Goal: Information Seeking & Learning: Compare options

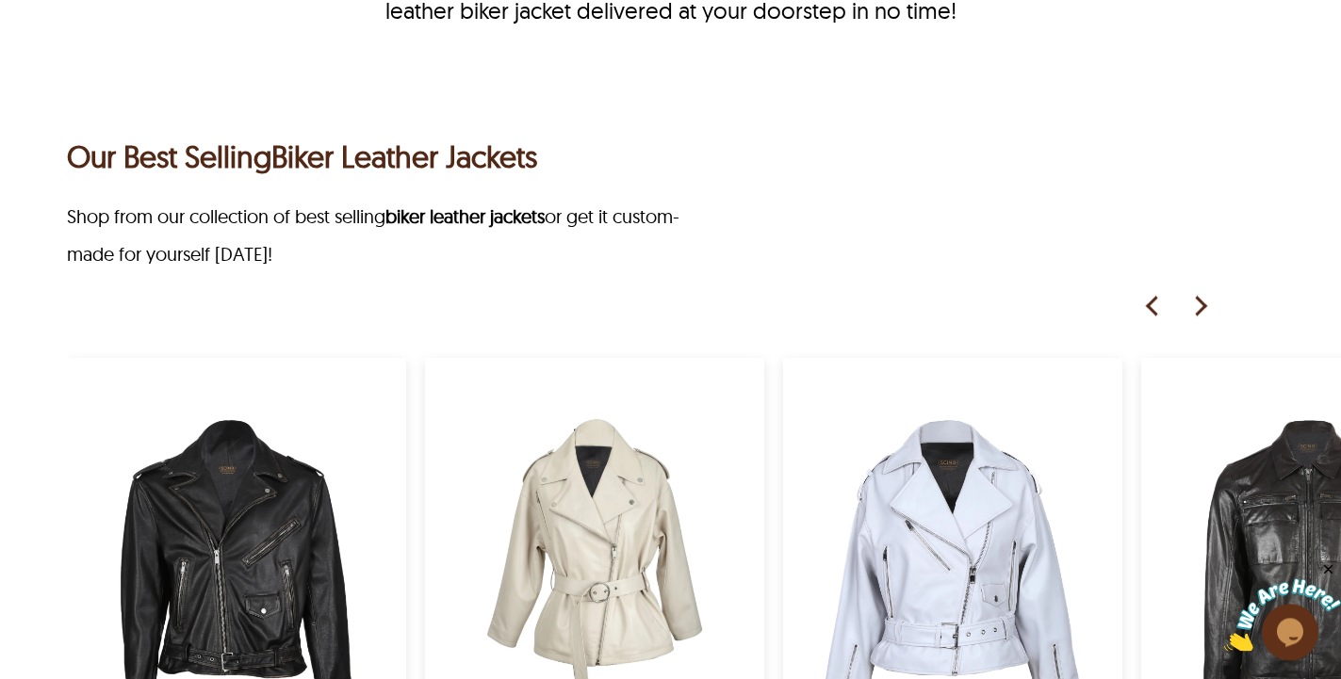
scroll to position [1057, 0]
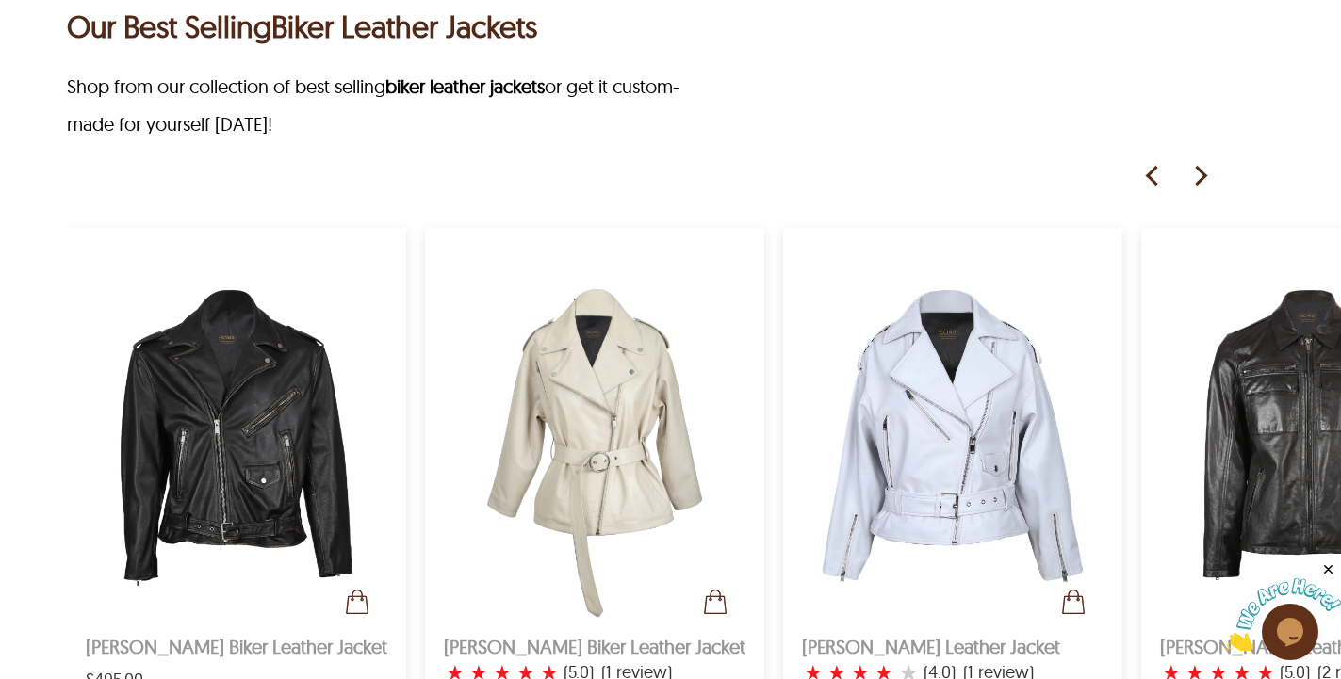
click at [1203, 174] on img at bounding box center [1199, 176] width 28 height 28
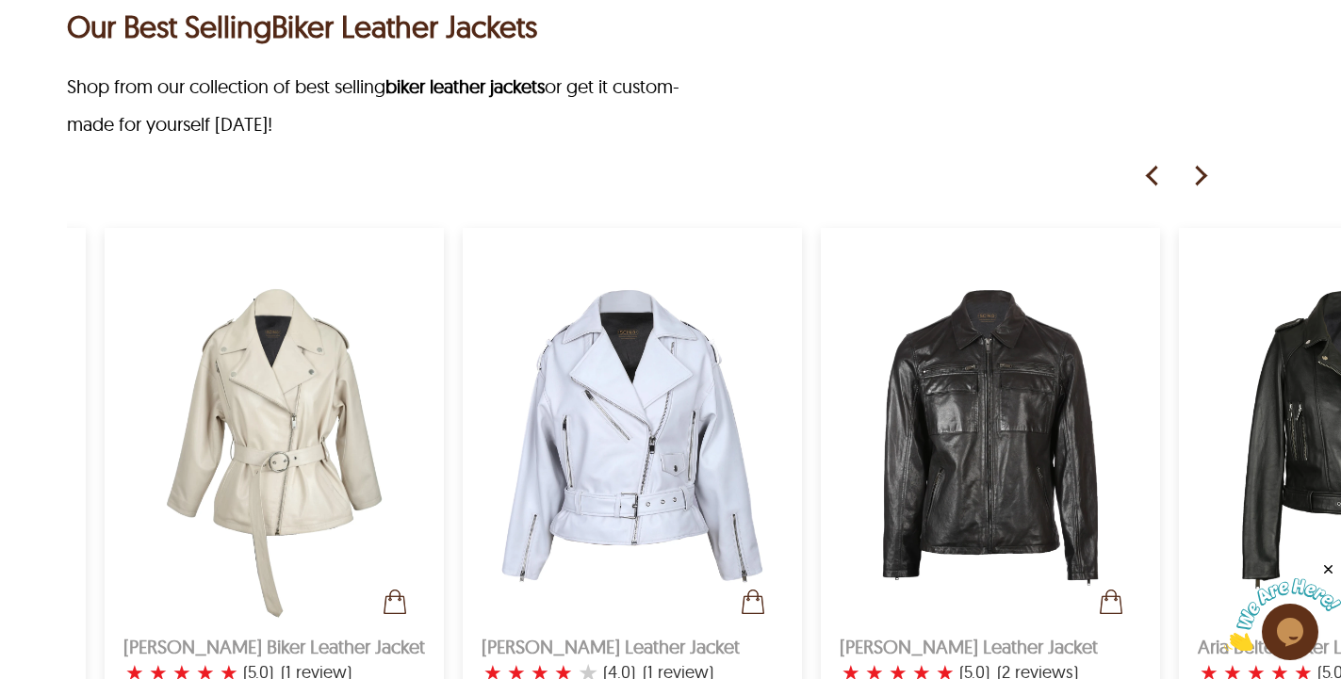
click at [1203, 174] on img at bounding box center [1199, 176] width 28 height 28
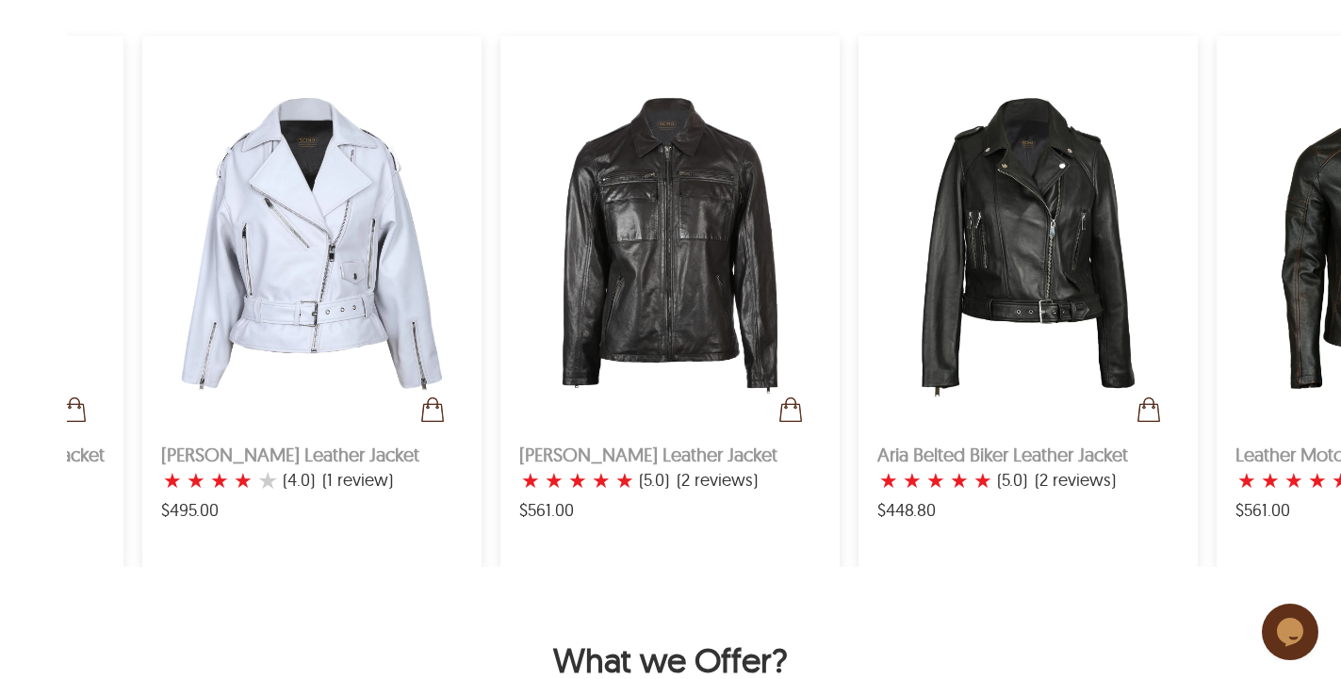
scroll to position [0, 0]
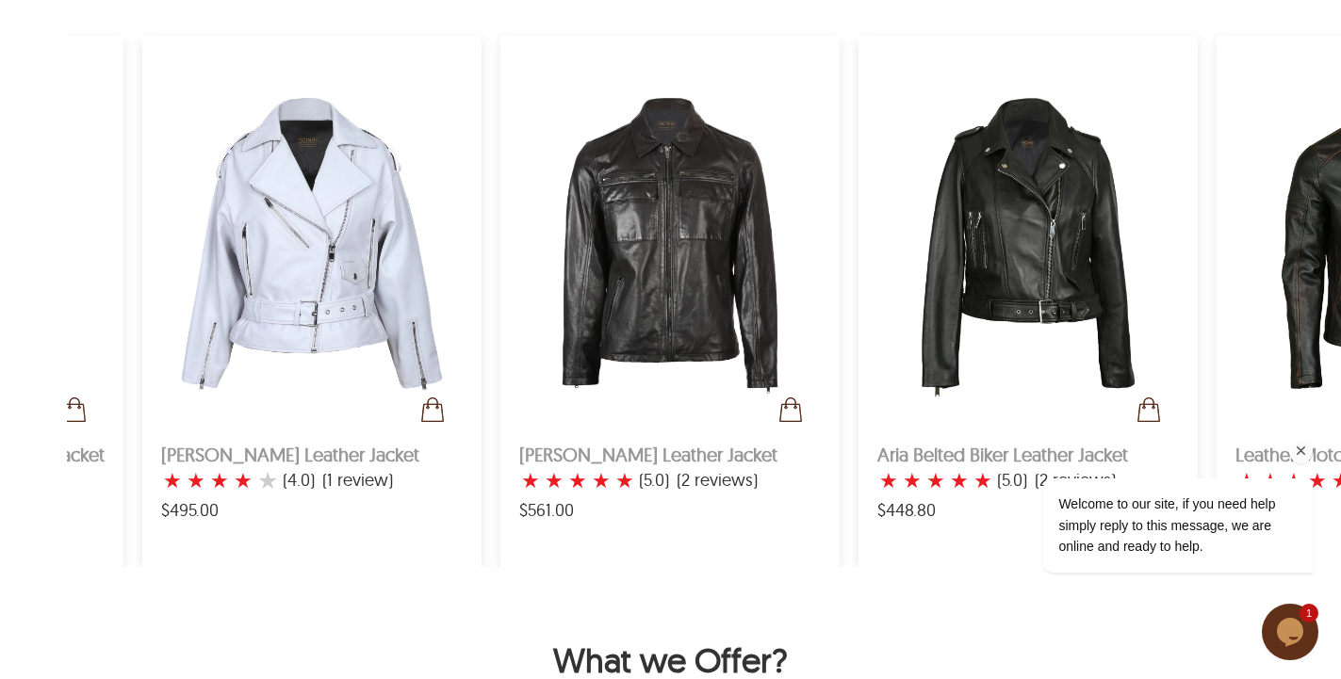
click at [1281, 334] on div "Welcome to our site, if you need help simply reply to this message, we are onli…" at bounding box center [1152, 447] width 339 height 286
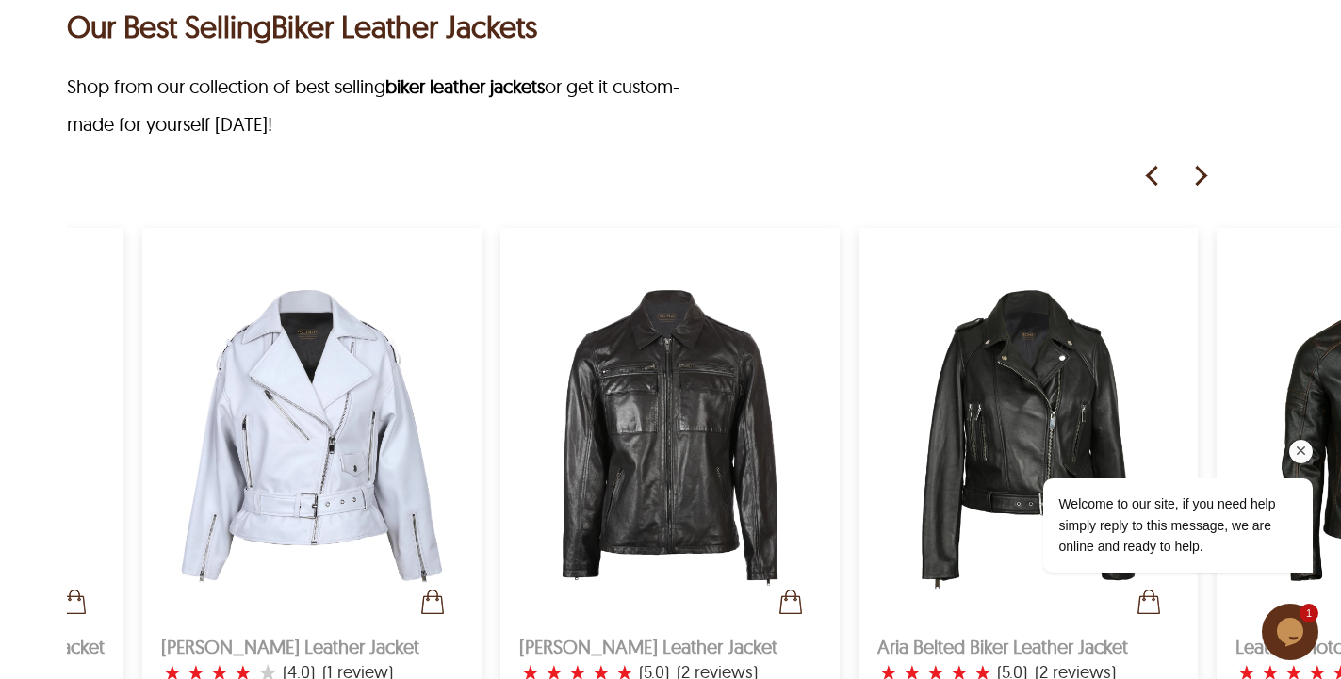
scroll to position [1153, 0]
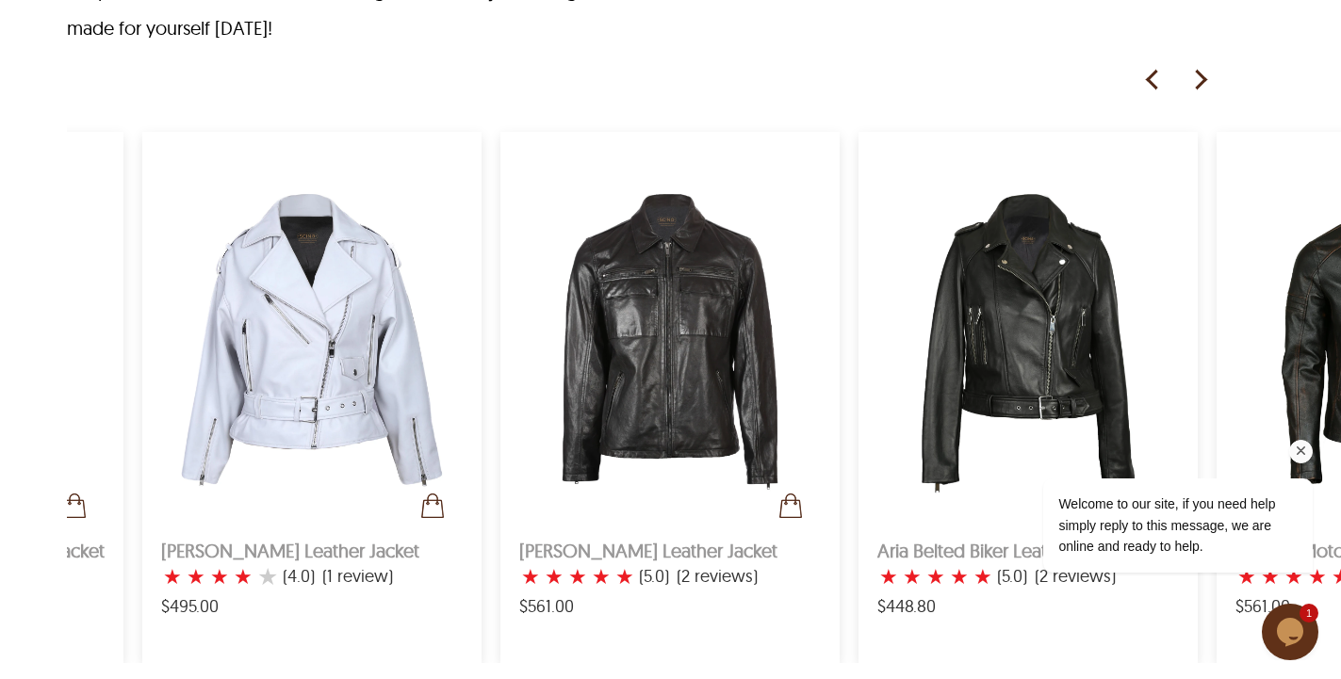
click at [1298, 449] on icon "Chat attention grabber" at bounding box center [1301, 451] width 17 height 17
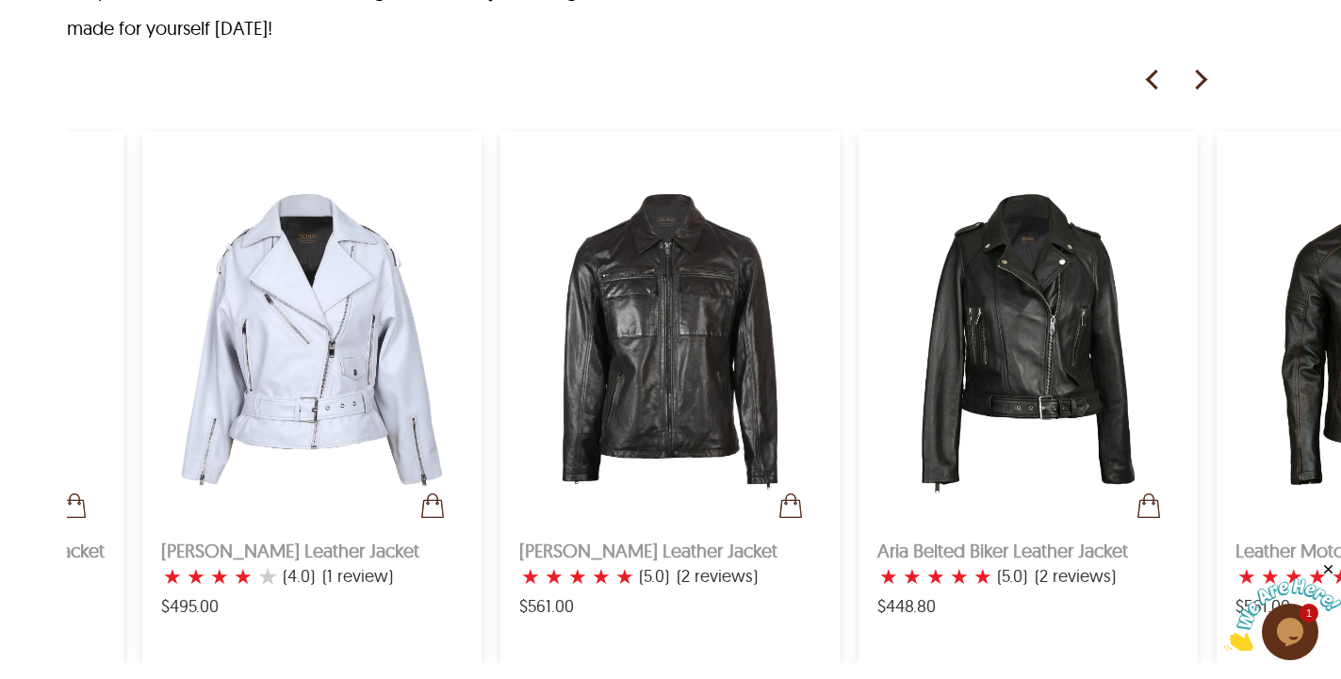
click at [1196, 82] on img at bounding box center [1199, 80] width 28 height 28
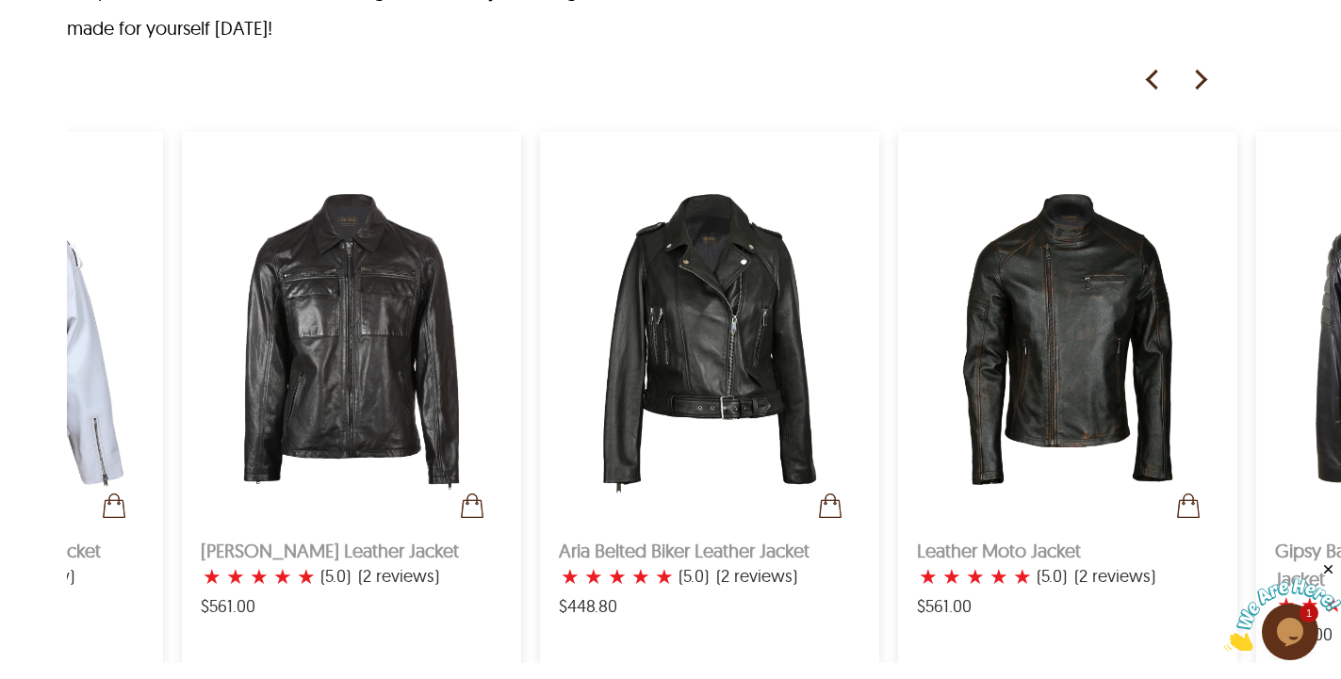
scroll to position [0, 961]
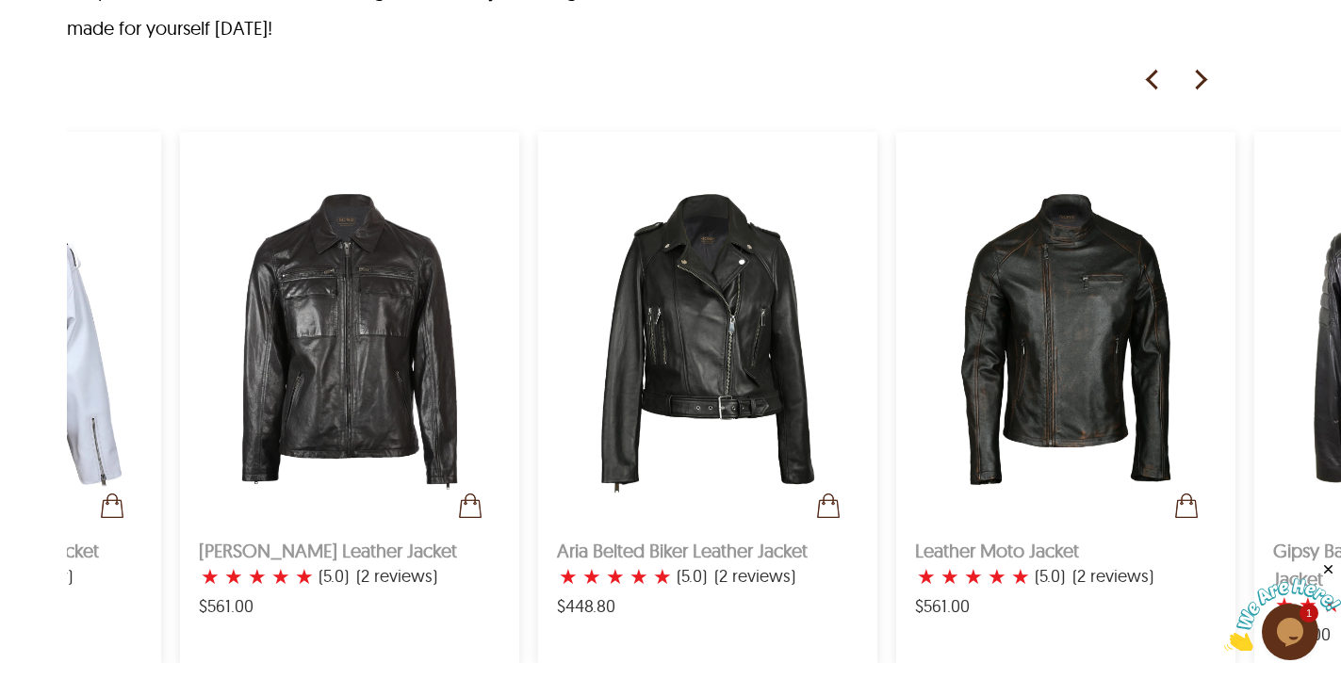
click at [1196, 82] on img at bounding box center [1199, 80] width 28 height 28
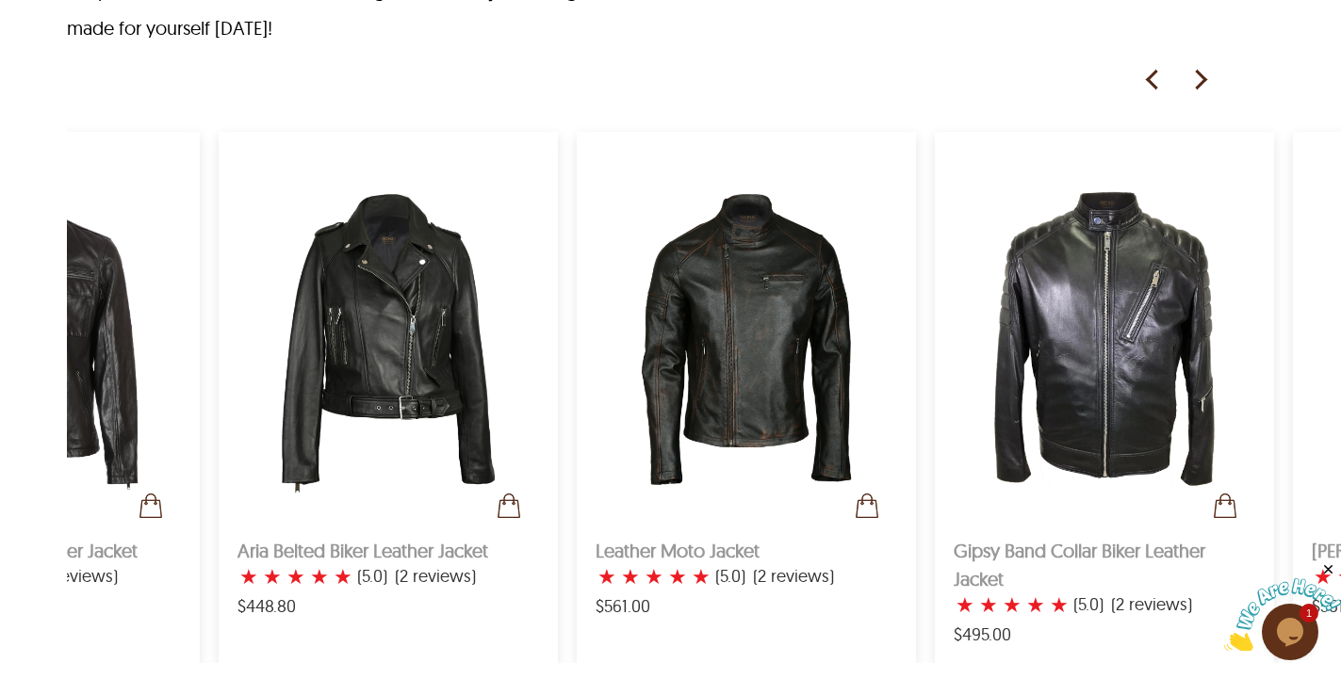
scroll to position [0, 1281]
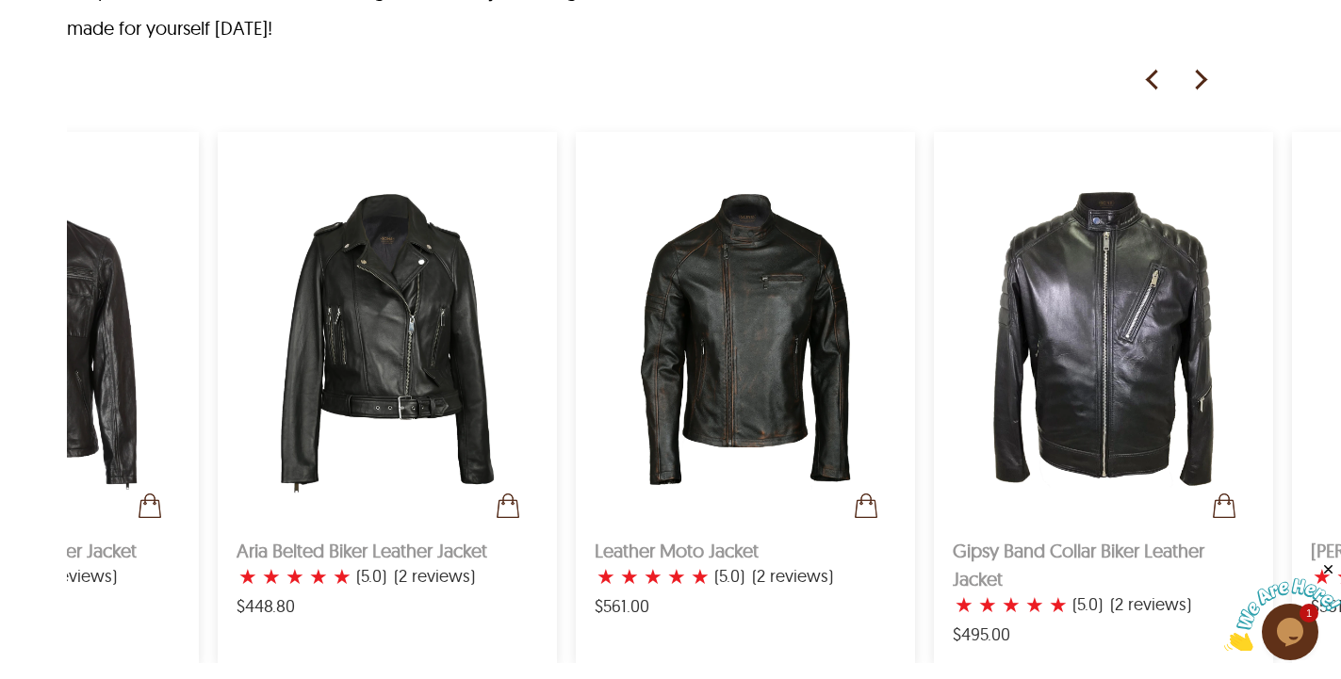
click at [1196, 82] on img at bounding box center [1199, 80] width 28 height 28
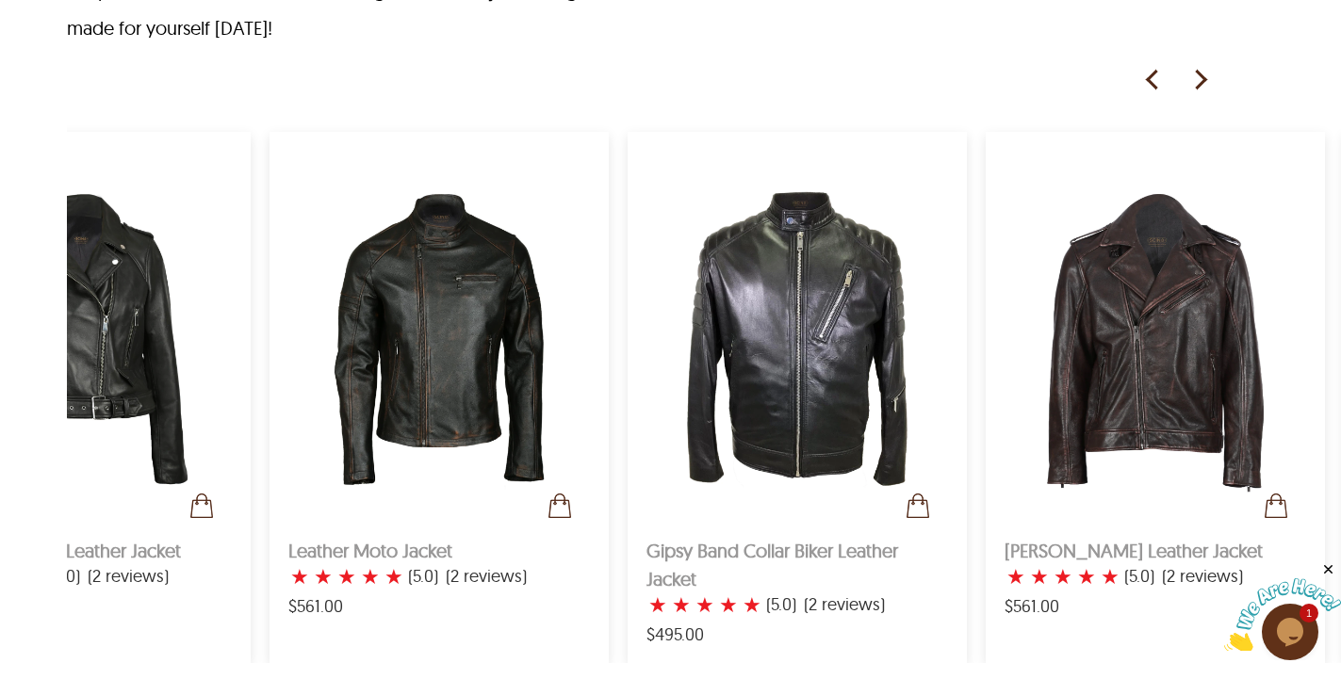
scroll to position [0, 1602]
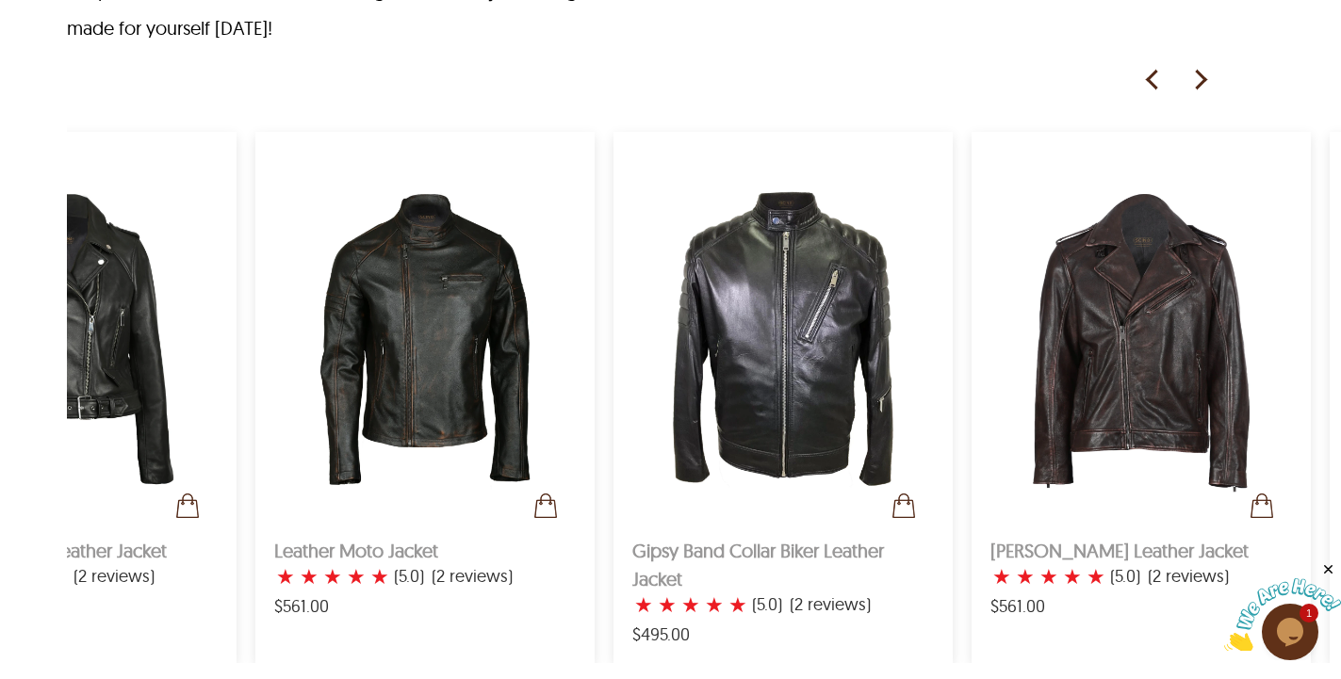
click at [1196, 82] on img at bounding box center [1199, 80] width 28 height 28
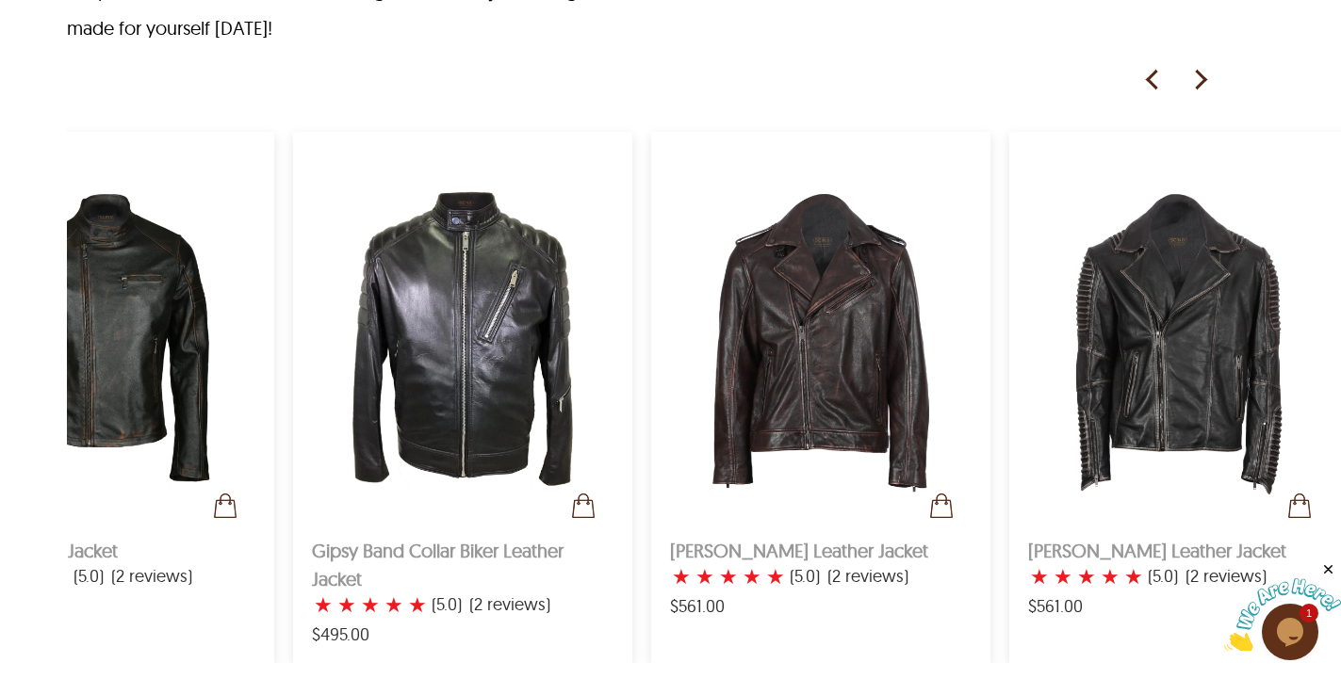
click at [1196, 82] on img at bounding box center [1199, 80] width 28 height 28
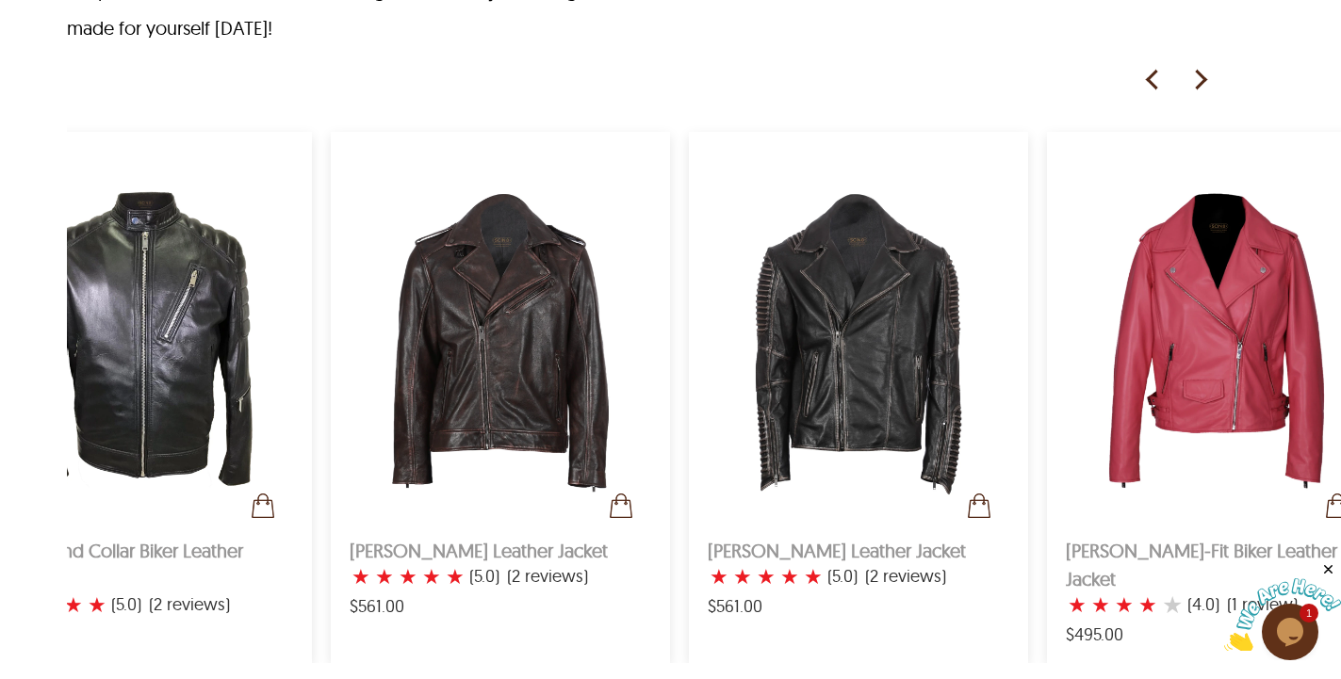
click at [1196, 82] on img at bounding box center [1199, 80] width 28 height 28
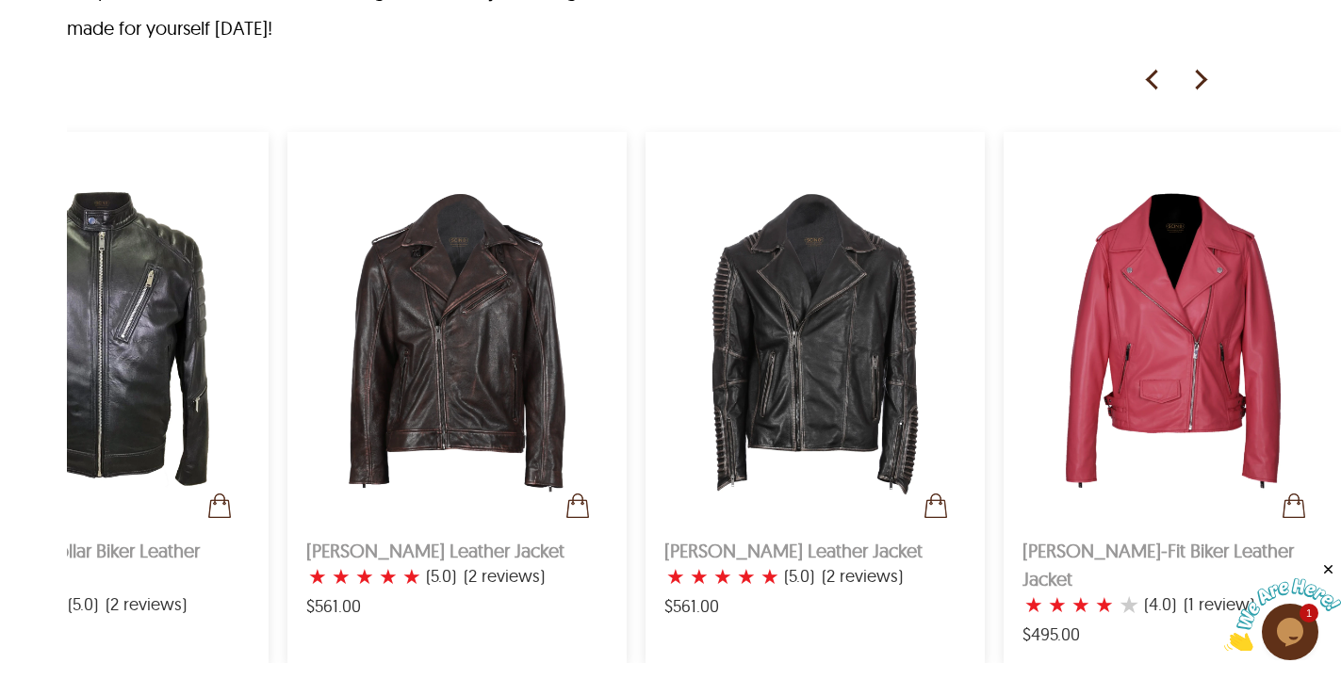
scroll to position [0, 2288]
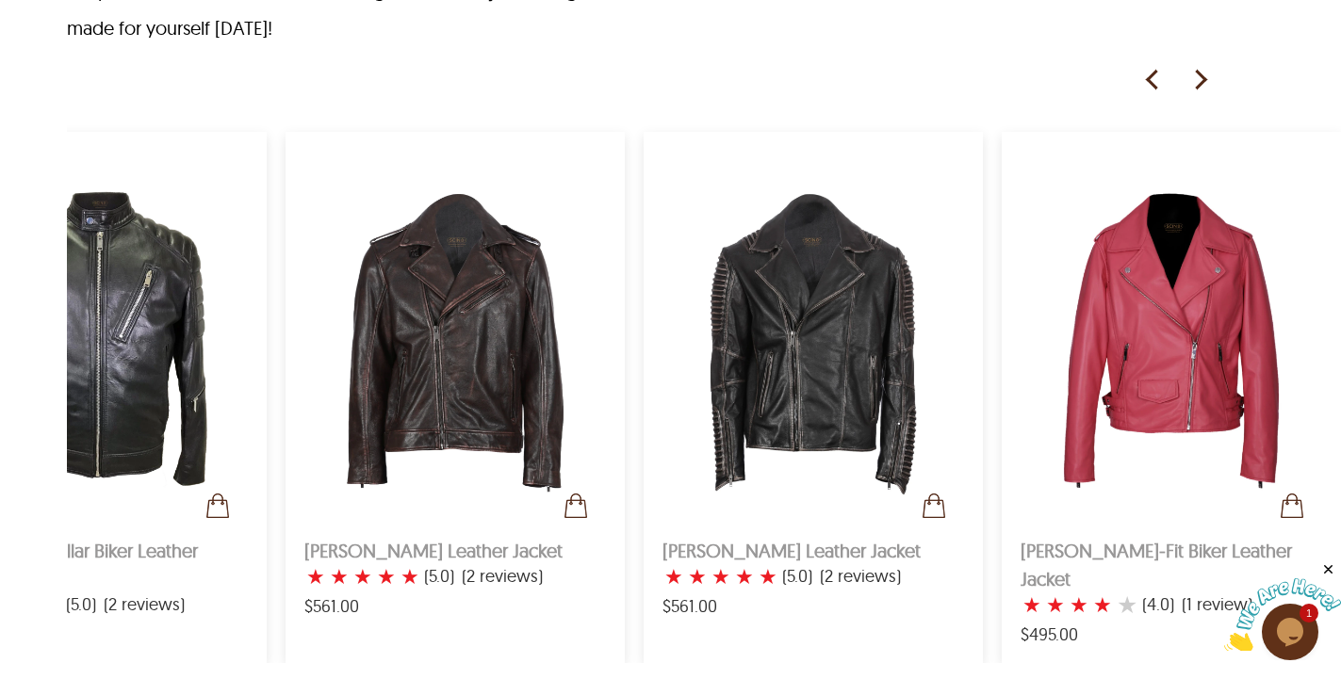
click at [1148, 79] on img at bounding box center [1152, 80] width 28 height 28
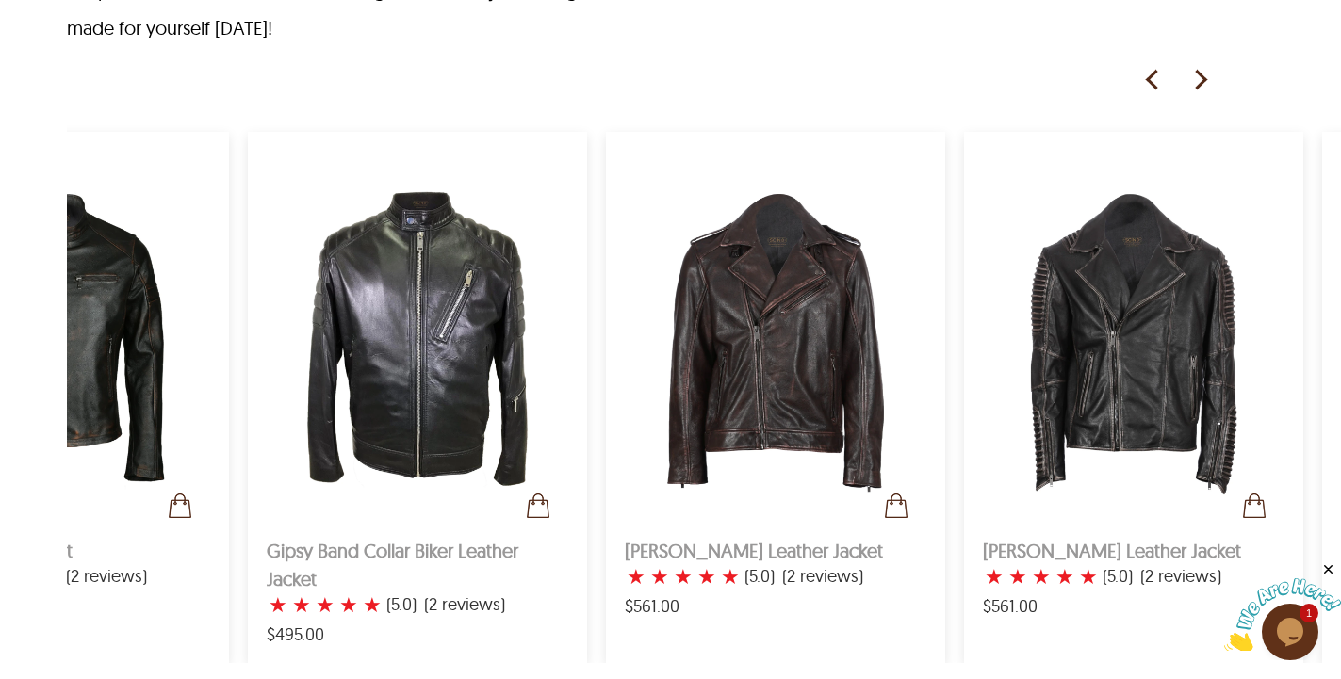
click at [1148, 79] on img at bounding box center [1152, 80] width 28 height 28
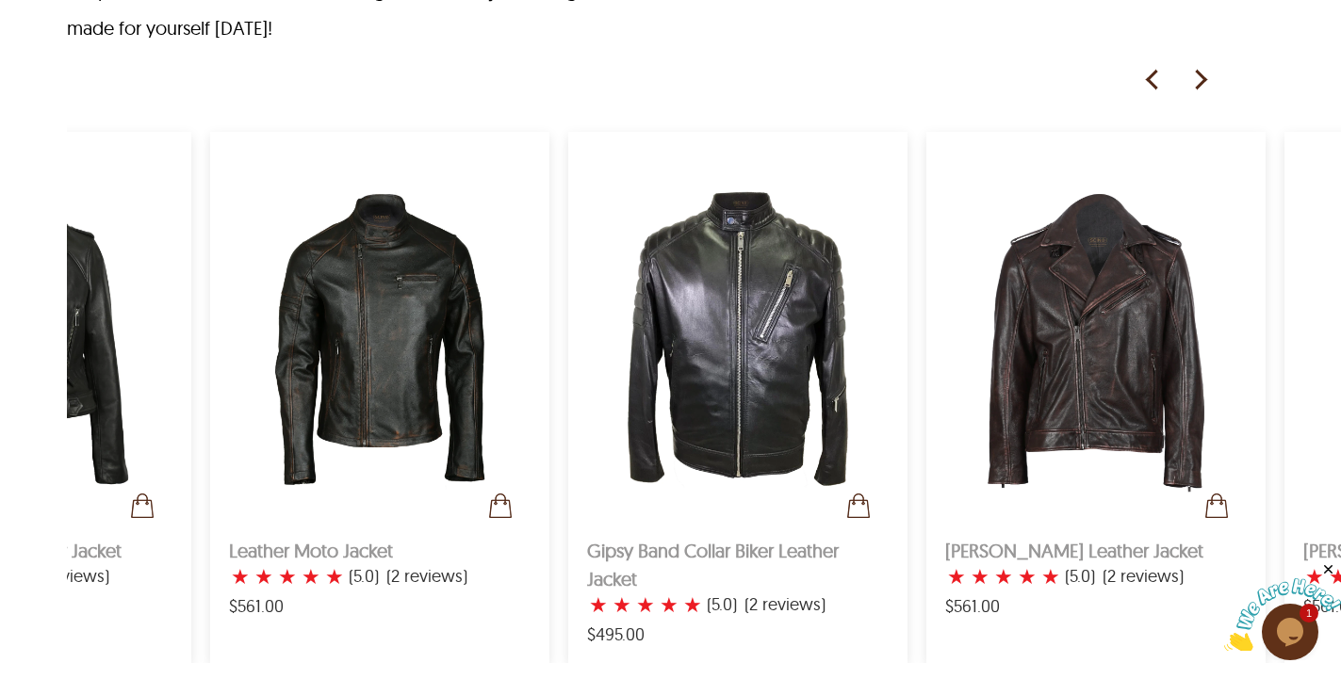
click at [1148, 79] on img at bounding box center [1152, 80] width 28 height 28
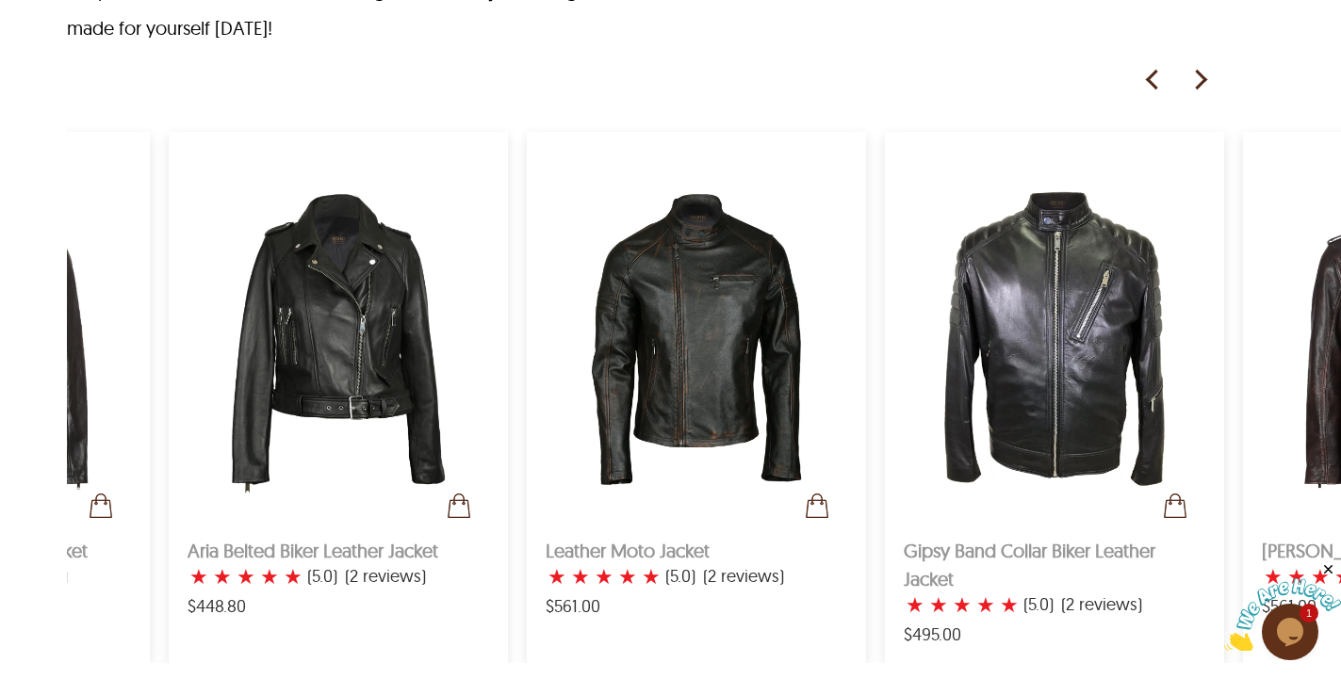
scroll to position [0, 1327]
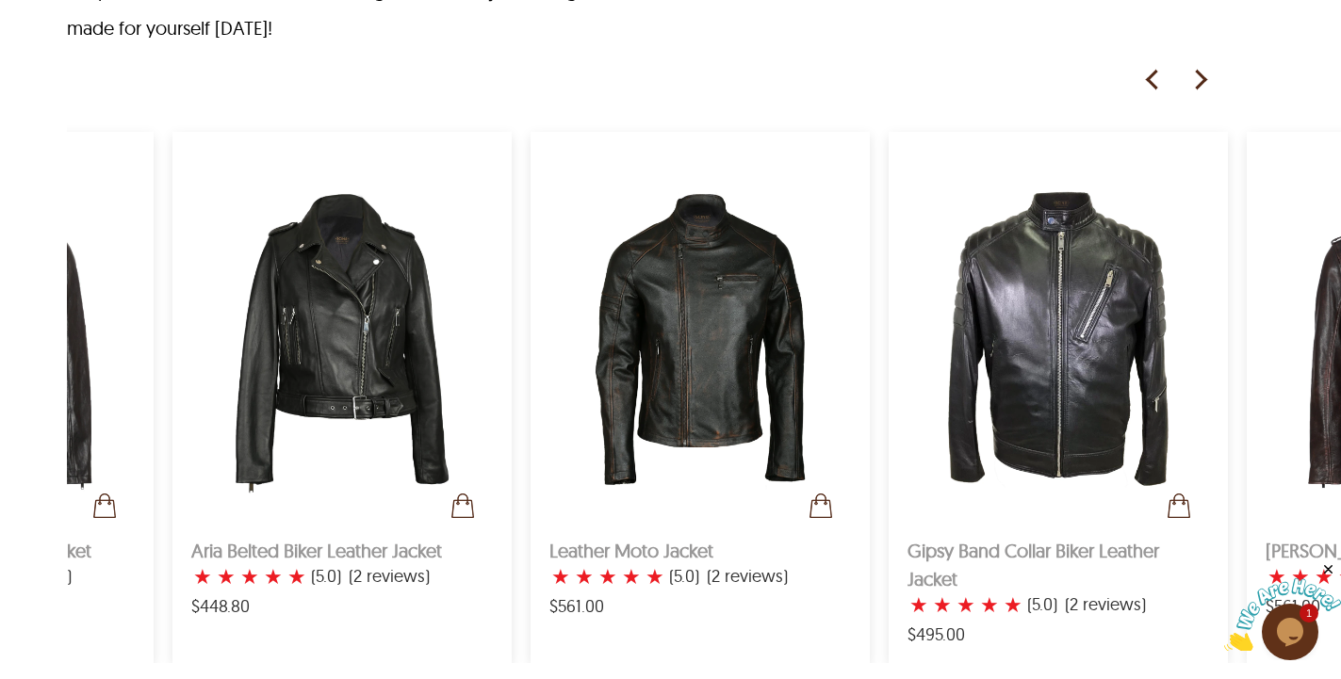
click at [1148, 79] on img at bounding box center [1152, 80] width 28 height 28
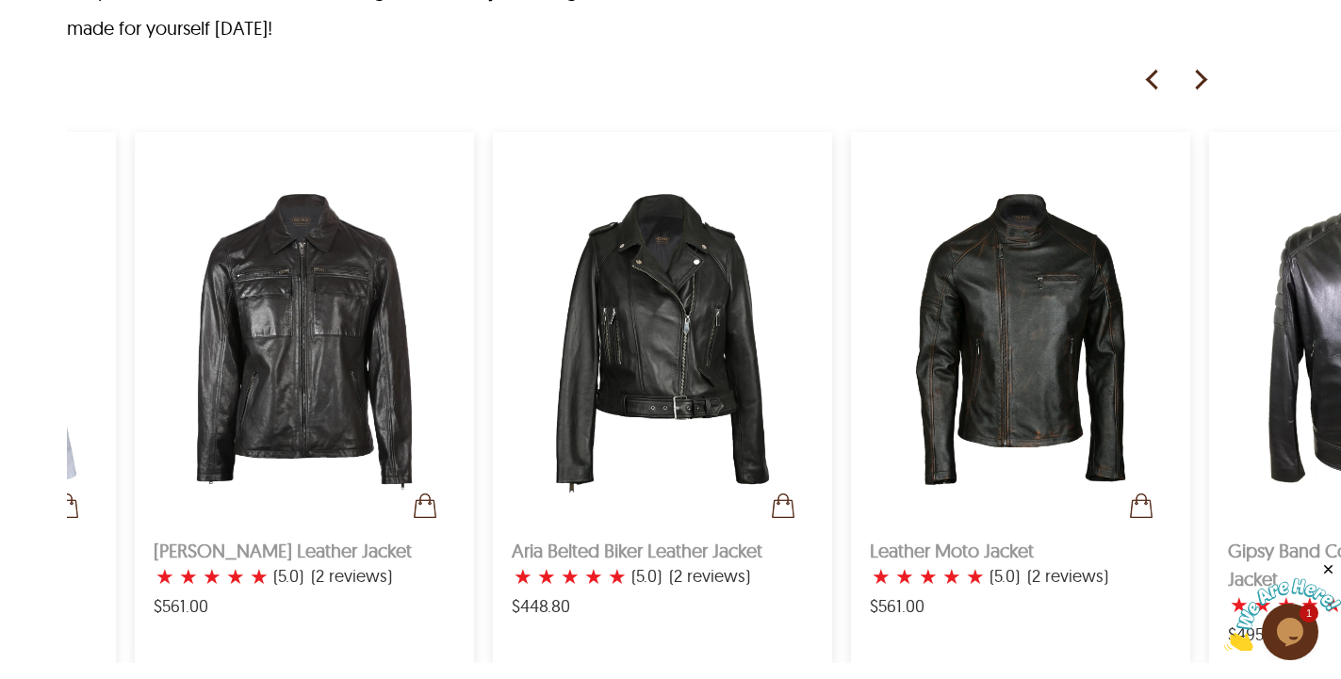
click at [1148, 79] on img at bounding box center [1152, 80] width 28 height 28
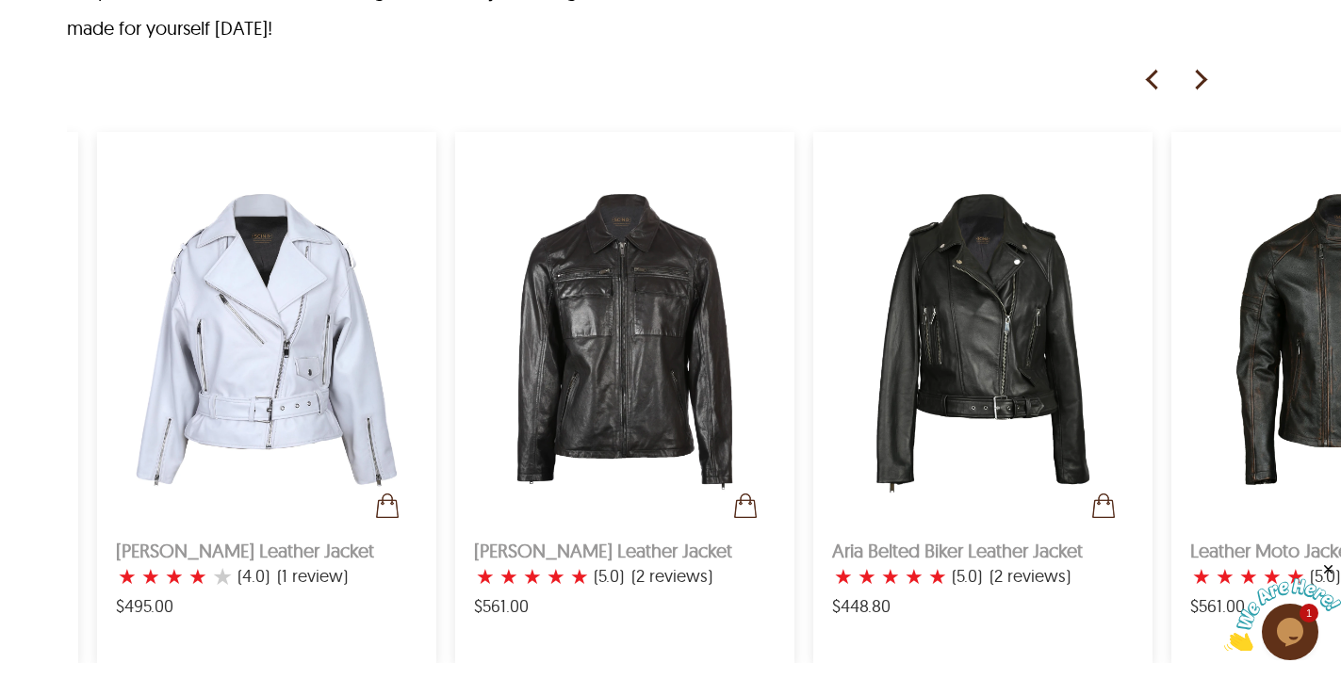
click at [1148, 79] on img at bounding box center [1152, 80] width 28 height 28
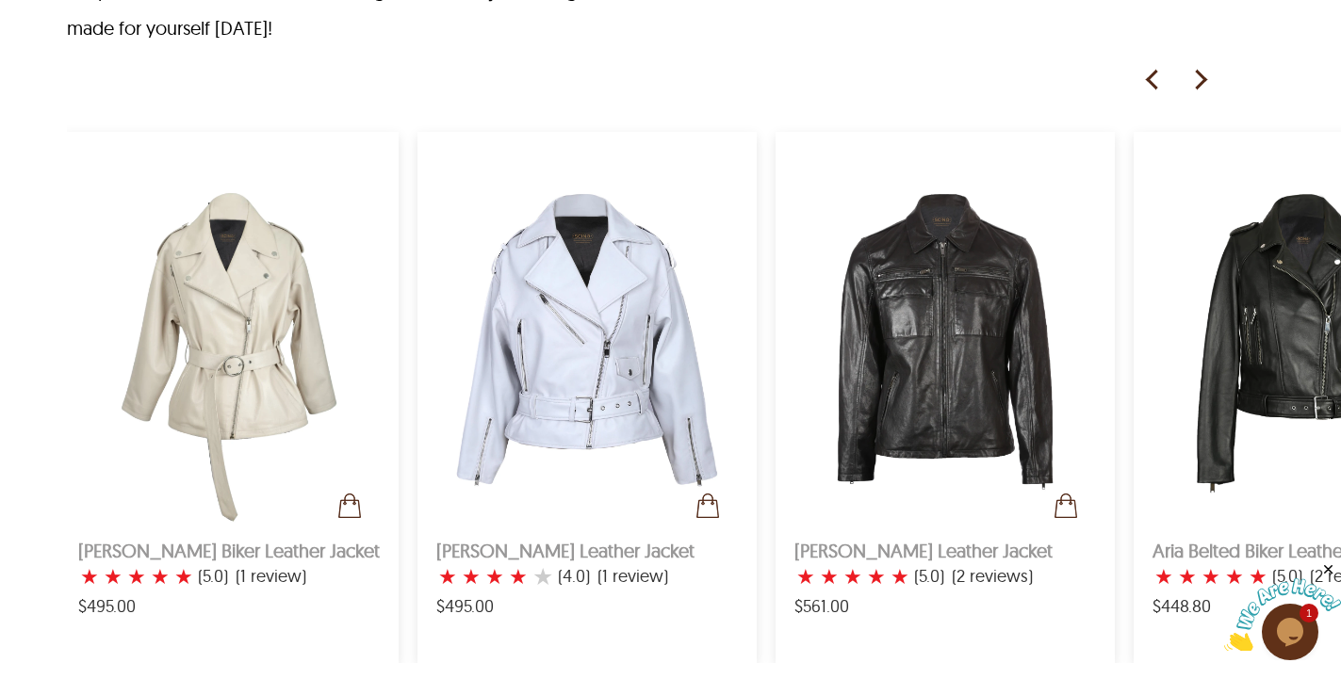
click at [1148, 79] on img at bounding box center [1152, 80] width 28 height 28
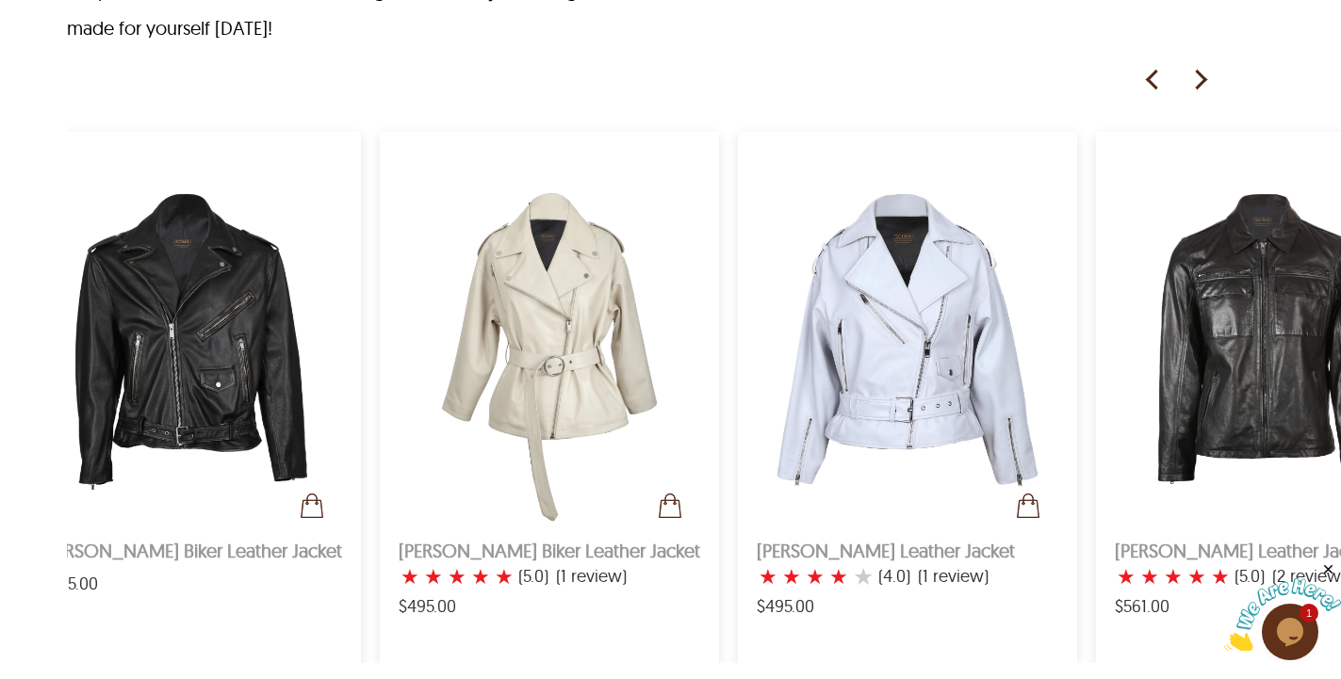
click at [1148, 79] on img at bounding box center [1152, 80] width 28 height 28
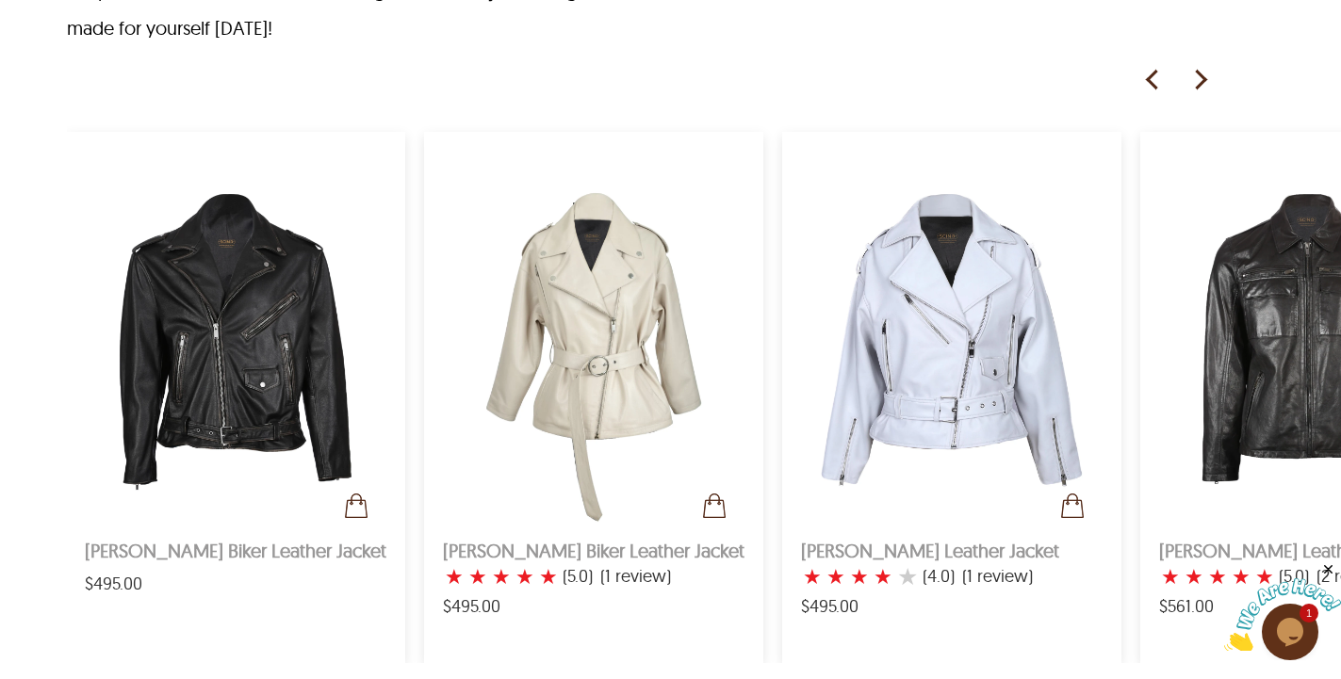
scroll to position [0, 0]
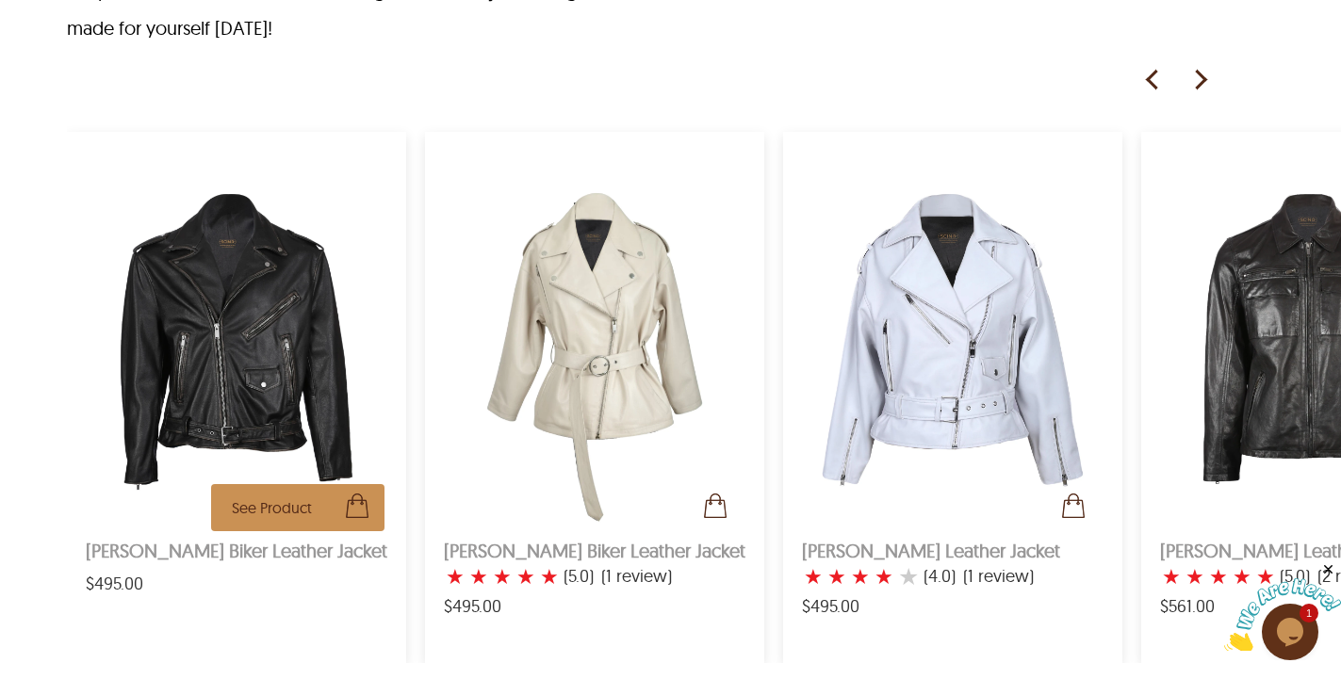
click at [318, 364] on img at bounding box center [237, 339] width 302 height 377
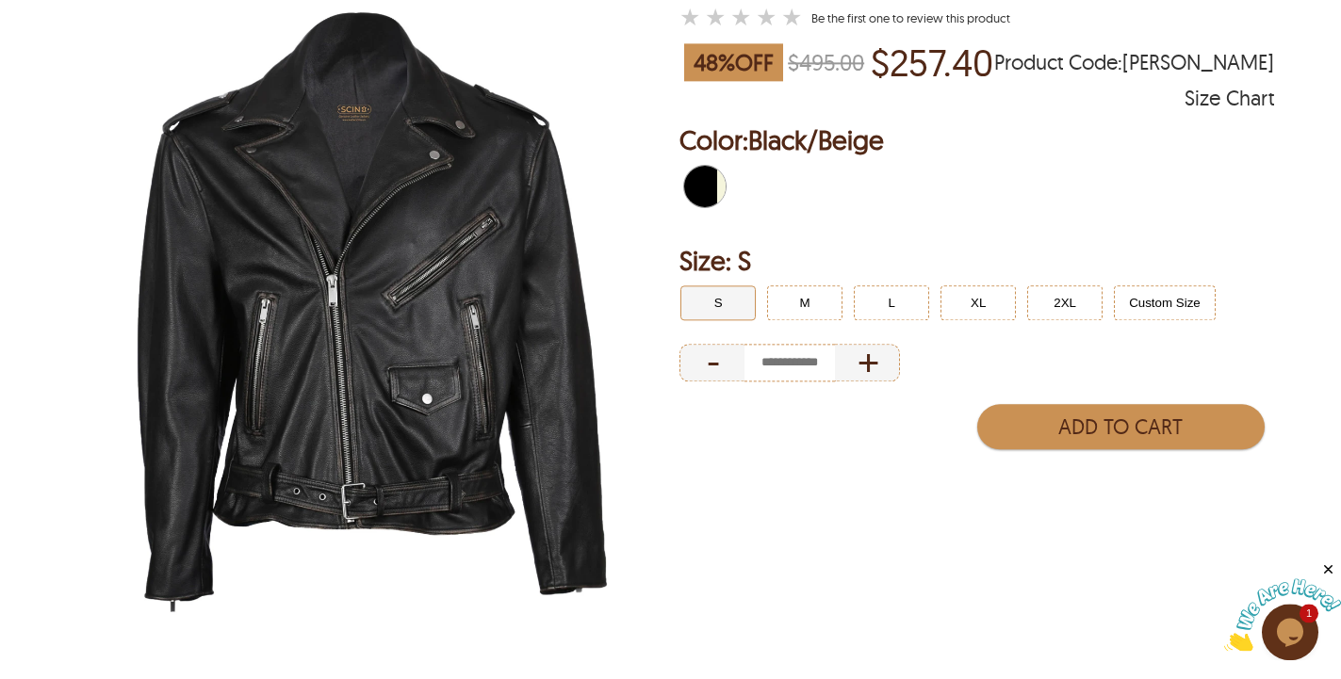
scroll to position [206, 0]
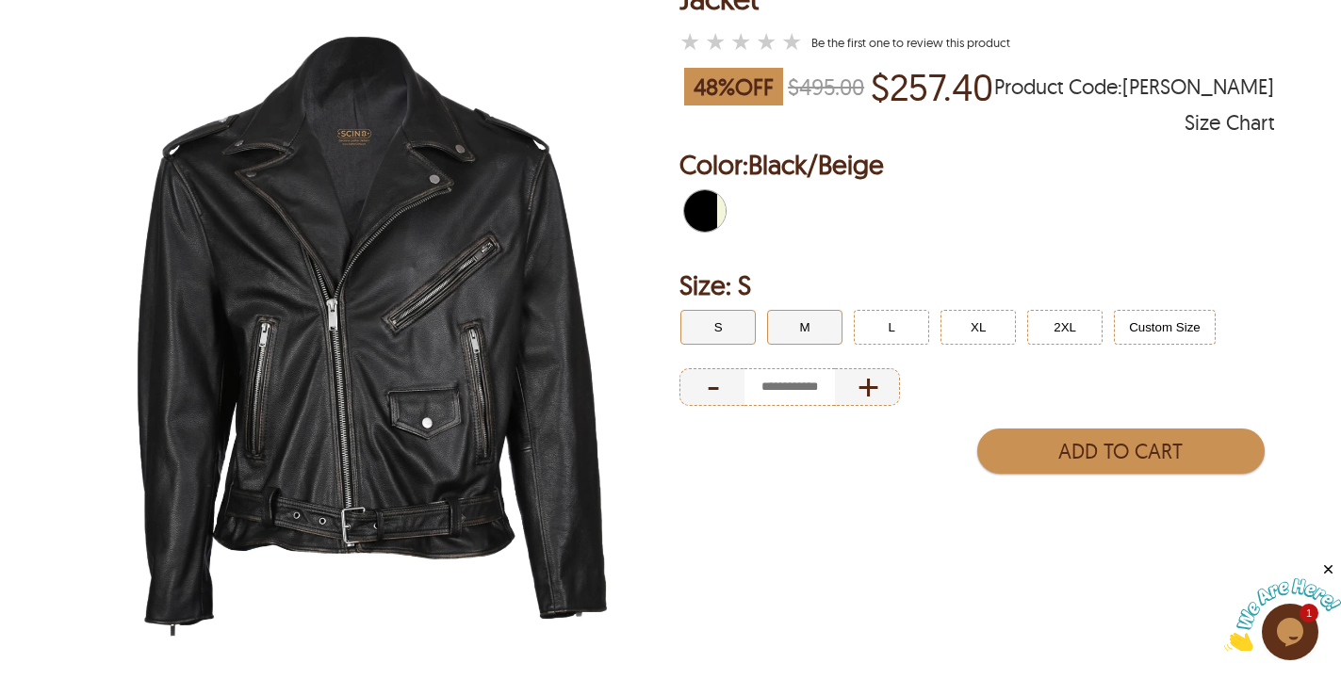
click at [792, 310] on button "M" at bounding box center [804, 327] width 75 height 35
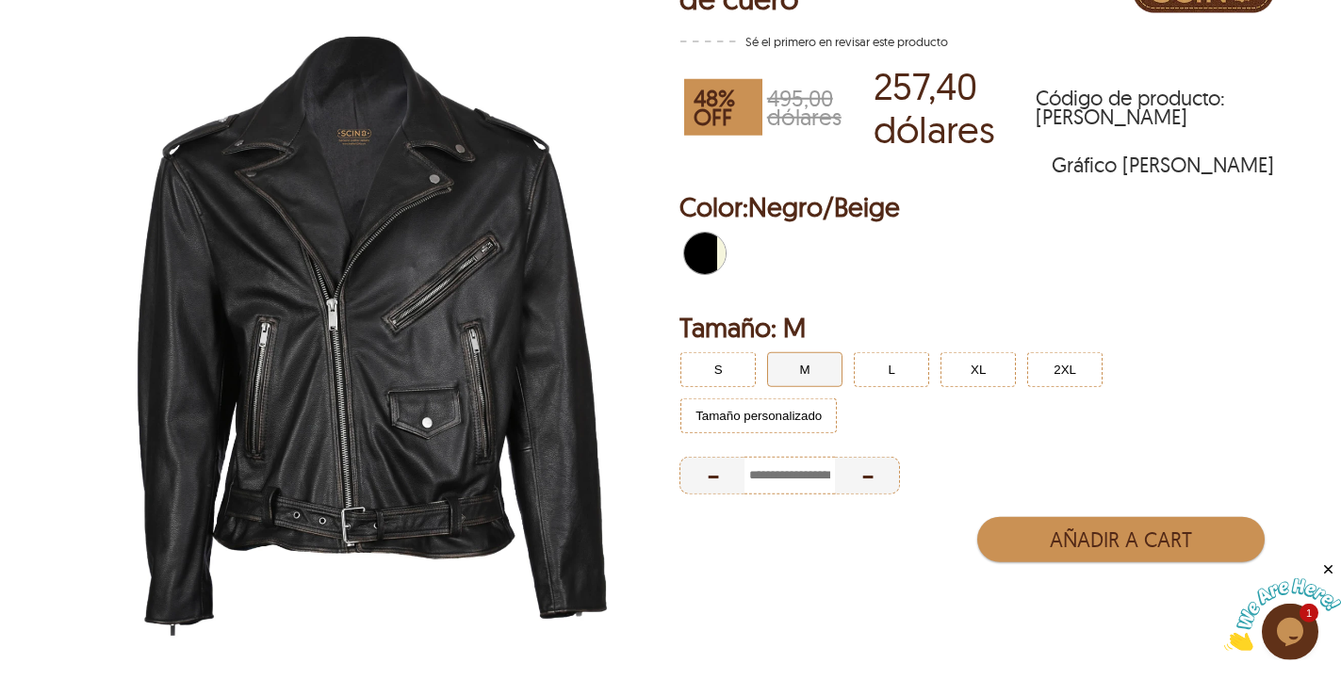
scroll to position [384, 0]
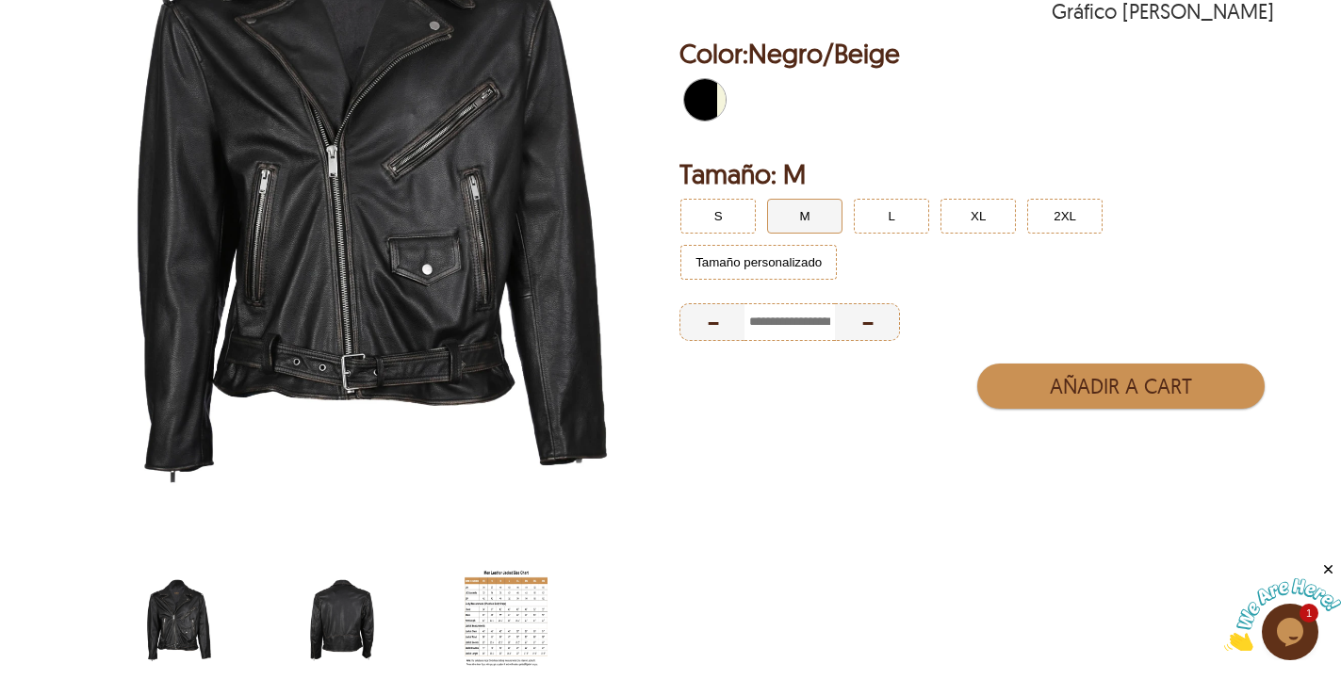
click at [365, 611] on img "luca-belted-biker-leather-jacket-back.webp" at bounding box center [342, 620] width 83 height 104
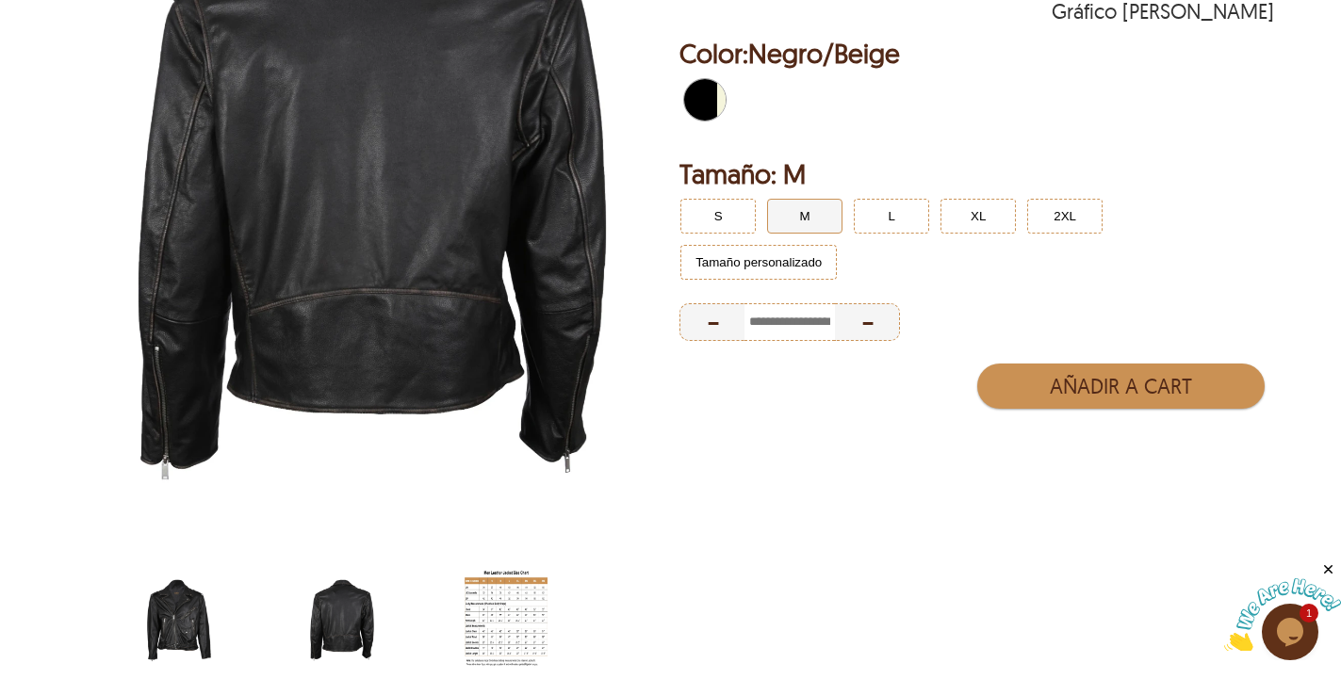
click at [185, 633] on img "luca-belted-biker-leather-jacket.webp" at bounding box center [179, 620] width 83 height 104
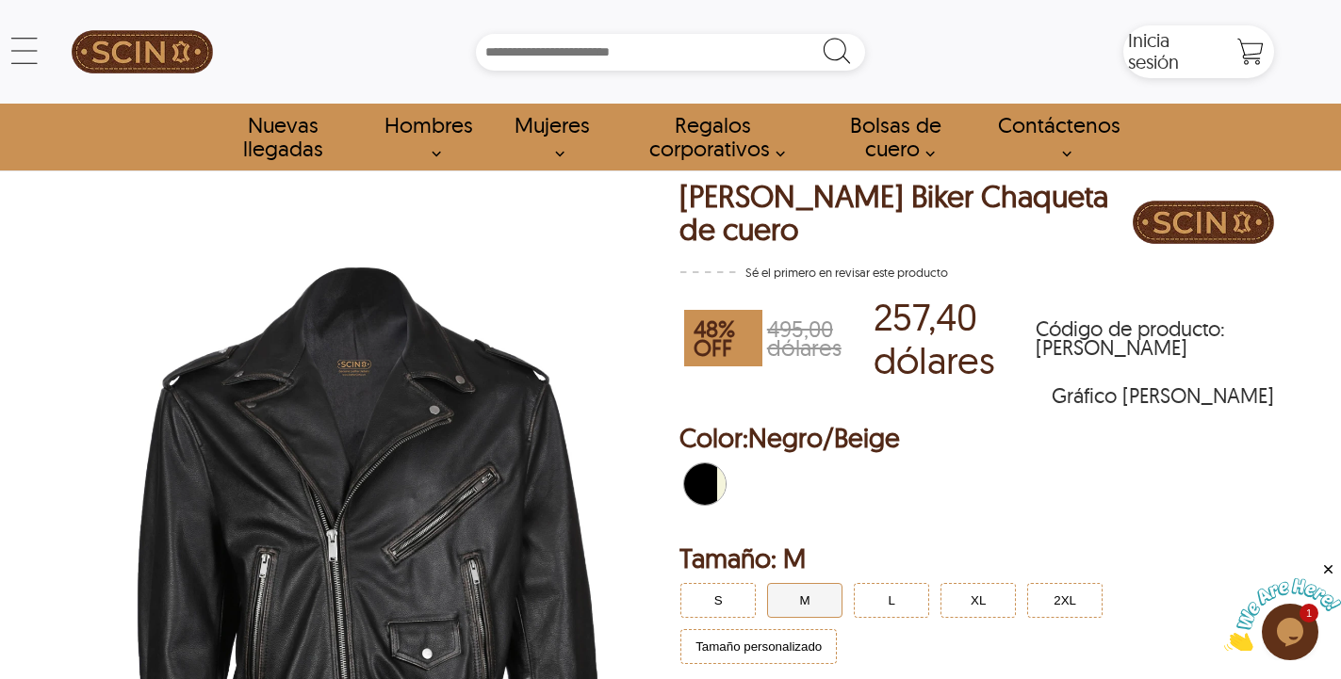
scroll to position [192, 0]
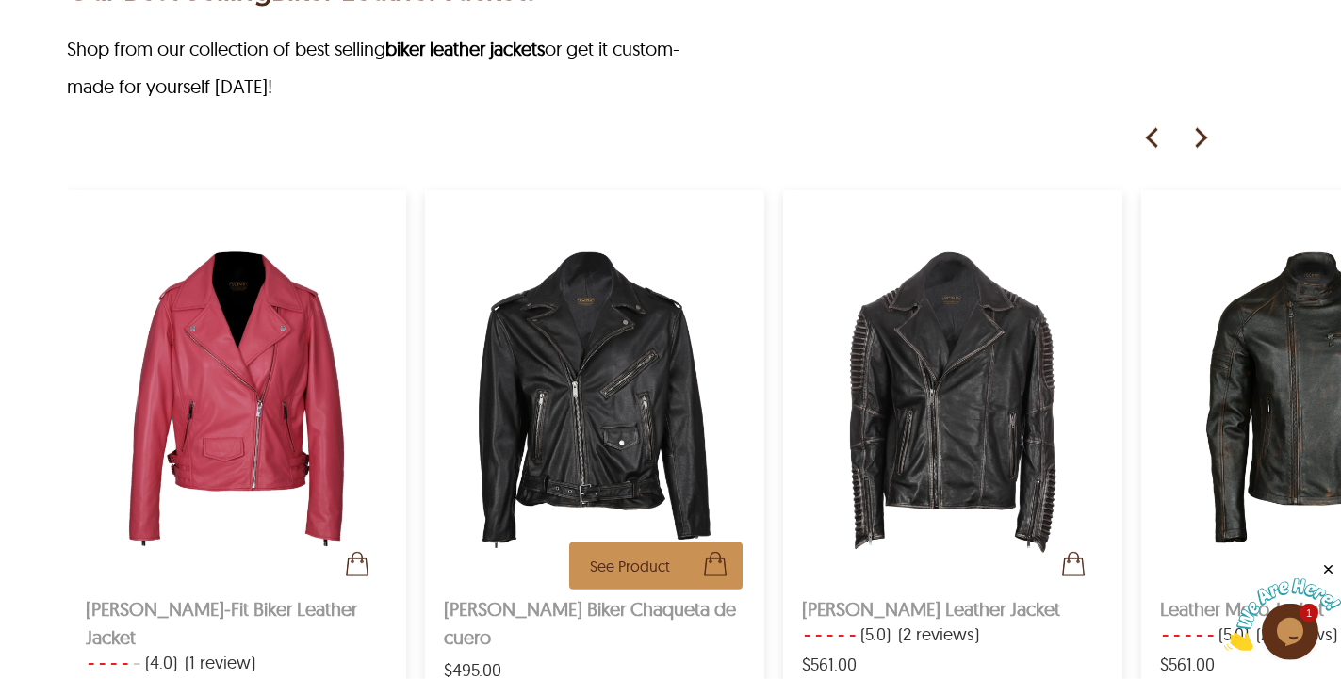
scroll to position [1236, 0]
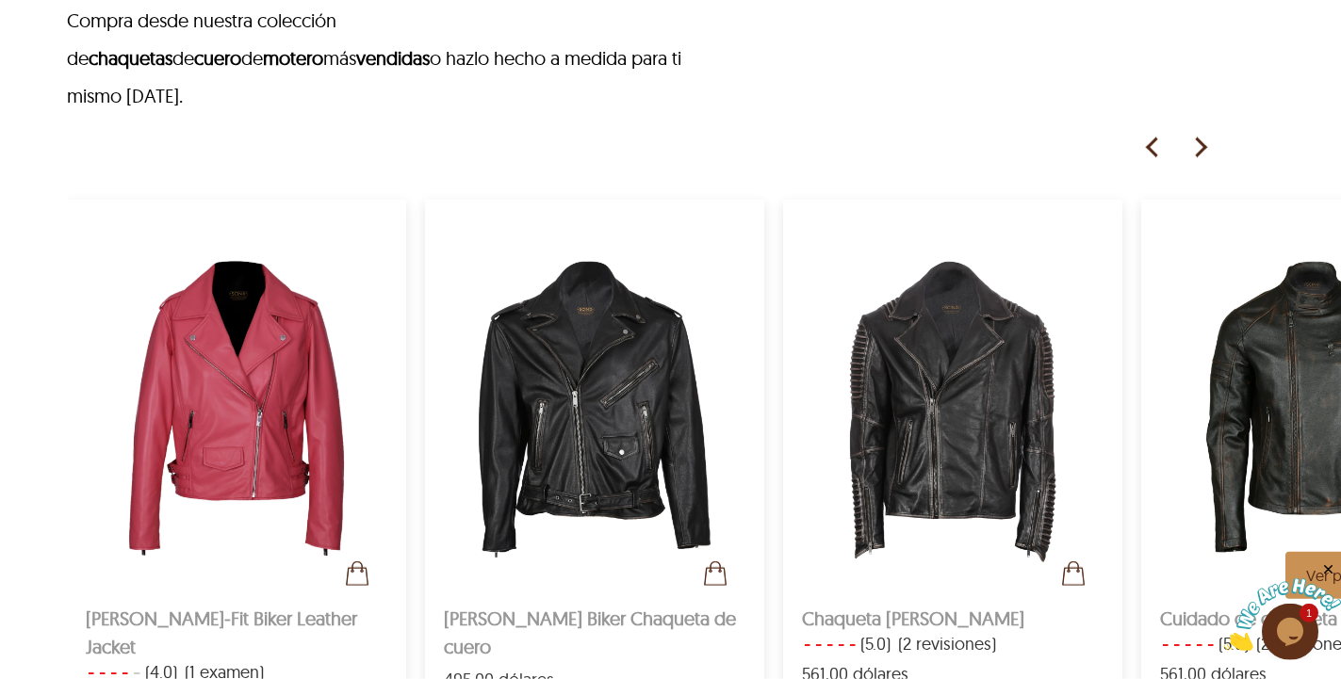
click at [1278, 423] on img at bounding box center [1311, 407] width 302 height 377
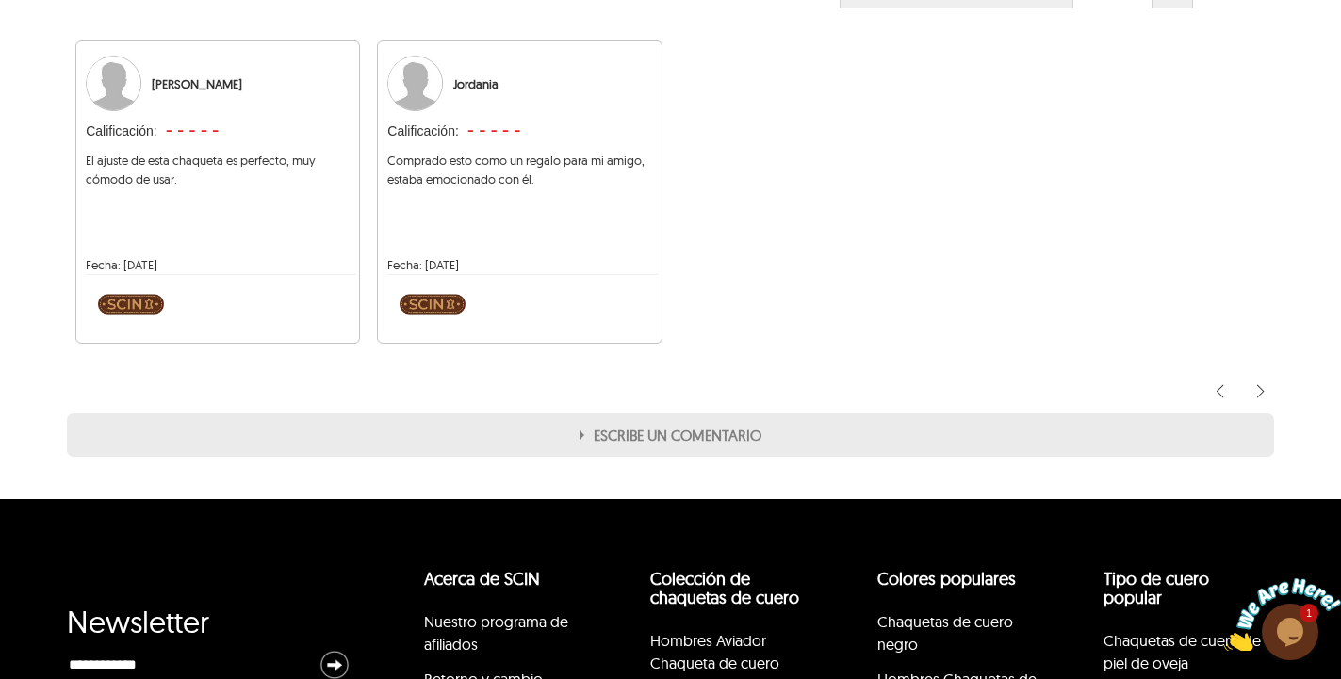
scroll to position [2651, 0]
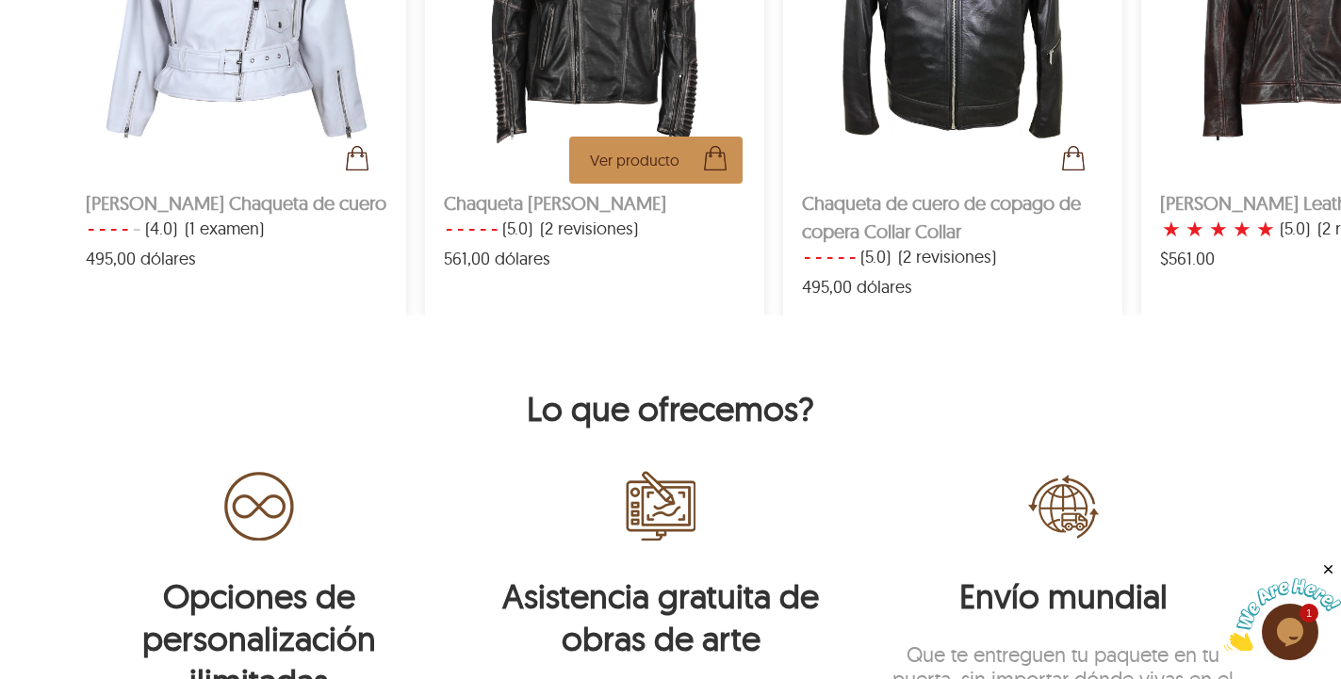
scroll to position [1171, 0]
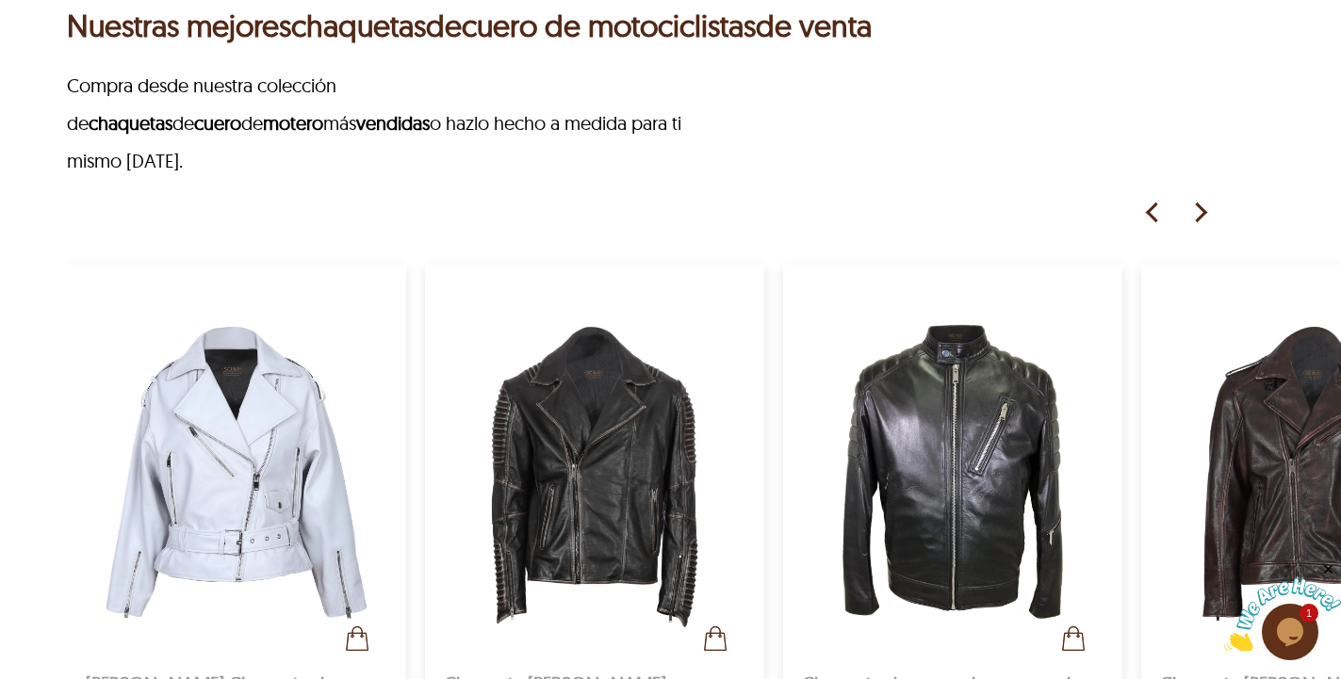
click at [1202, 199] on img at bounding box center [1199, 213] width 28 height 28
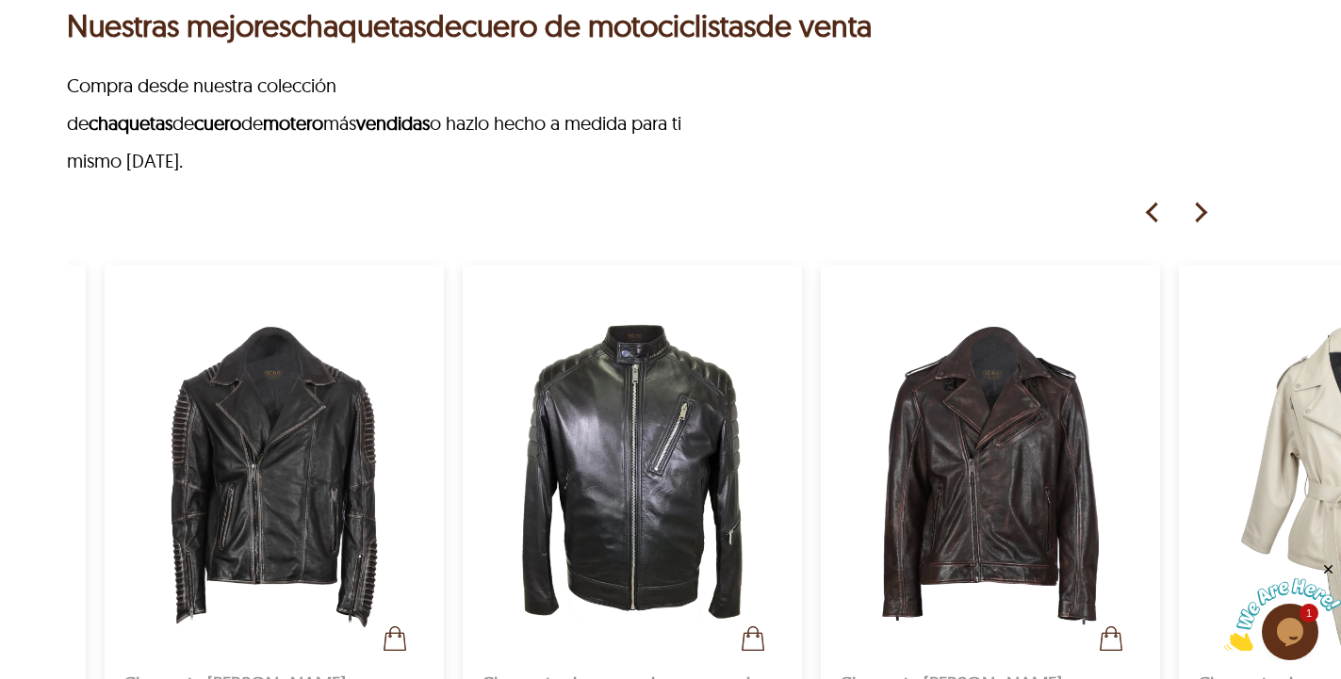
click at [1201, 199] on img at bounding box center [1199, 213] width 28 height 28
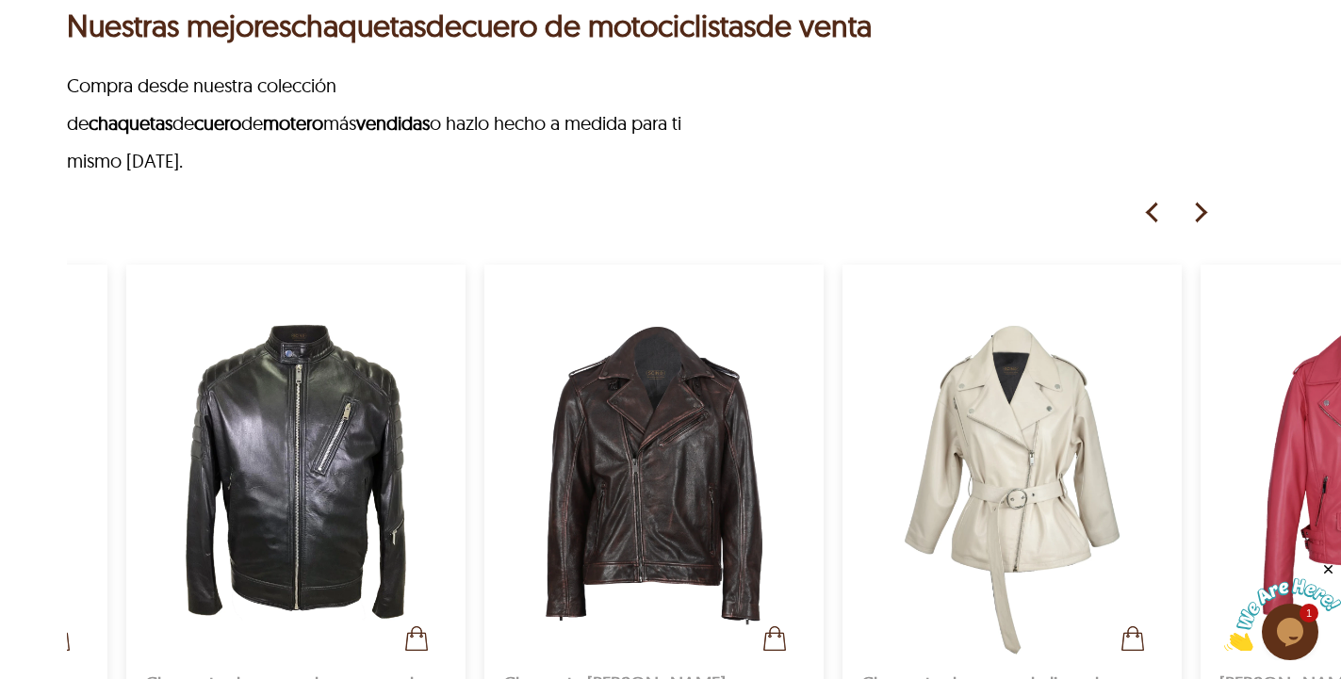
click at [1200, 199] on img at bounding box center [1199, 213] width 28 height 28
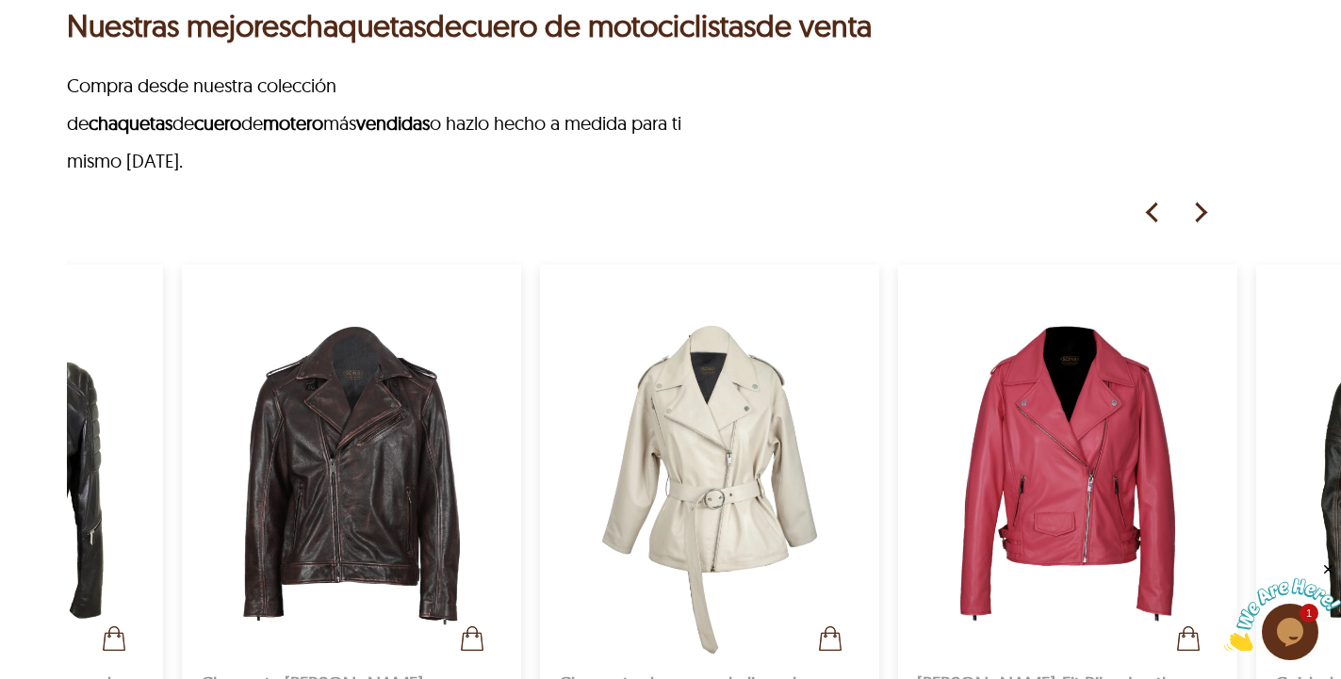
click at [1200, 199] on img at bounding box center [1199, 213] width 28 height 28
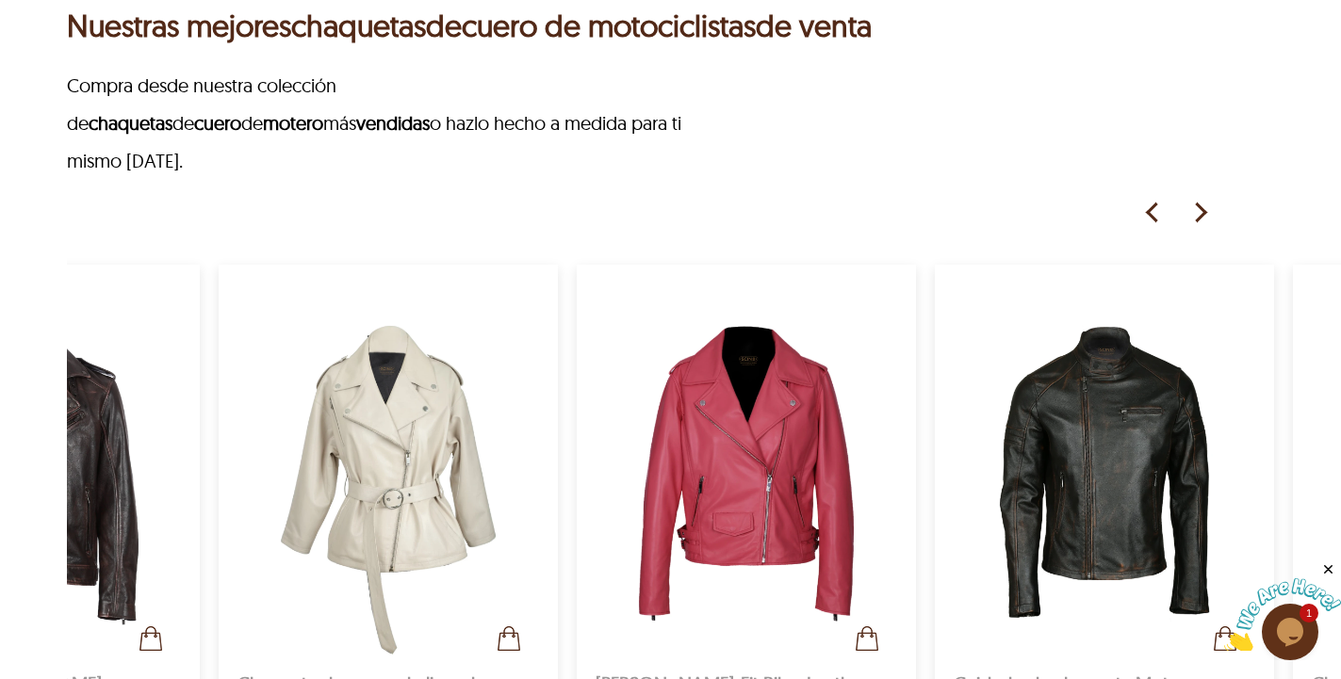
scroll to position [0, 1281]
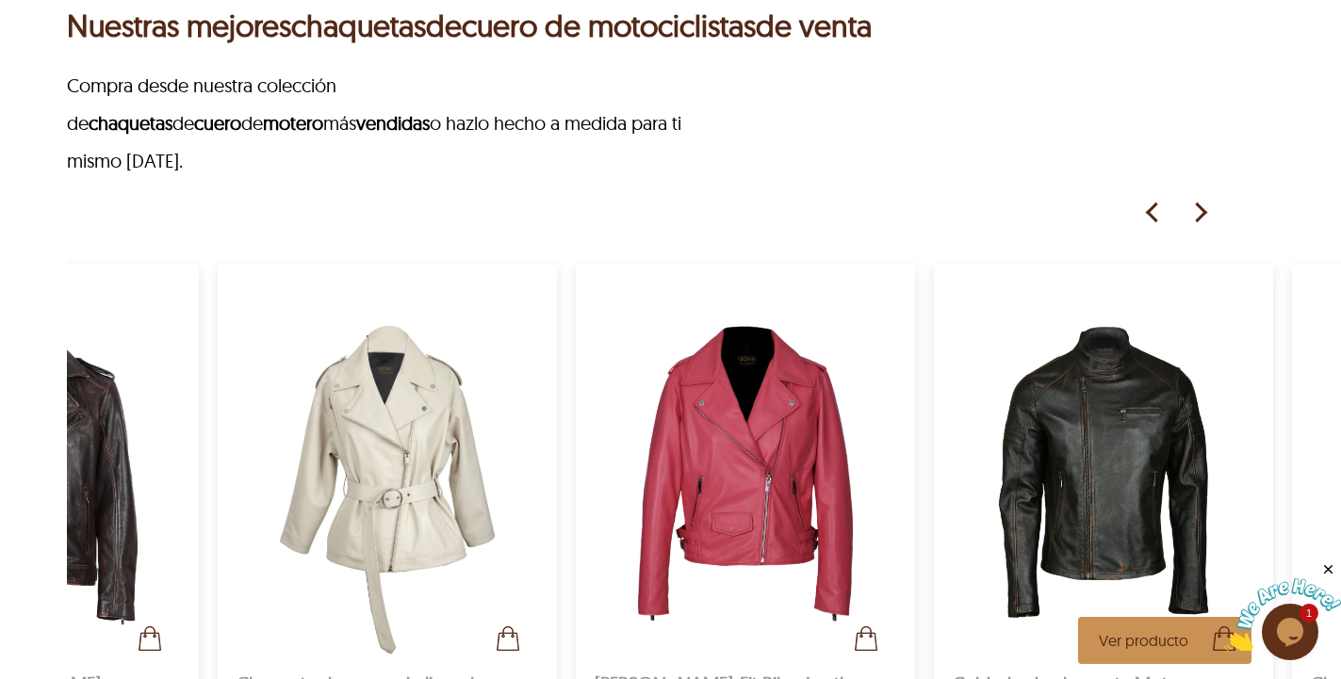
click at [1128, 330] on img at bounding box center [1104, 472] width 302 height 377
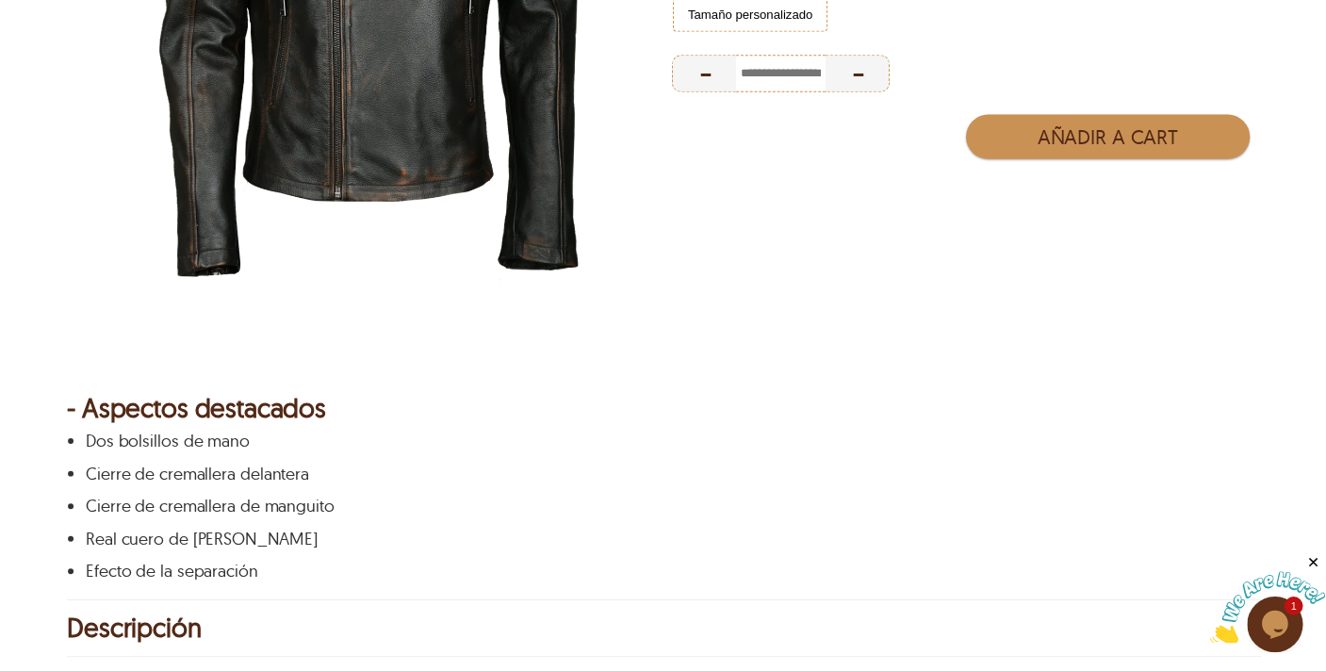
scroll to position [96, 0]
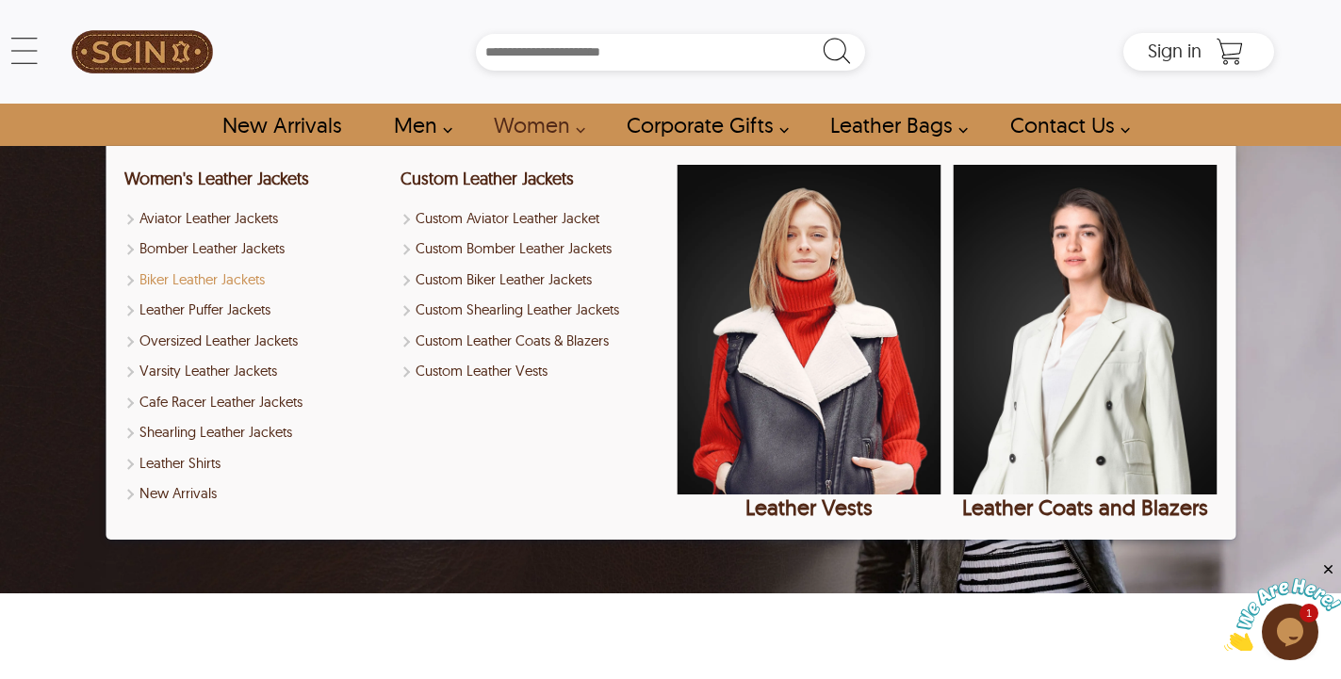
click at [239, 283] on link "Biker Leather Jackets" at bounding box center [256, 280] width 264 height 22
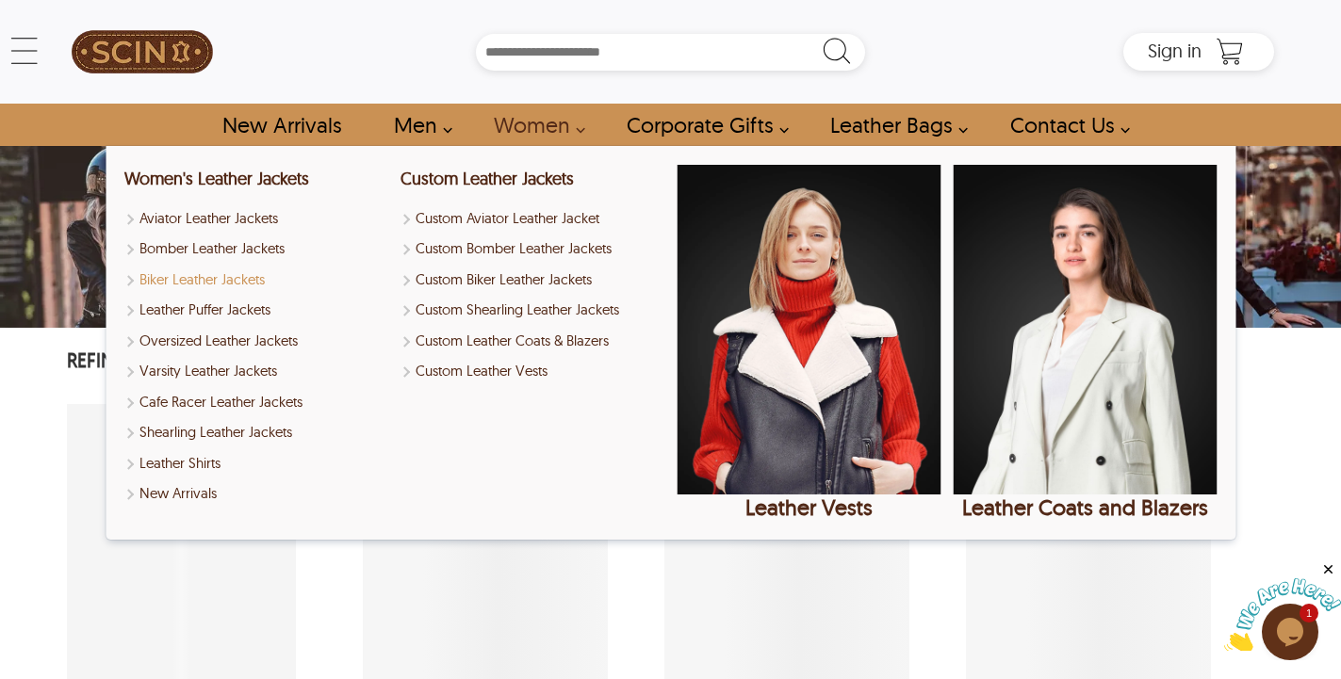
select select "********"
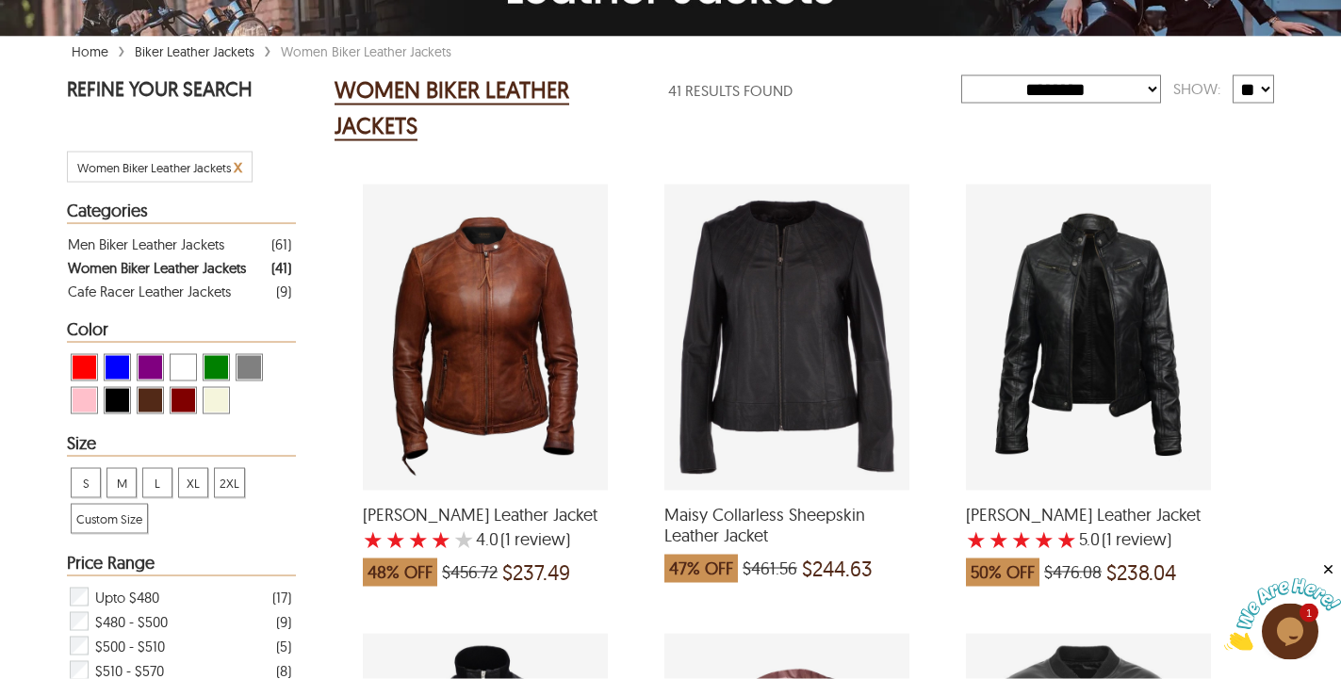
scroll to position [384, 0]
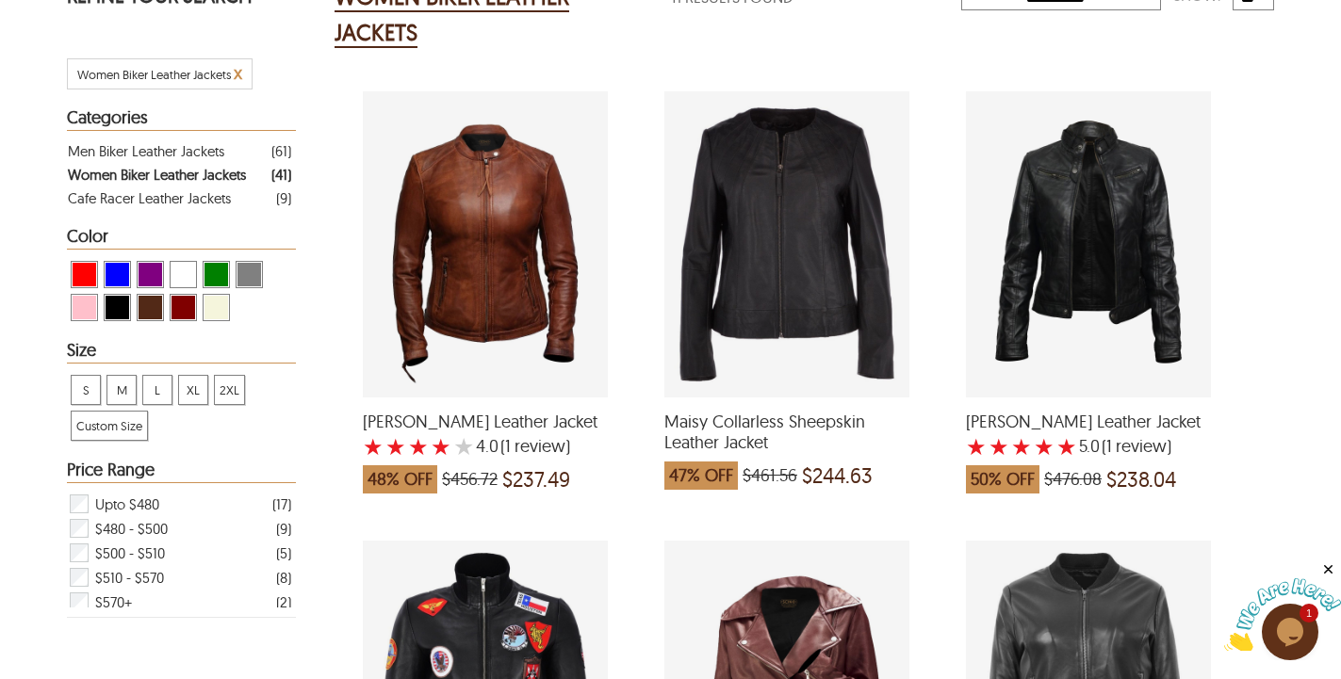
click at [1066, 299] on div "Daisy Biker Leather Jacket with a 5 Star Rating 1 Product Review which was at a…" at bounding box center [1088, 244] width 245 height 306
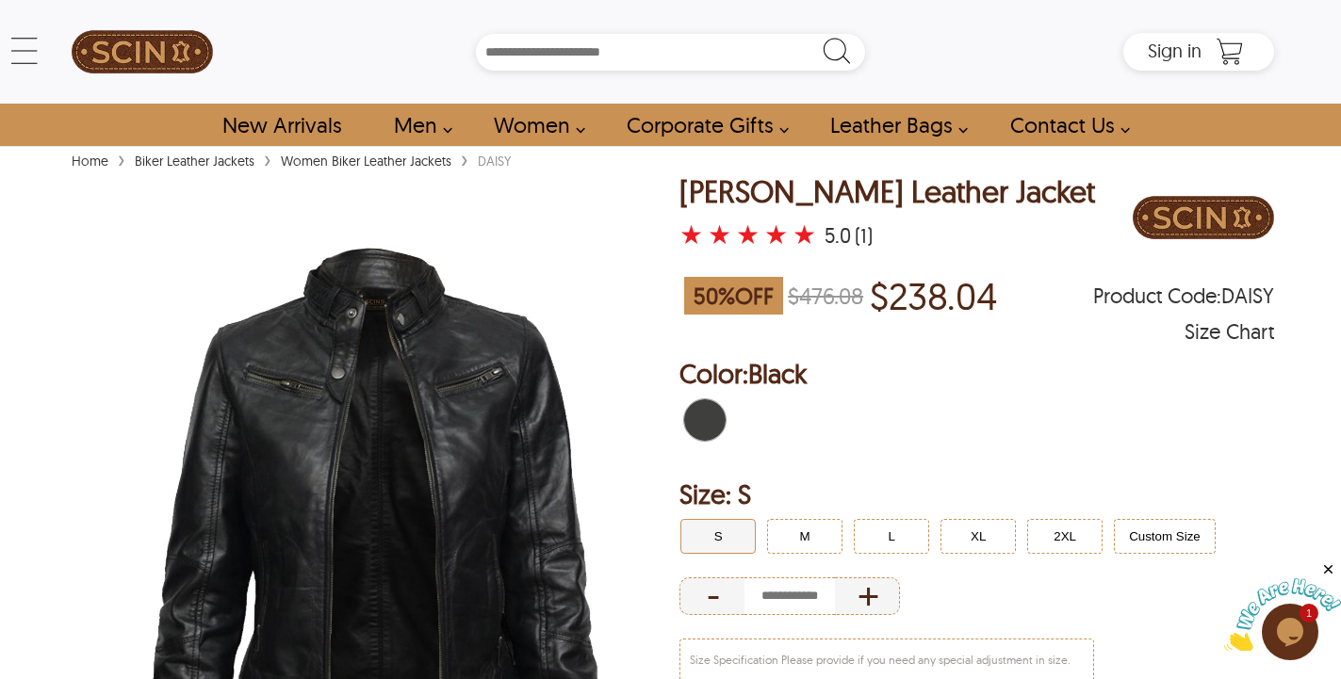
click at [639, 53] on input "Search Box" at bounding box center [670, 52] width 389 height 37
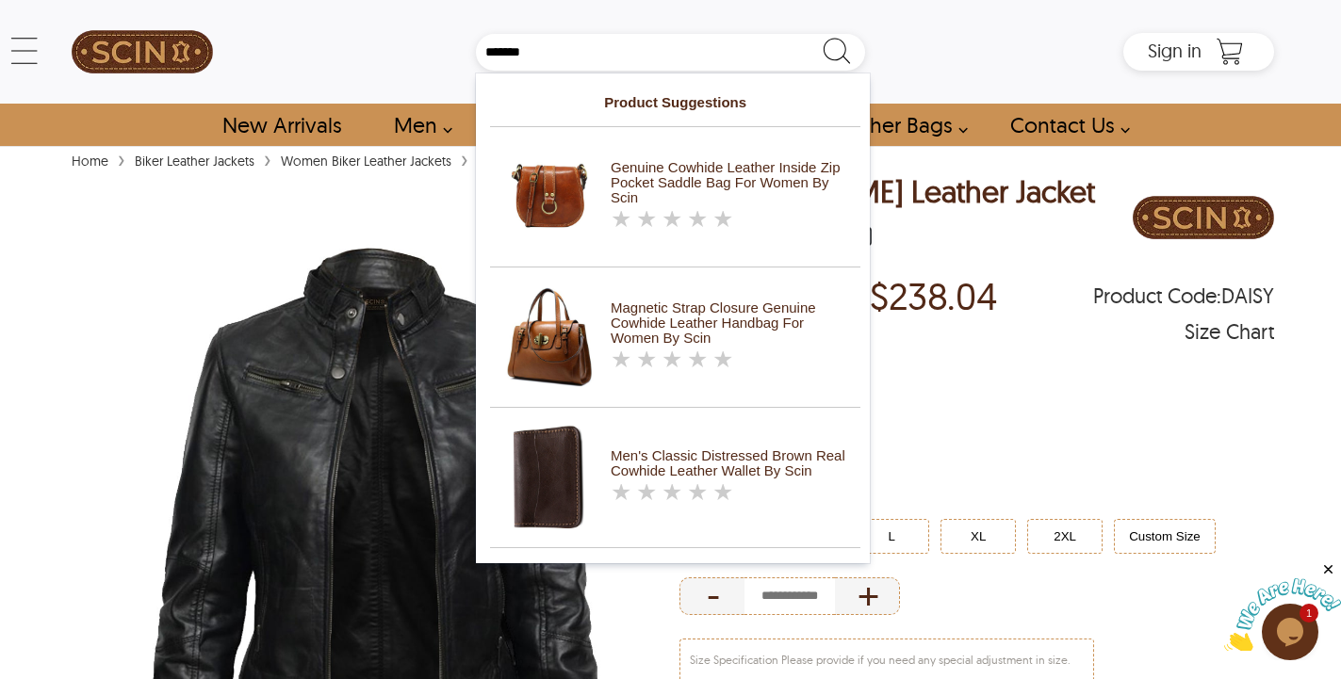
type input "*******"
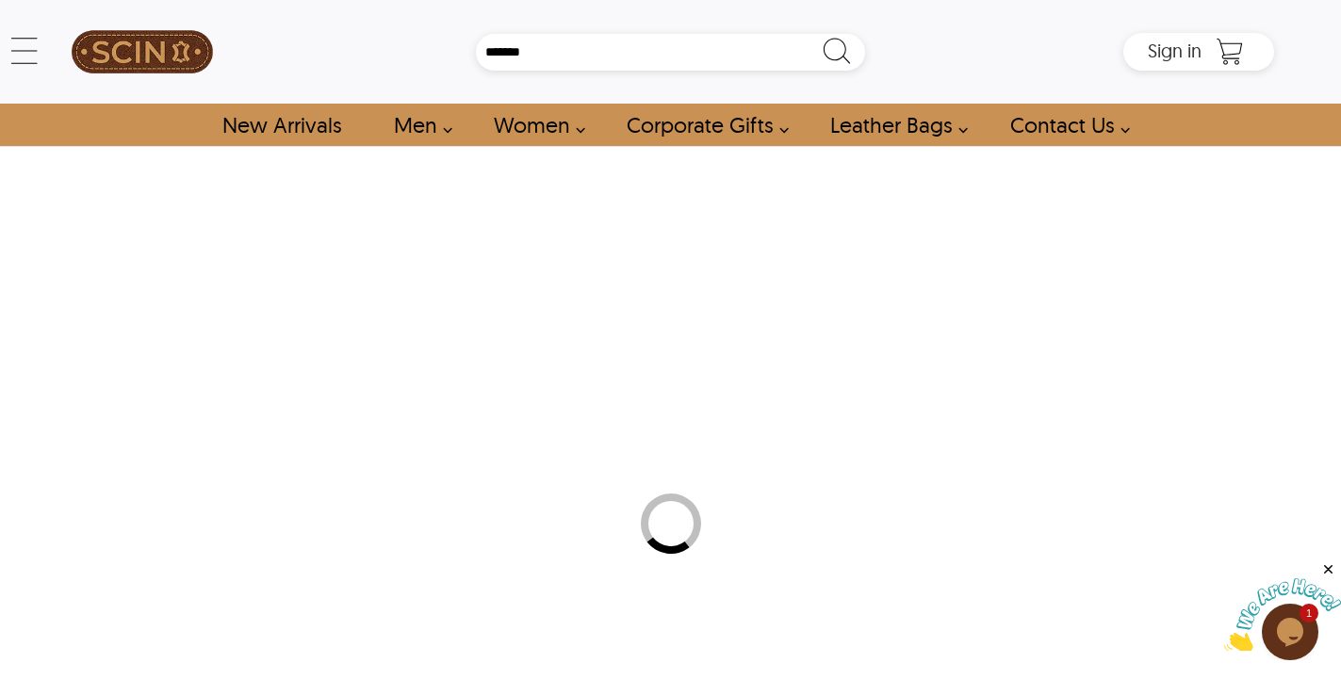
select select "********"
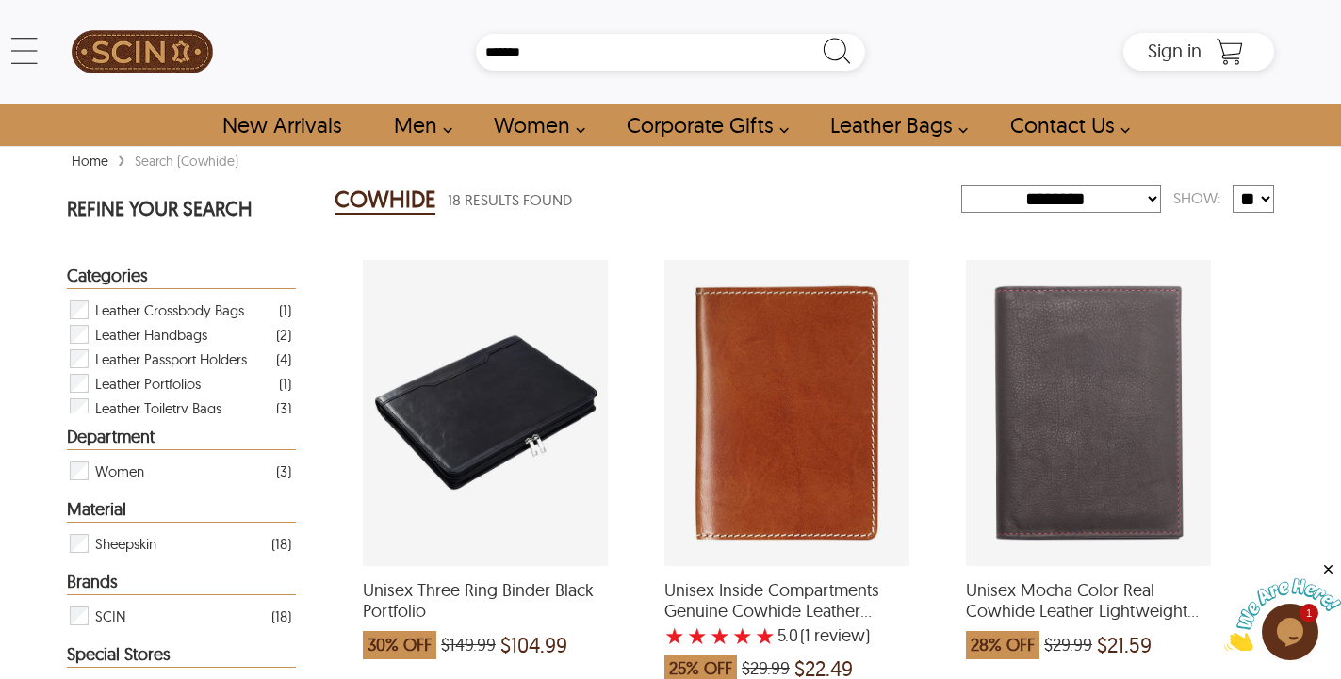
click at [591, 49] on input "*******" at bounding box center [670, 52] width 389 height 37
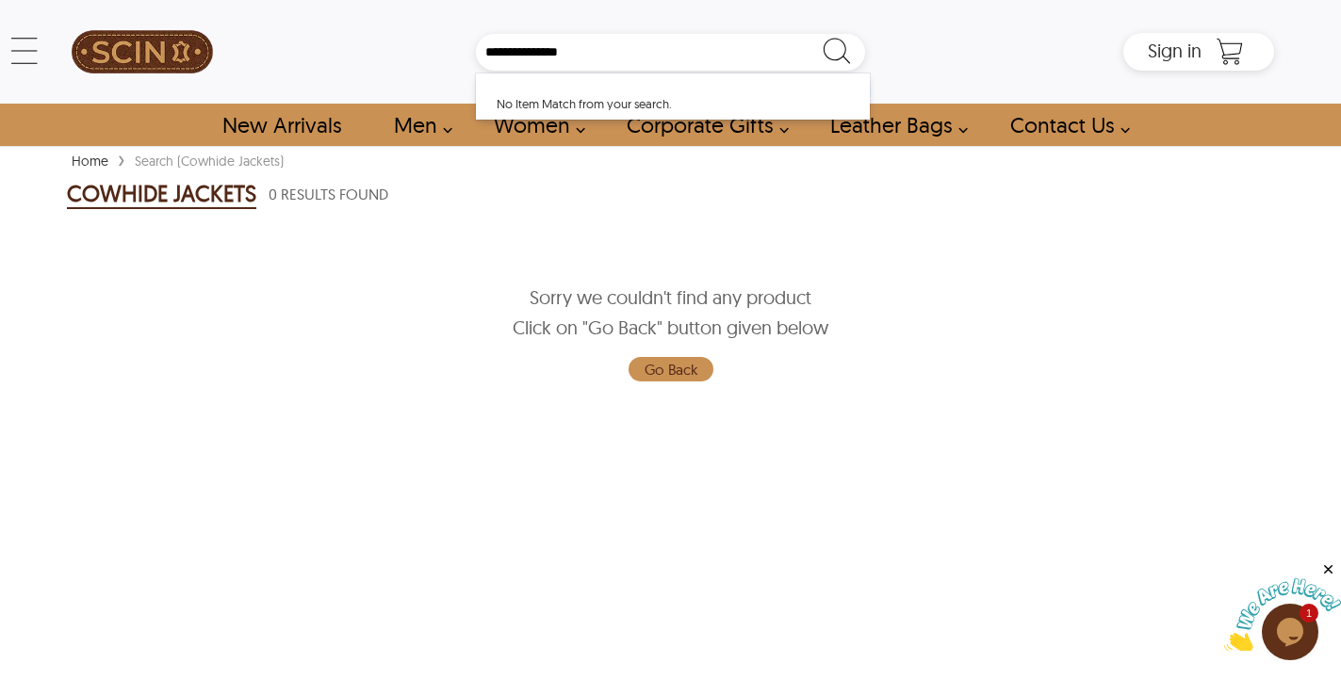
click at [689, 371] on link "Go Back" at bounding box center [670, 369] width 85 height 24
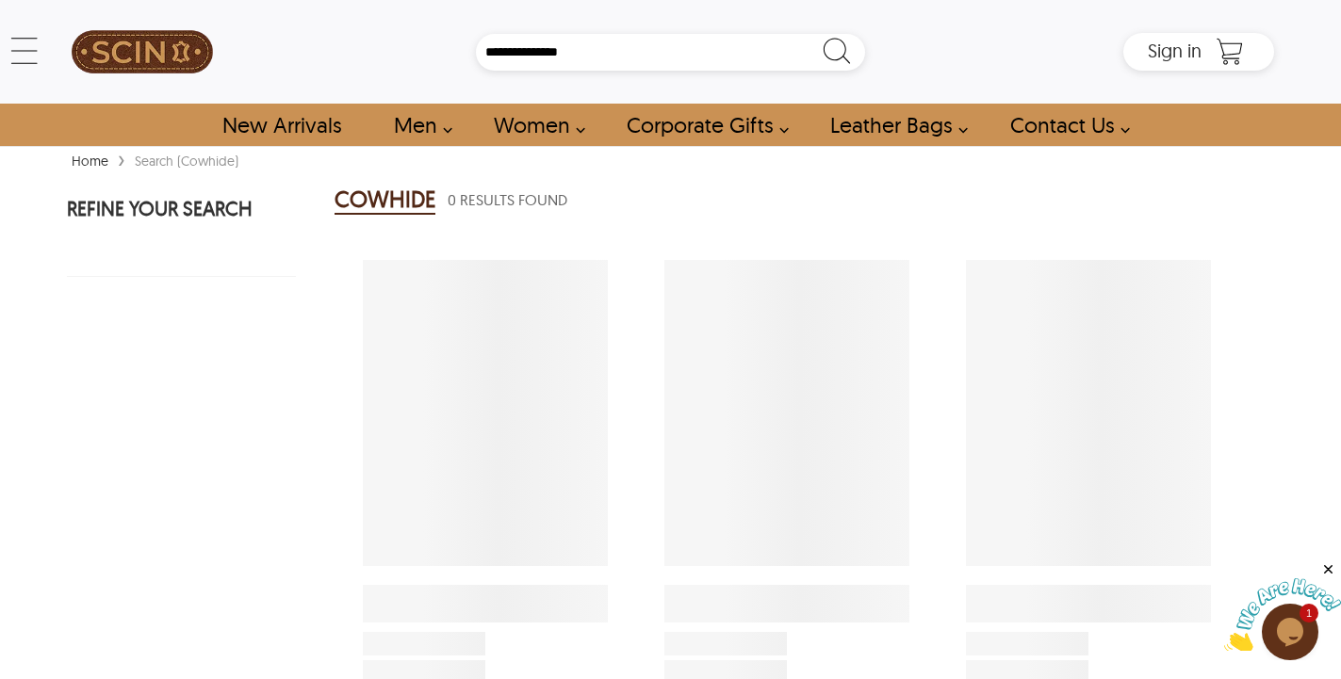
type input "*******"
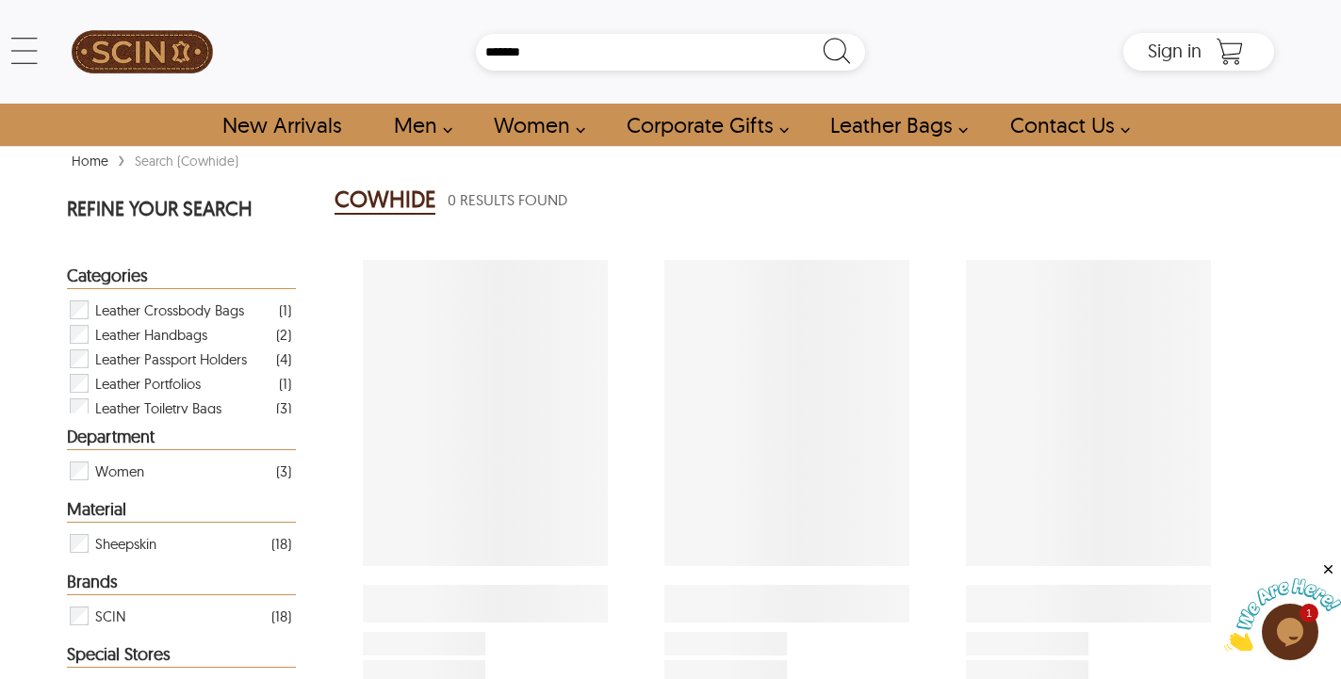
select select "********"
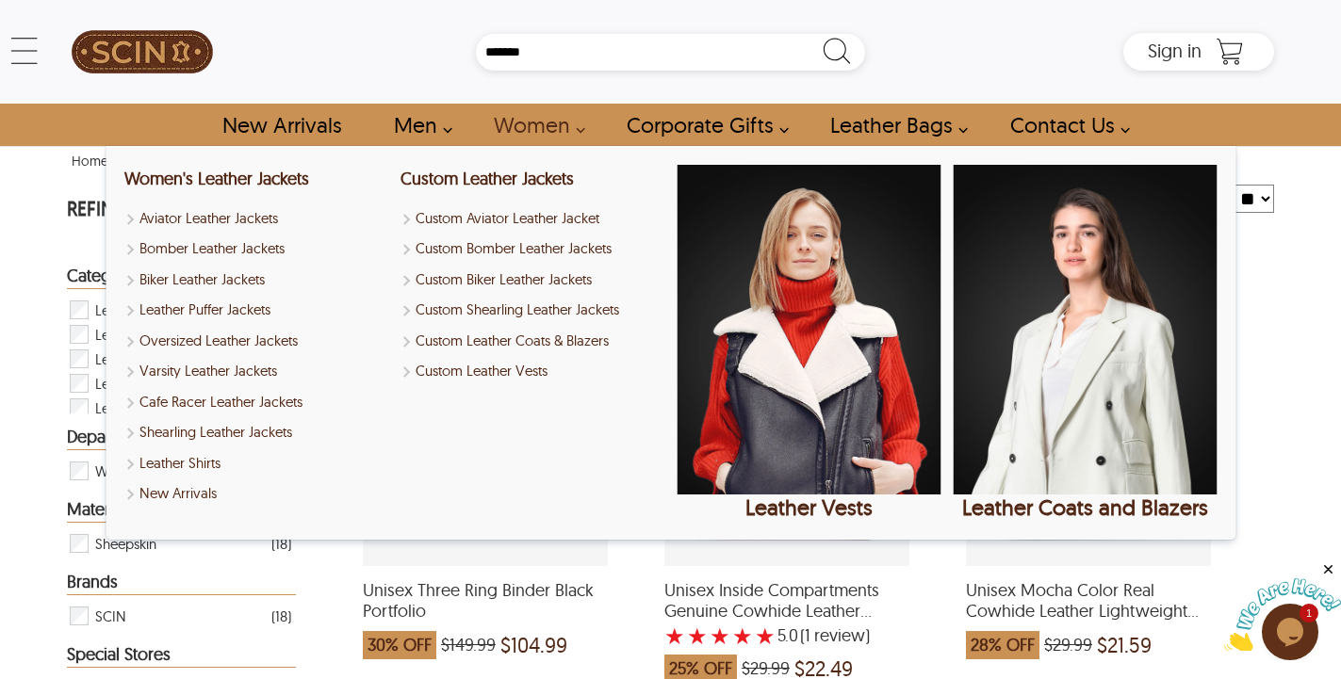
click at [548, 54] on input "*******" at bounding box center [670, 52] width 389 height 37
click at [532, 129] on link "Women" at bounding box center [533, 125] width 123 height 42
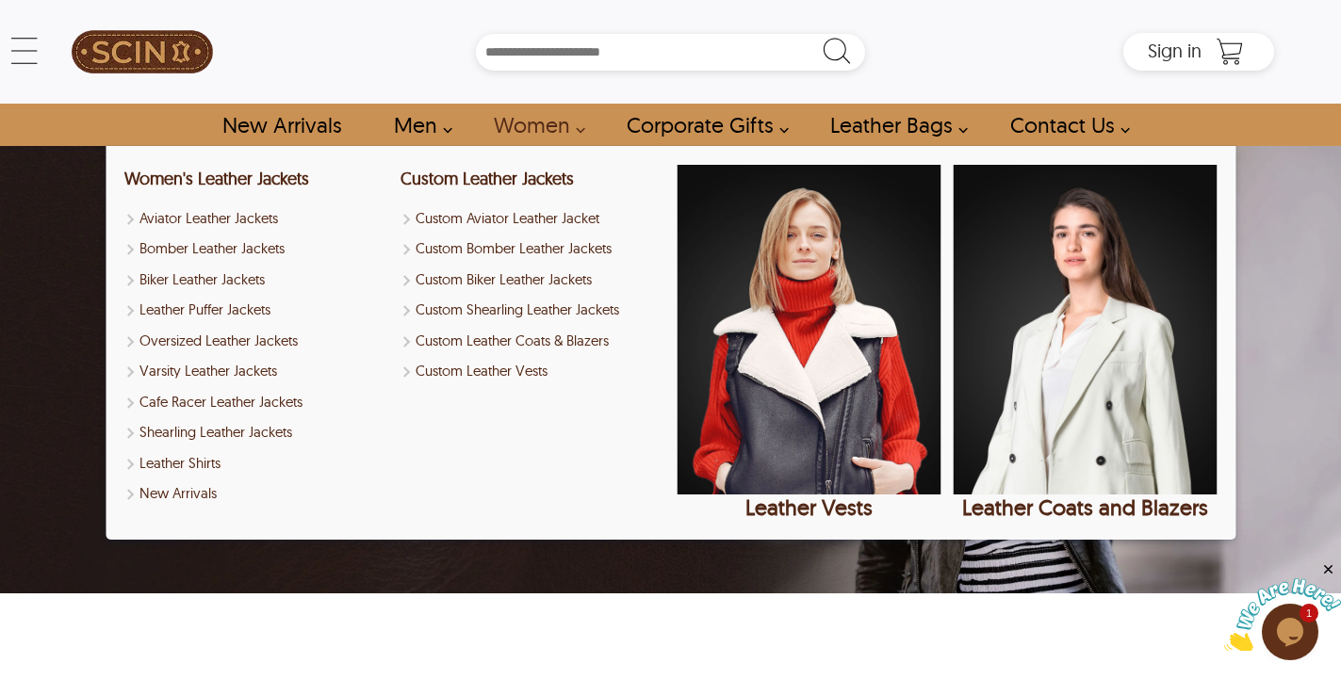
click at [524, 127] on link "Women" at bounding box center [533, 125] width 123 height 42
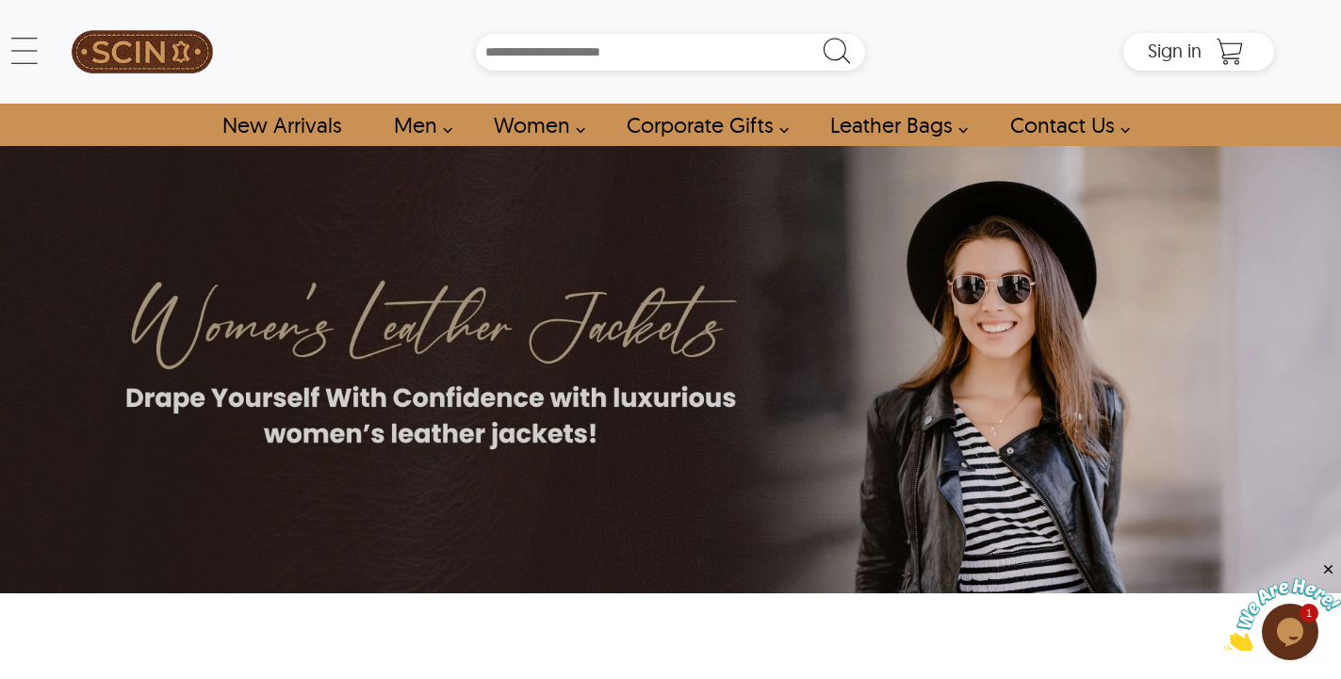
click at [524, 128] on link "Women" at bounding box center [533, 125] width 123 height 42
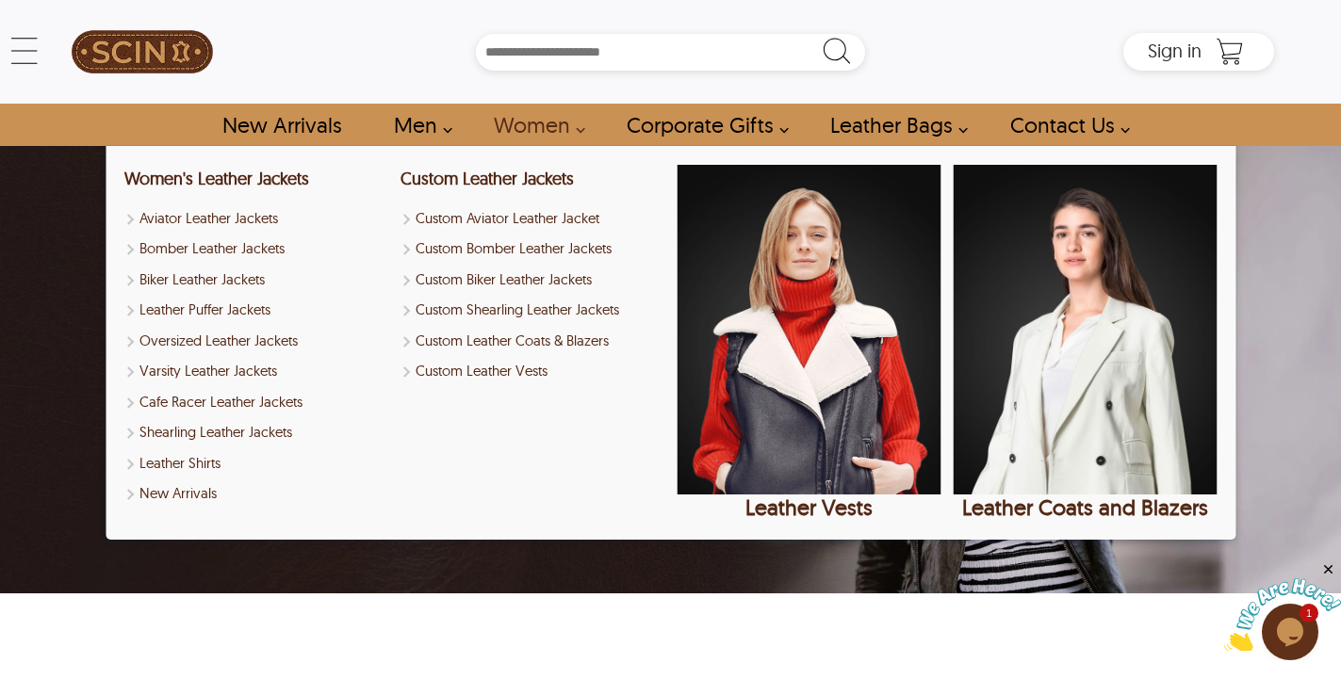
click at [576, 124] on link "Women" at bounding box center [533, 125] width 123 height 42
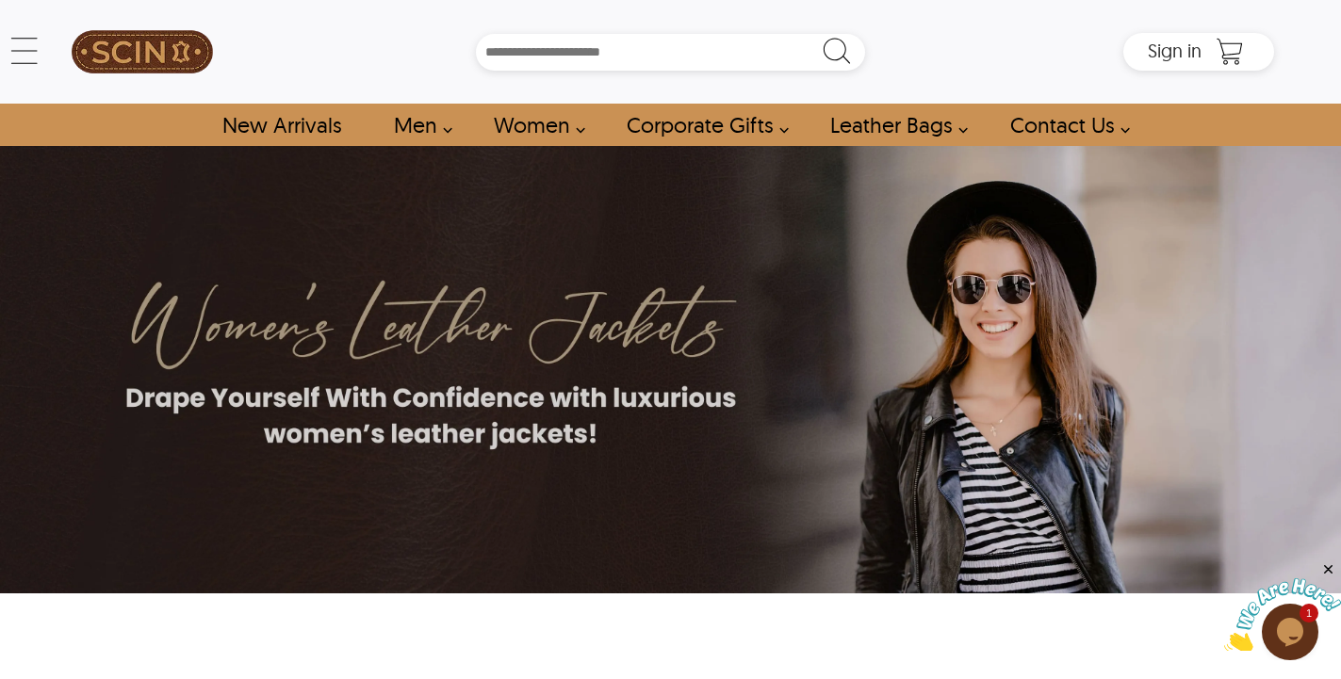
click at [576, 124] on link "Women" at bounding box center [533, 125] width 123 height 42
click at [534, 125] on link "Women" at bounding box center [533, 125] width 123 height 42
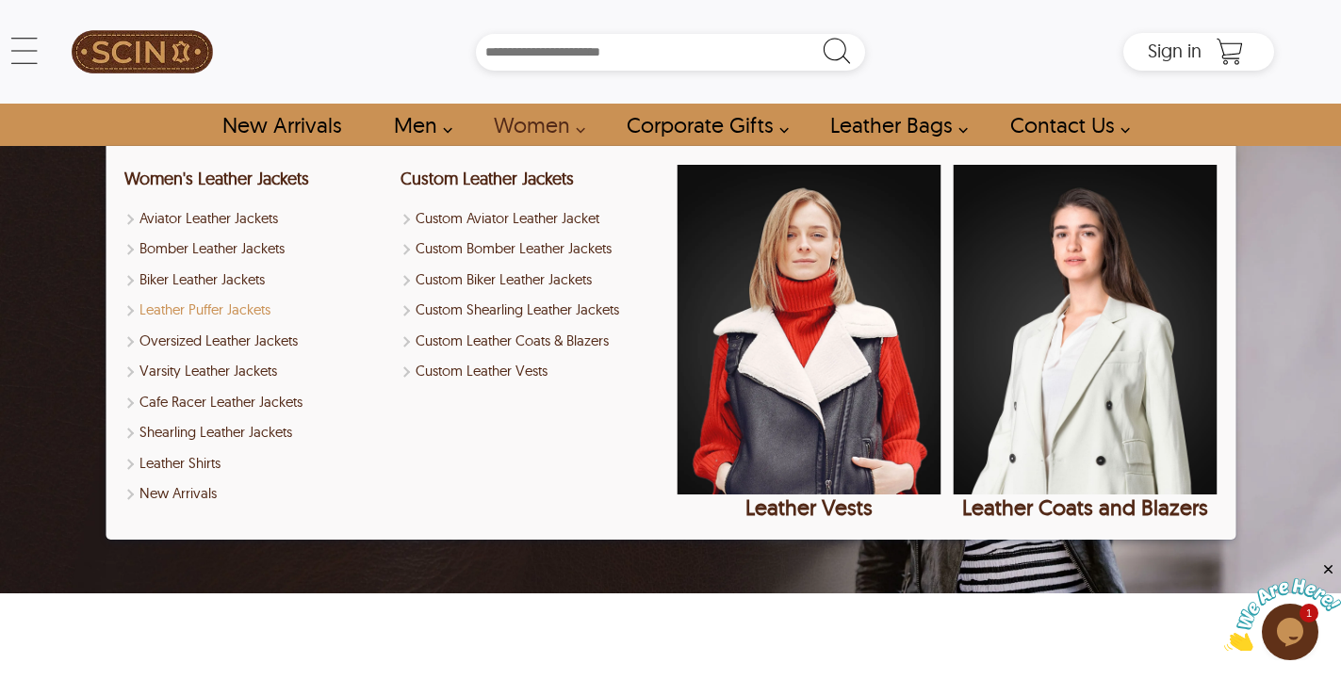
click at [236, 310] on link "Leather Puffer Jackets" at bounding box center [256, 311] width 264 height 22
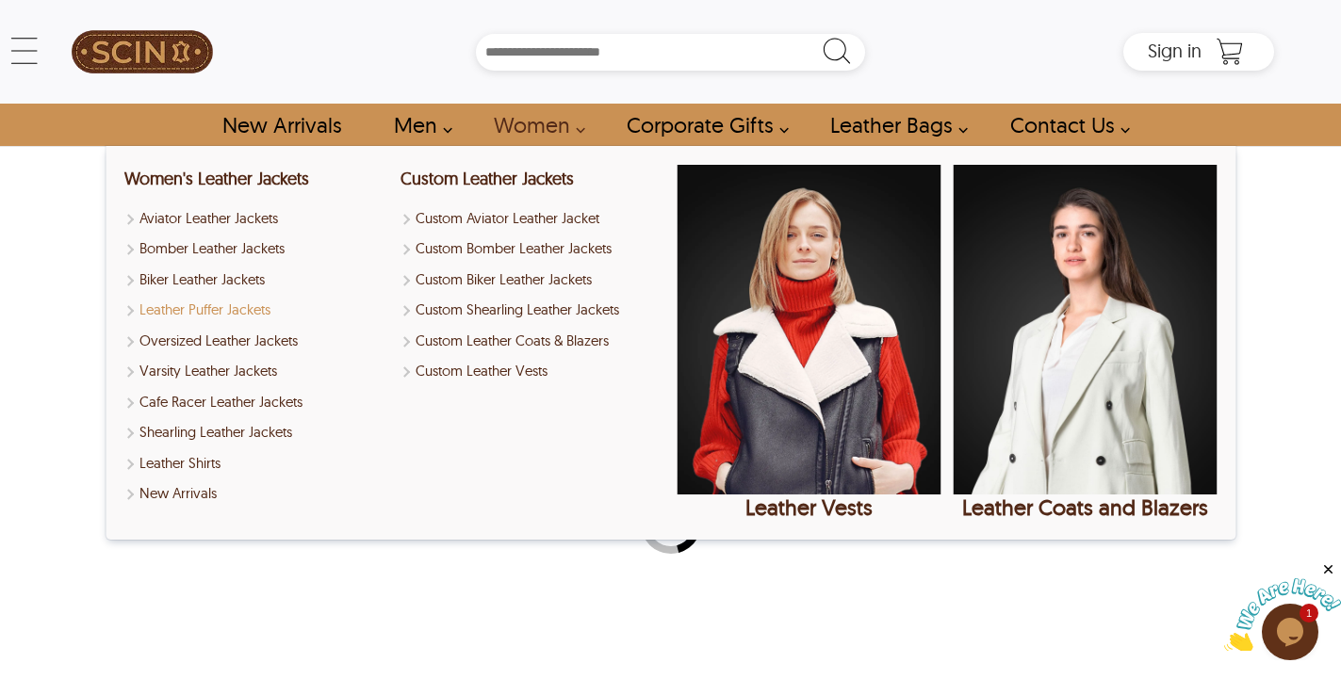
select select "********"
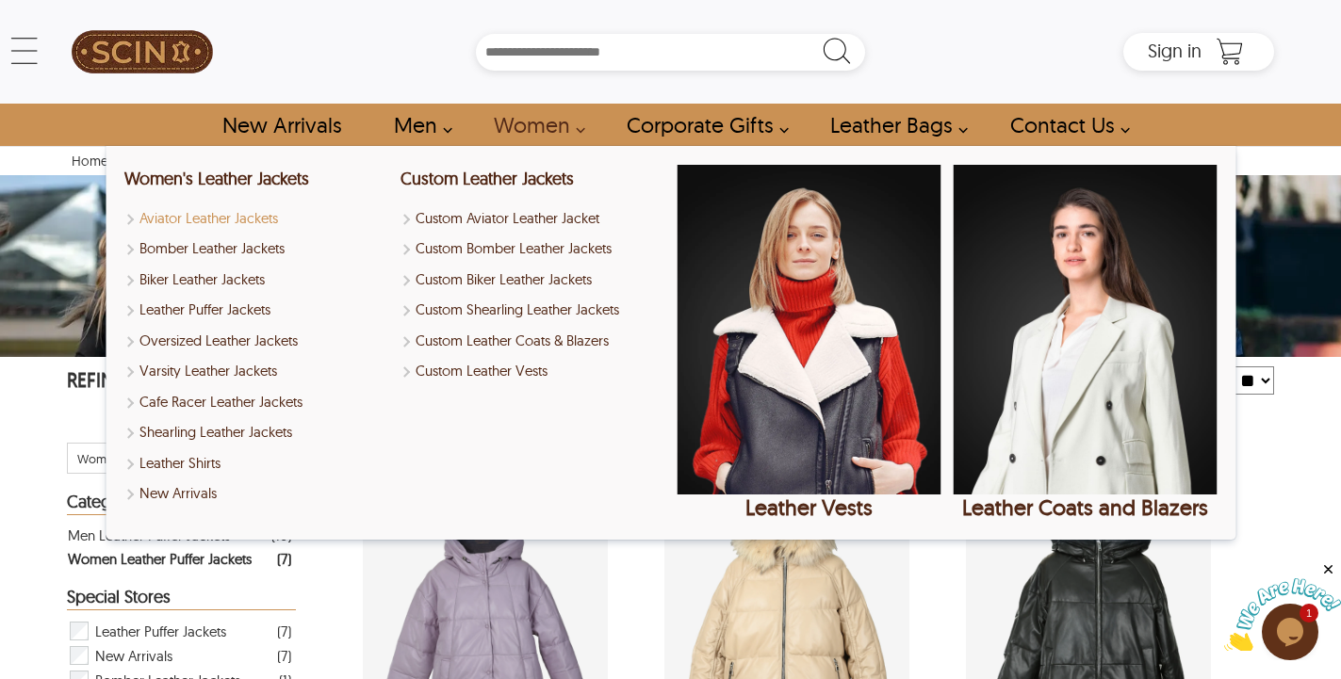
click at [209, 217] on link "Aviator Leather Jackets" at bounding box center [256, 219] width 264 height 22
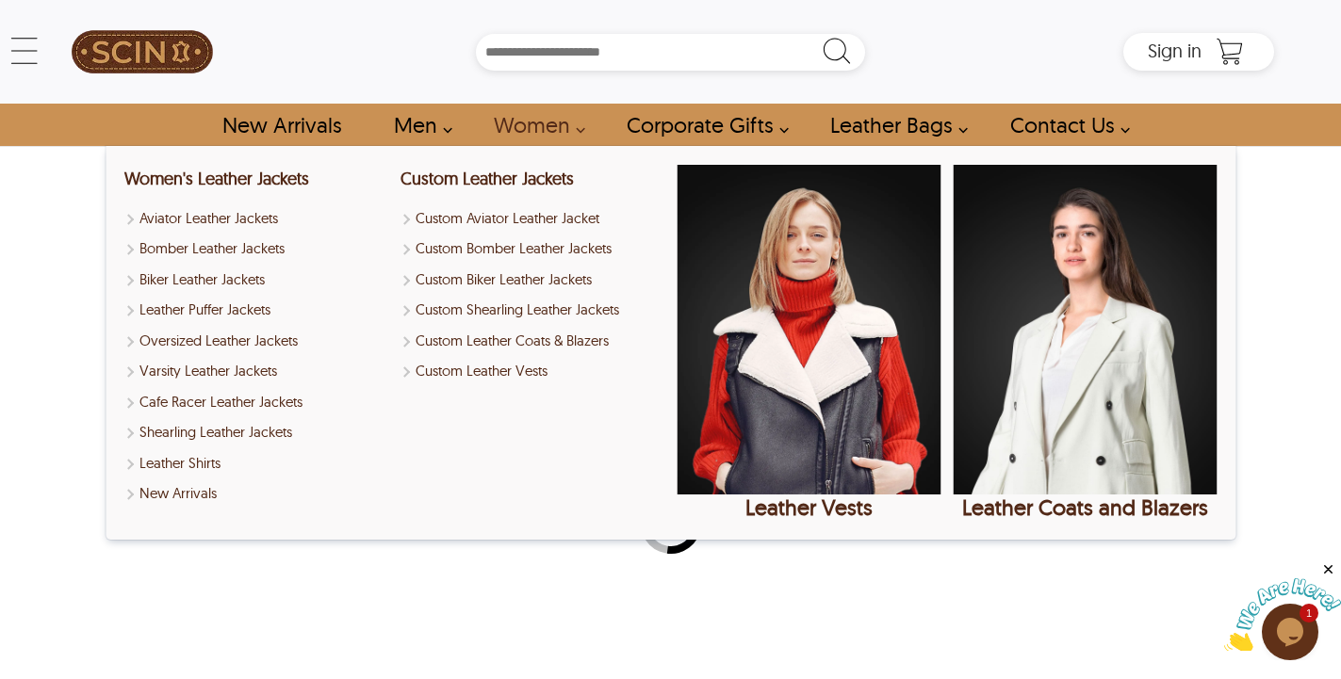
select select "********"
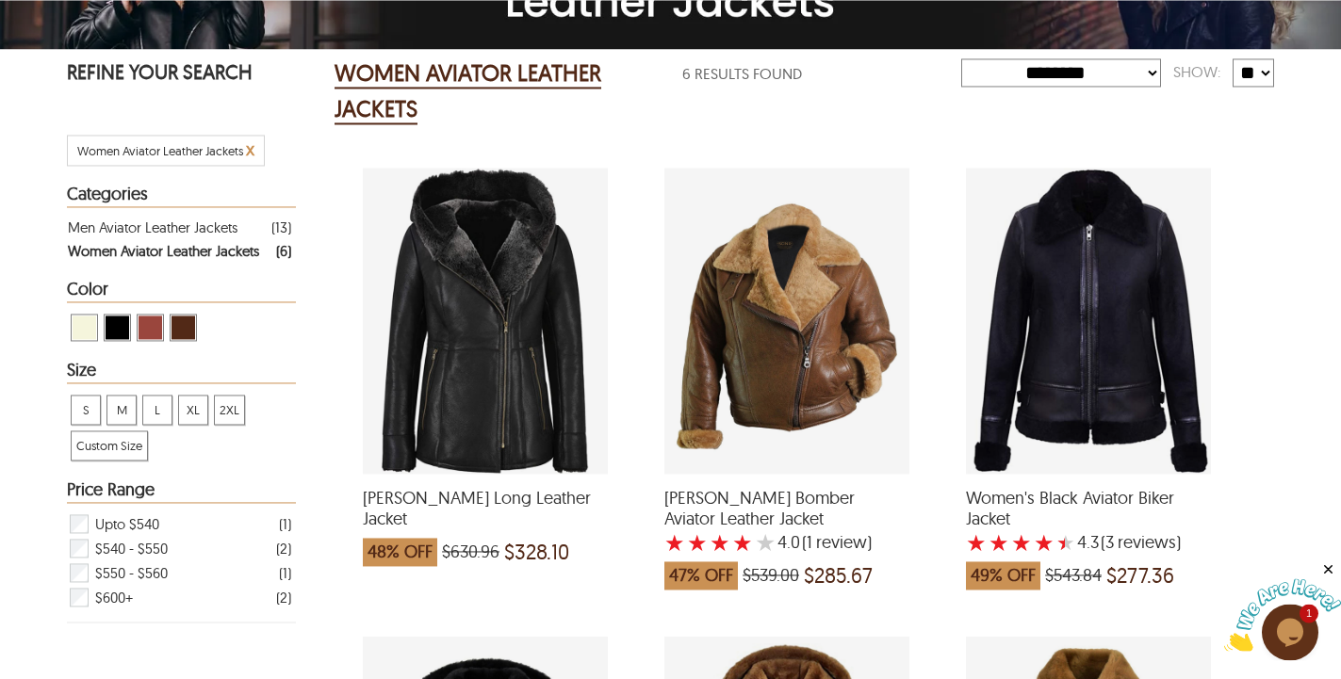
scroll to position [288, 0]
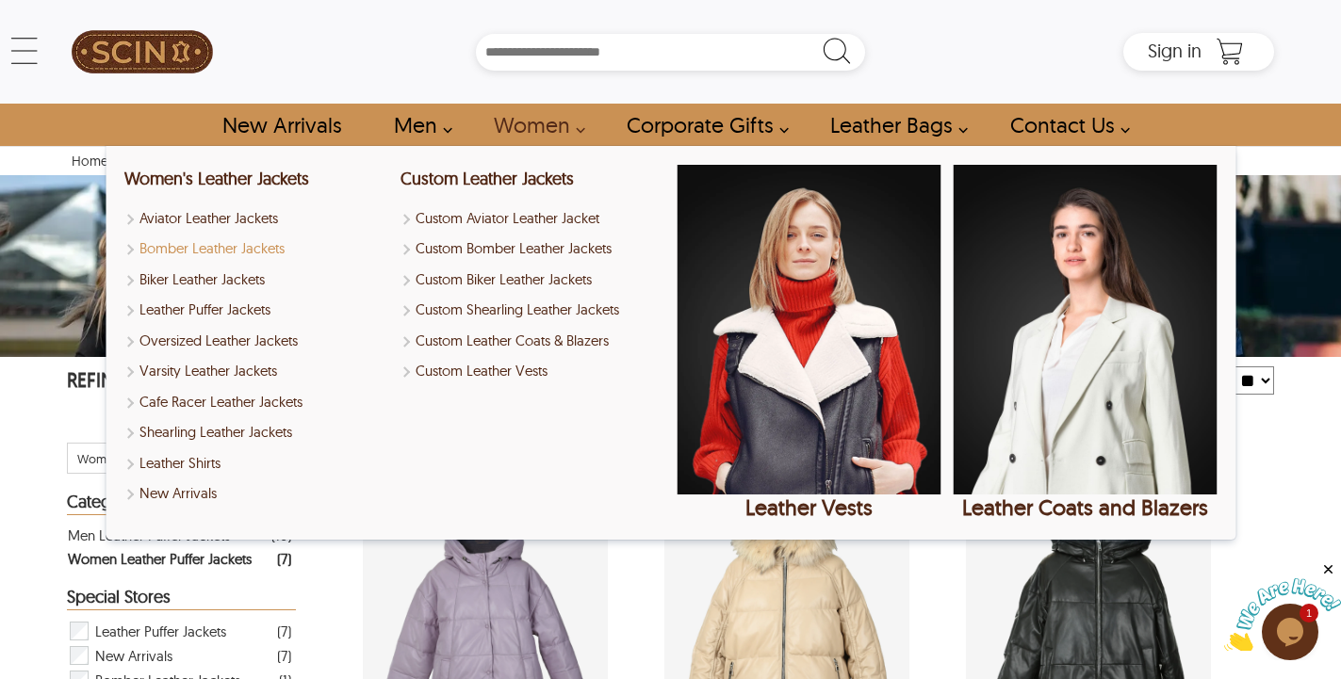
click at [205, 245] on link "Bomber Leather Jackets" at bounding box center [256, 249] width 264 height 22
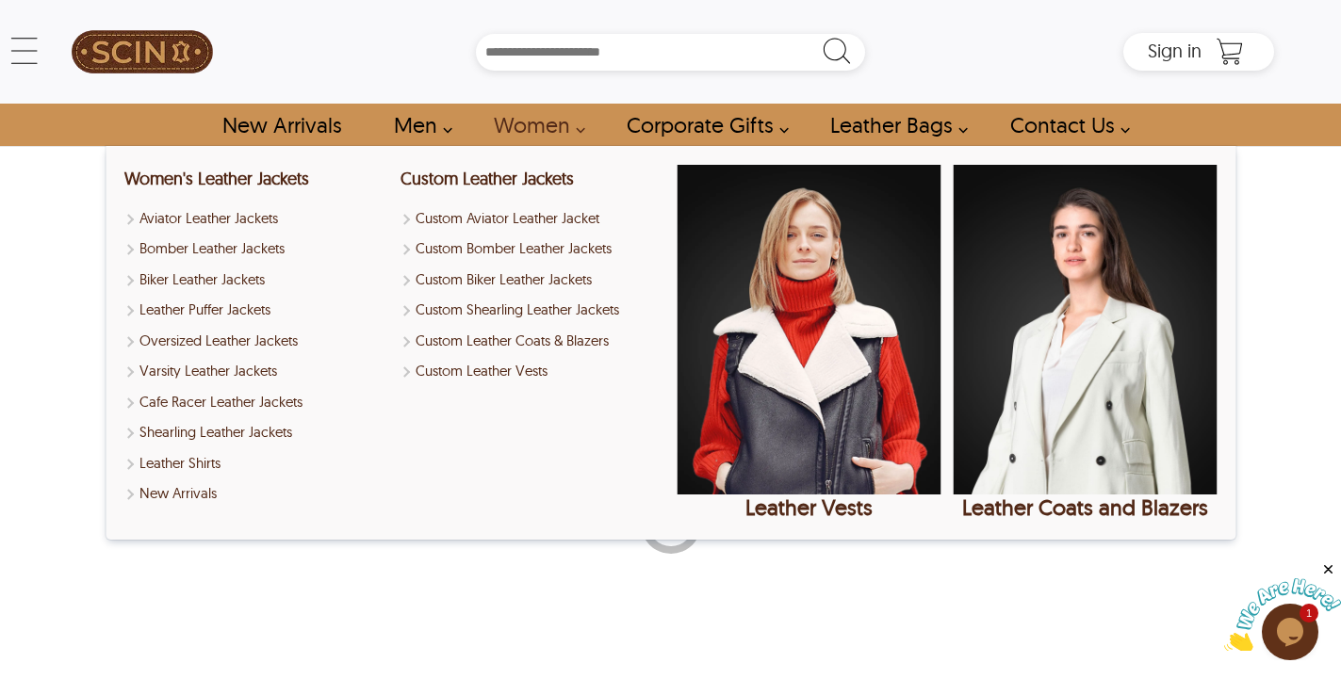
select select "********"
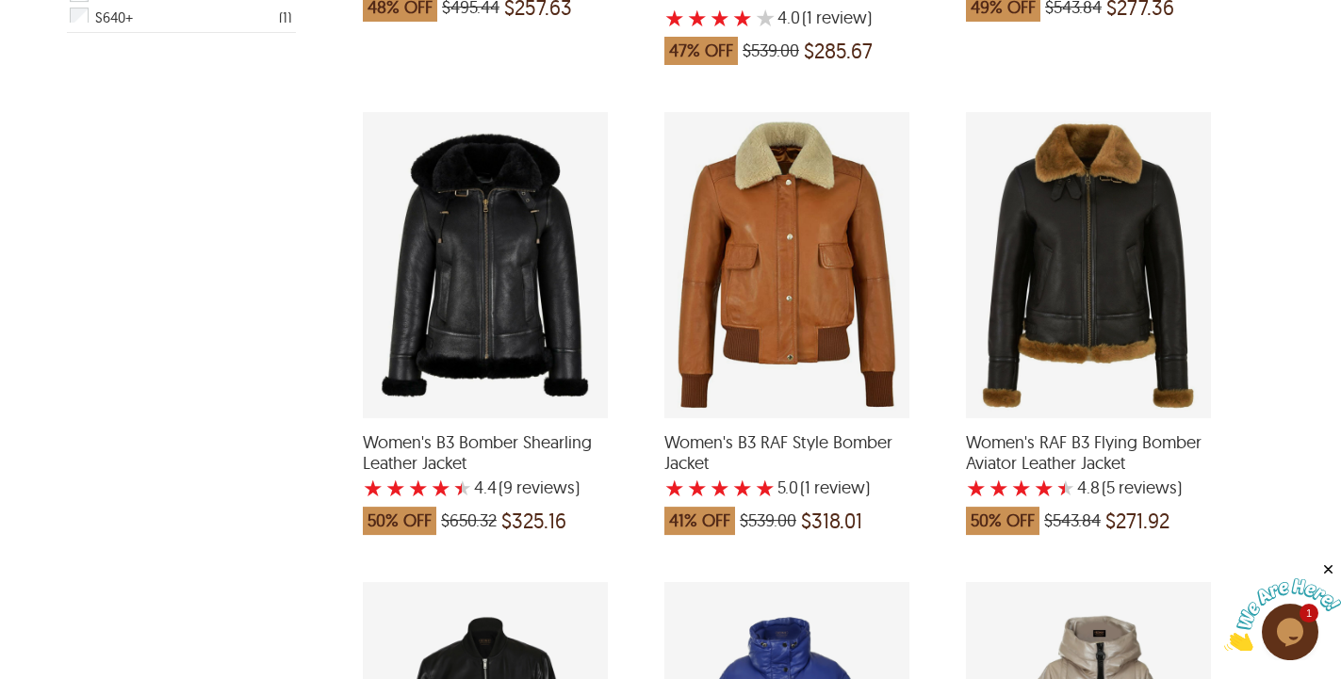
scroll to position [1057, 0]
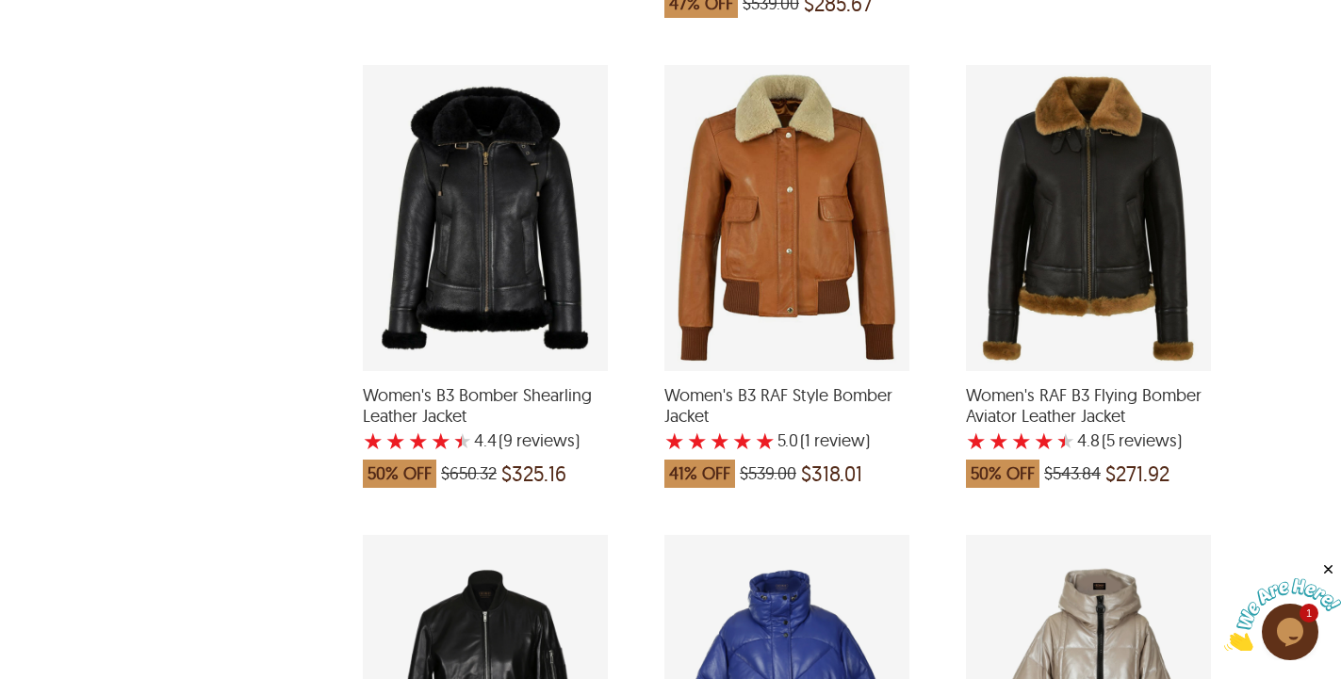
click at [477, 371] on div "Women's B3 Bomber Shearling Leather Jacket with a 4.444444444444445 Star Rating…" at bounding box center [485, 218] width 245 height 306
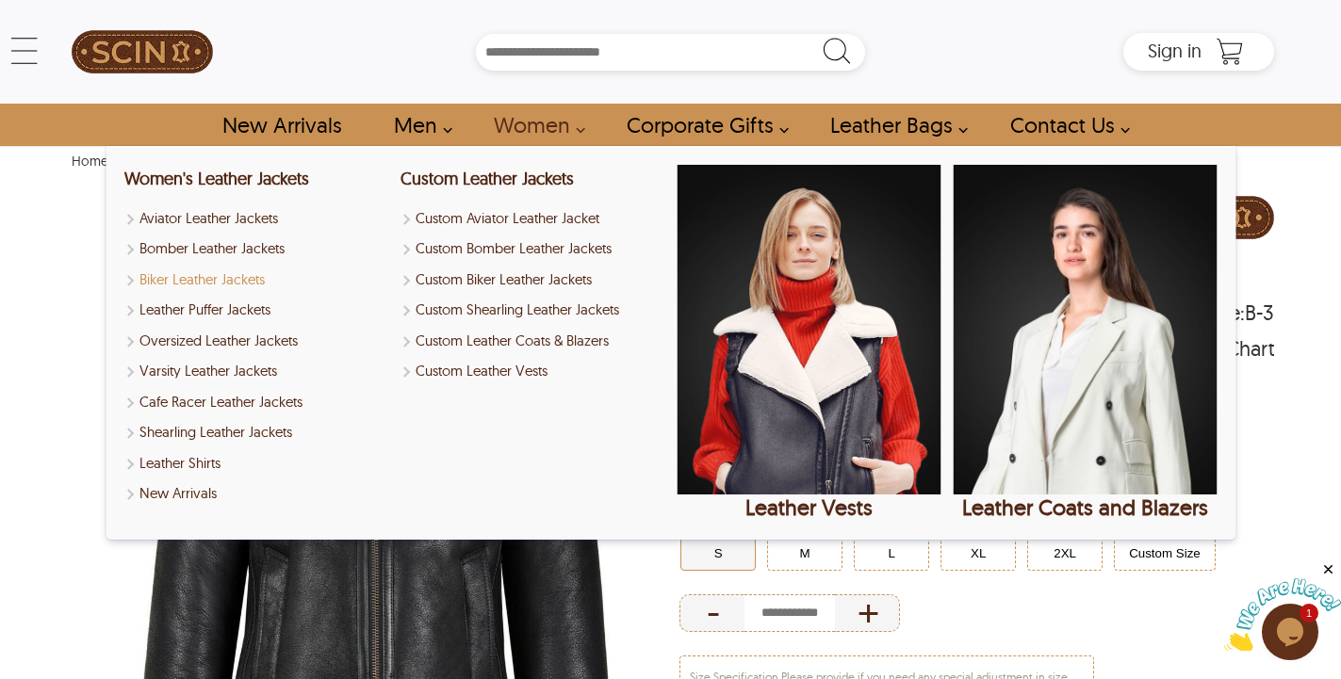
click at [235, 278] on link "Biker Leather Jackets" at bounding box center [256, 280] width 264 height 22
select select "********"
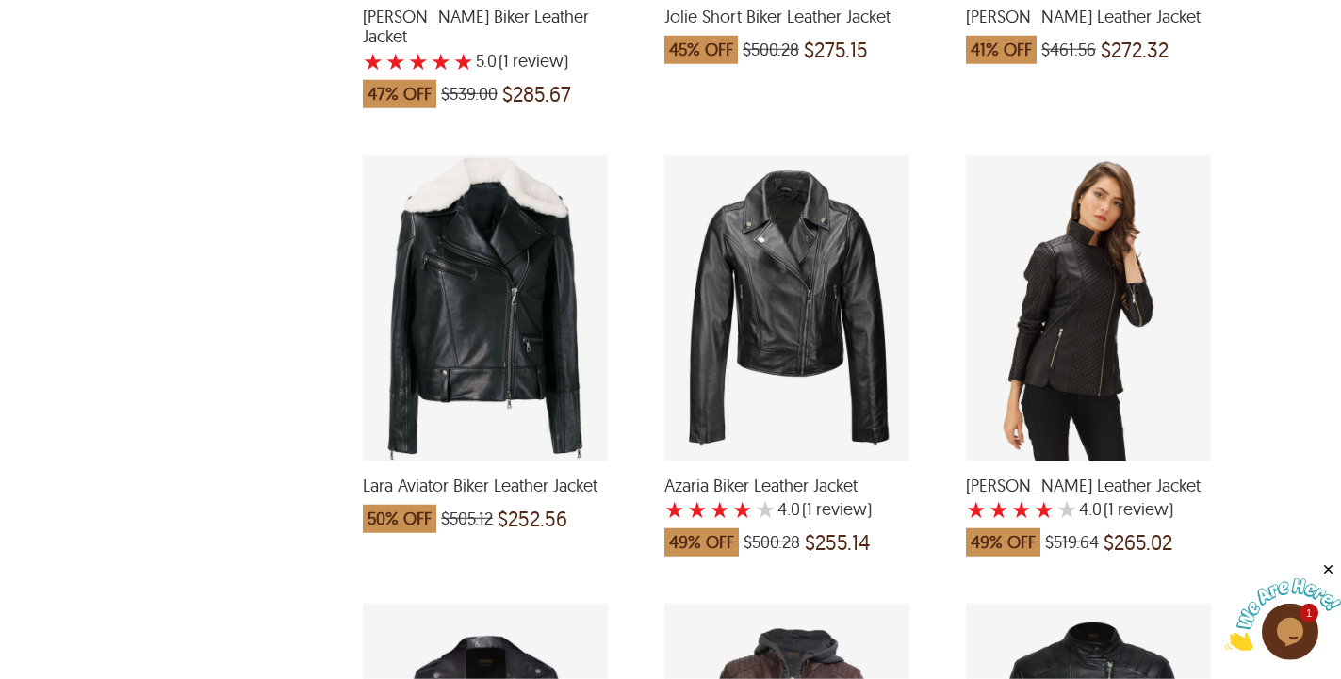
scroll to position [2979, 0]
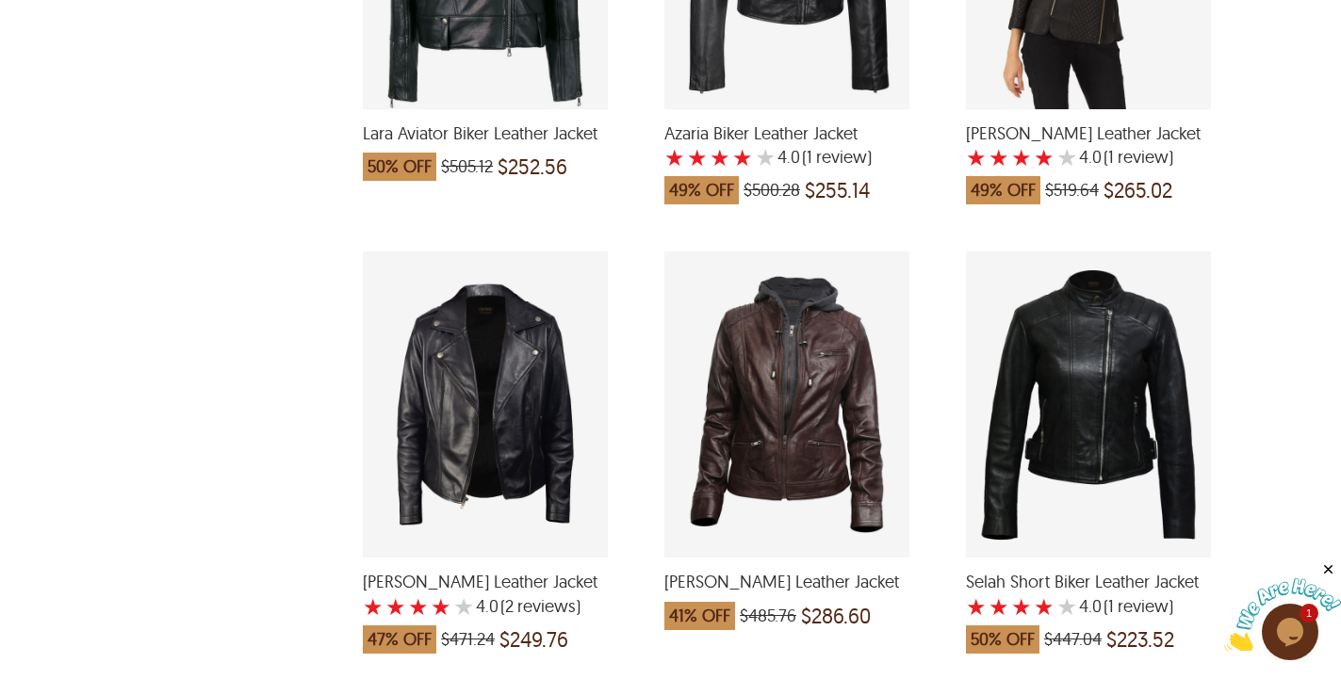
click at [1098, 433] on div "Selah Short Biker Leather Jacket with a 4 Star Rating 1 Product Review which wa…" at bounding box center [1088, 405] width 245 height 306
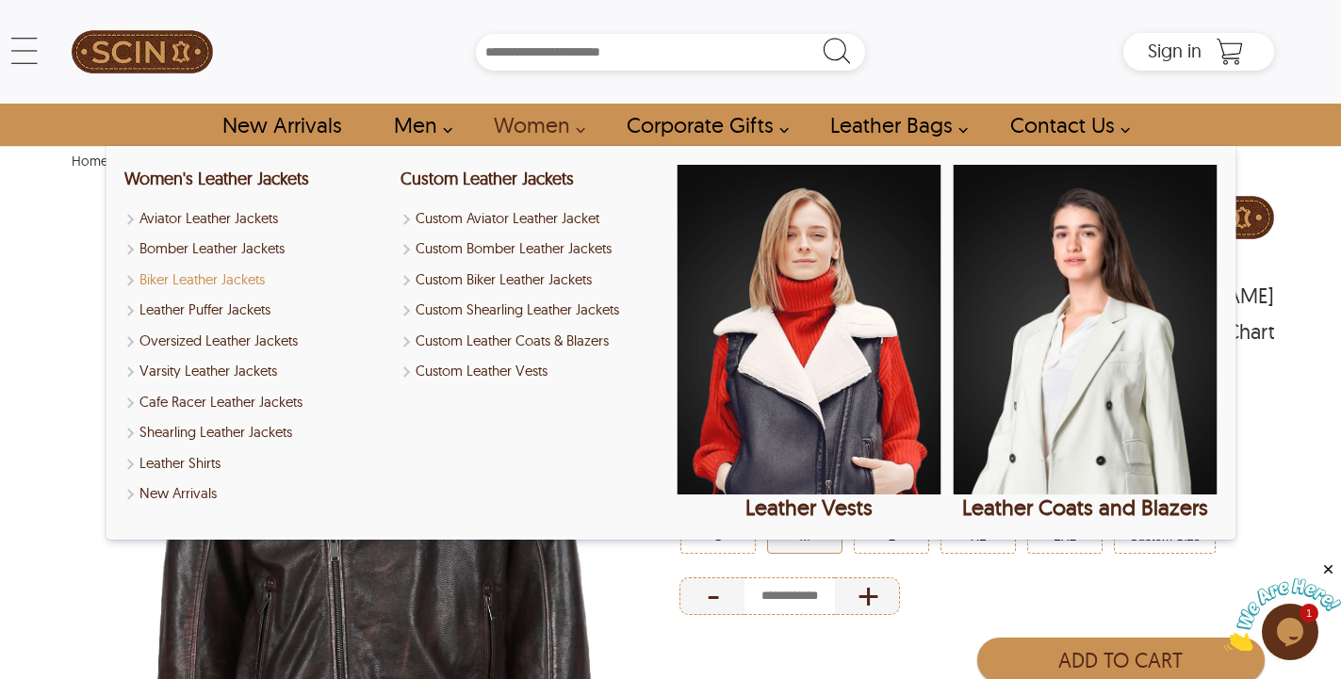
click at [227, 282] on link "Biker Leather Jackets" at bounding box center [256, 280] width 264 height 22
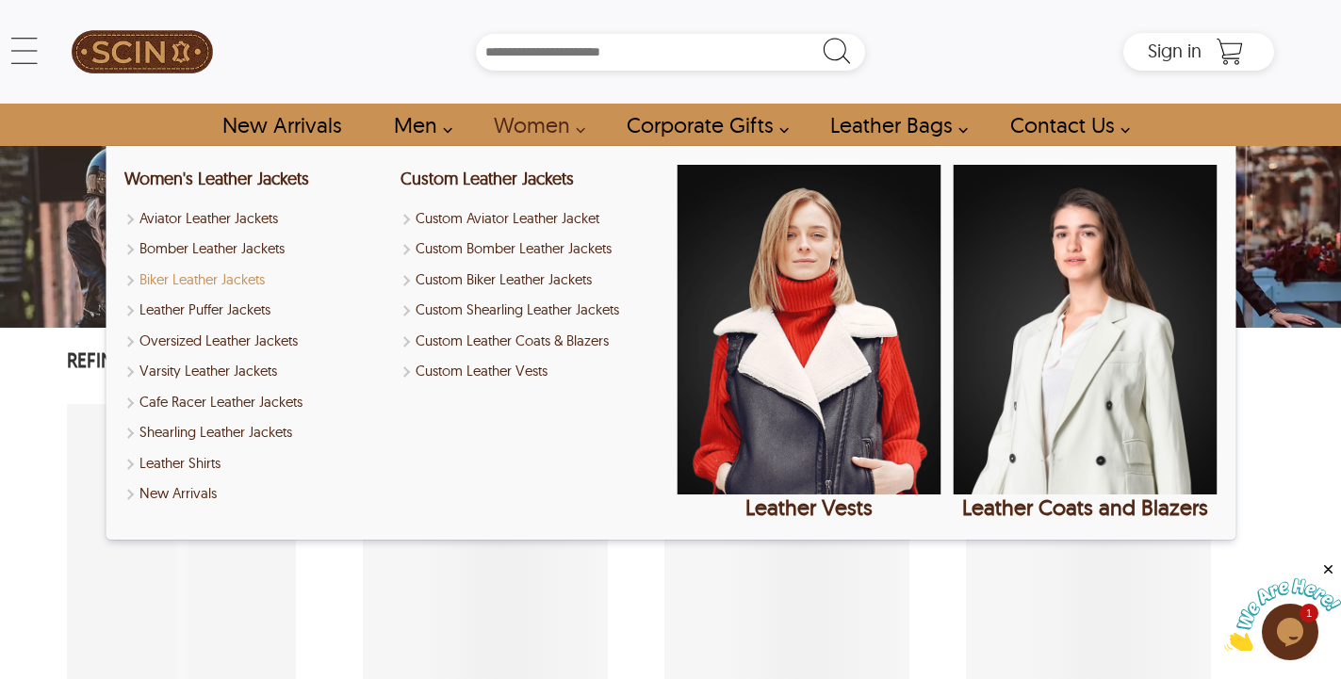
select select "********"
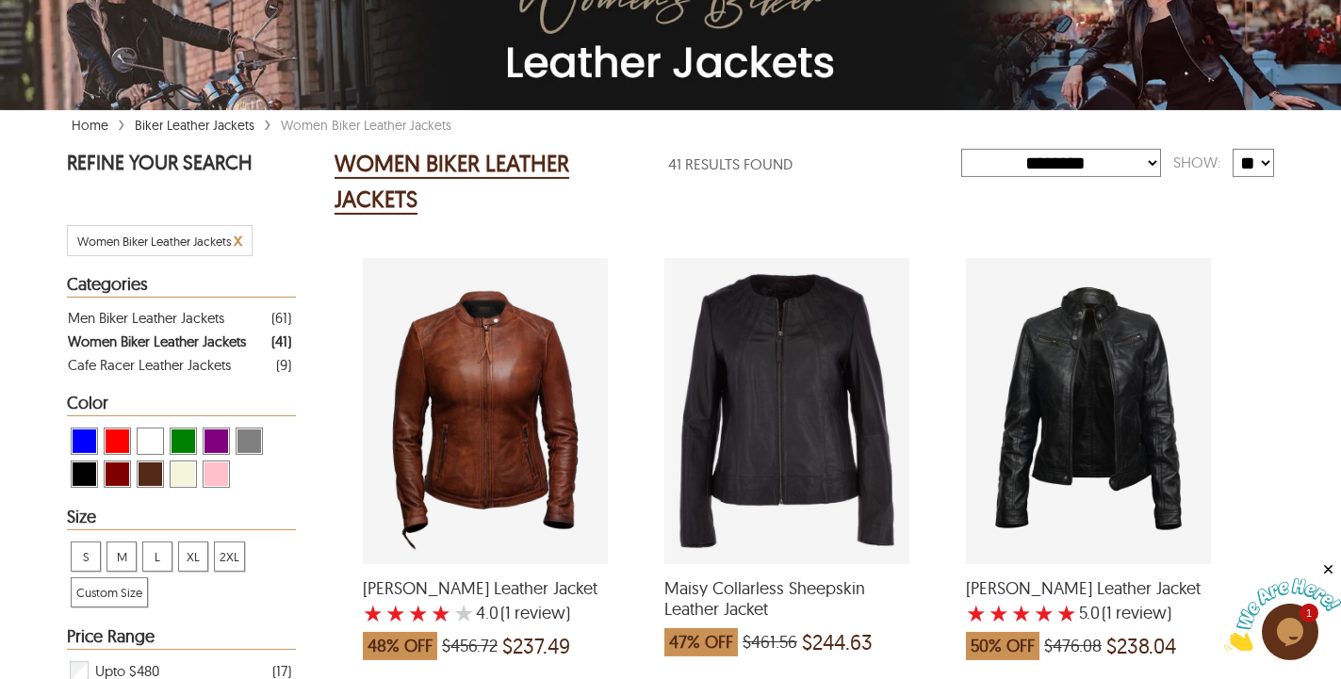
scroll to position [288, 0]
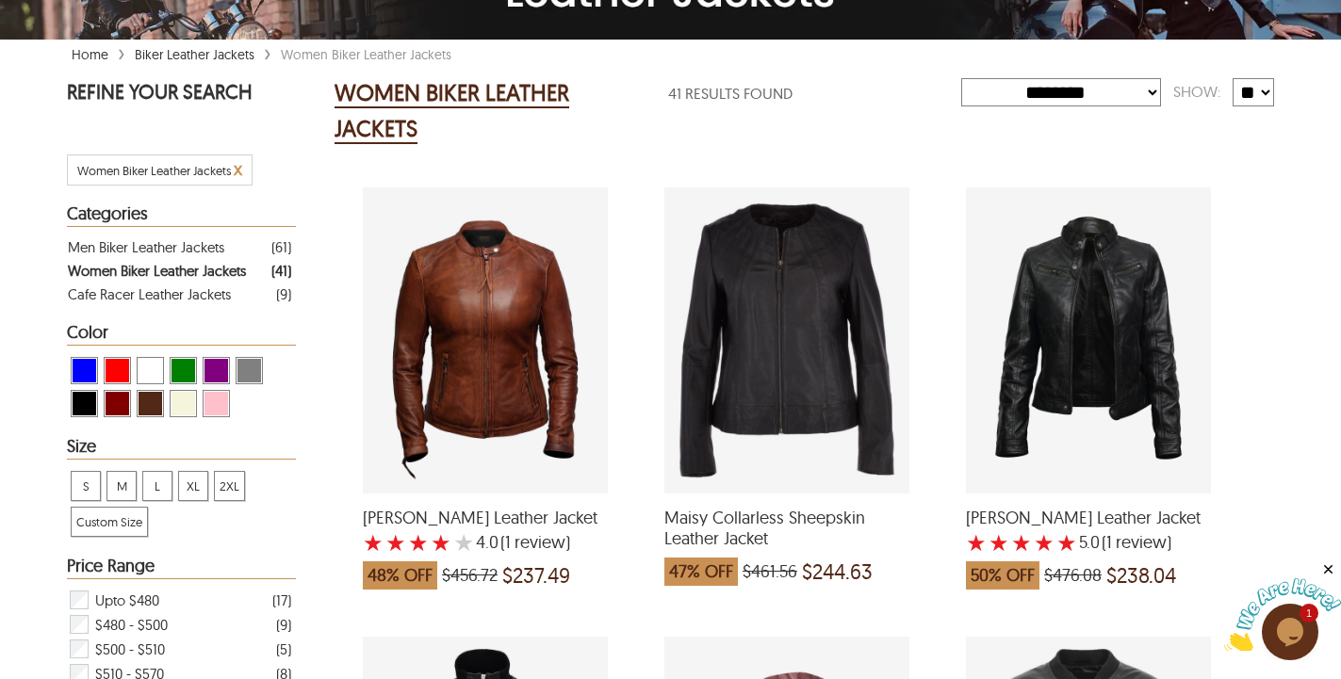
click at [744, 296] on div "Maisy Collarless Sheepskin Leather Jacket which was at a price of $461.56, now …" at bounding box center [786, 340] width 245 height 306
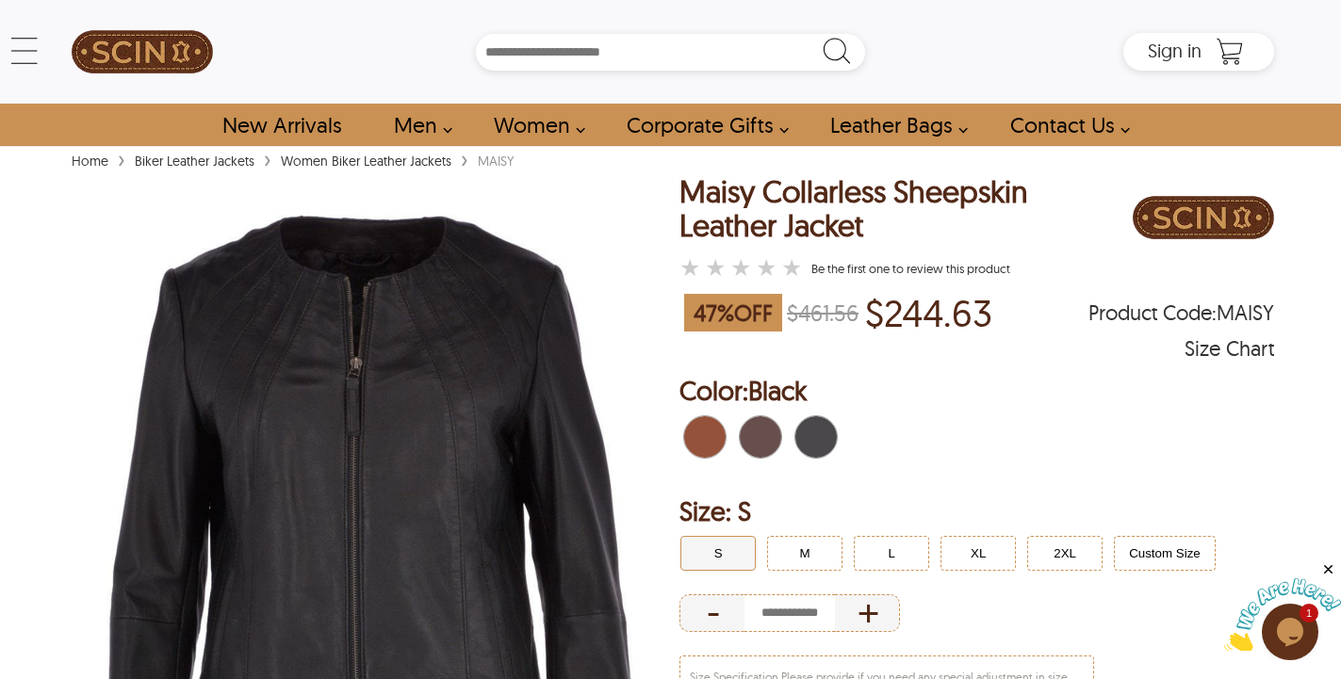
scroll to position [288, 0]
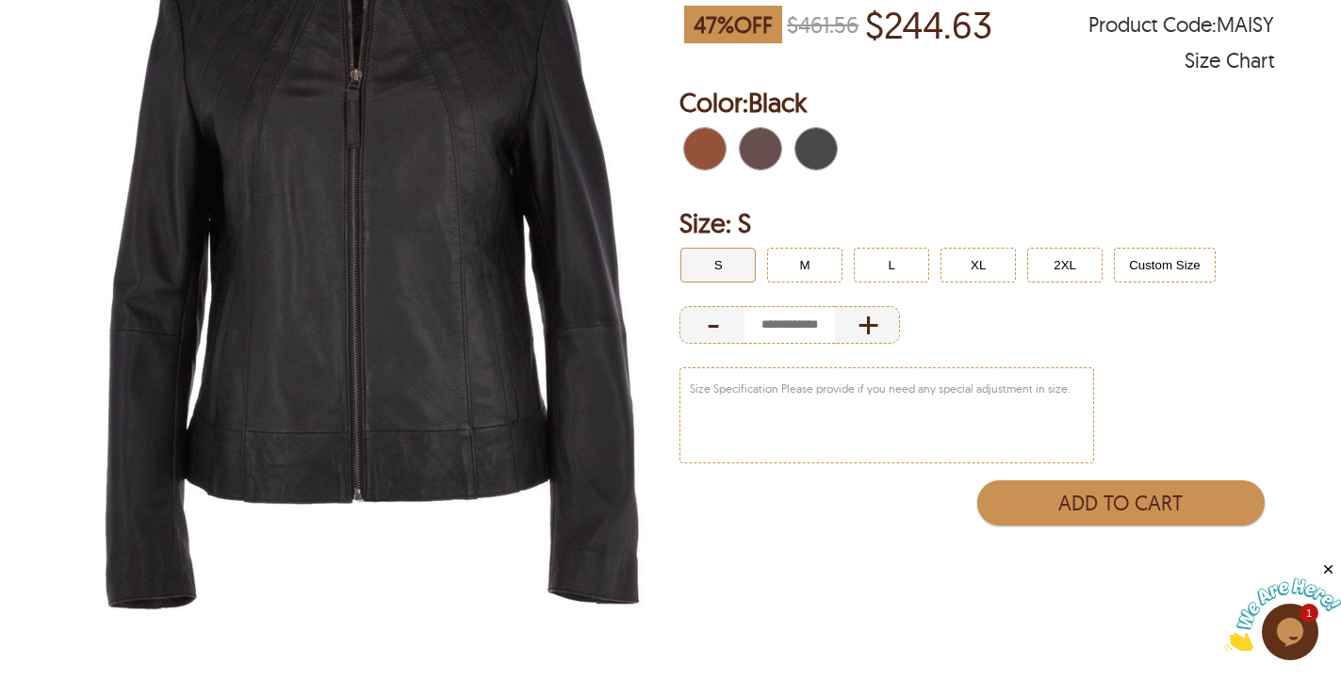
select select "********"
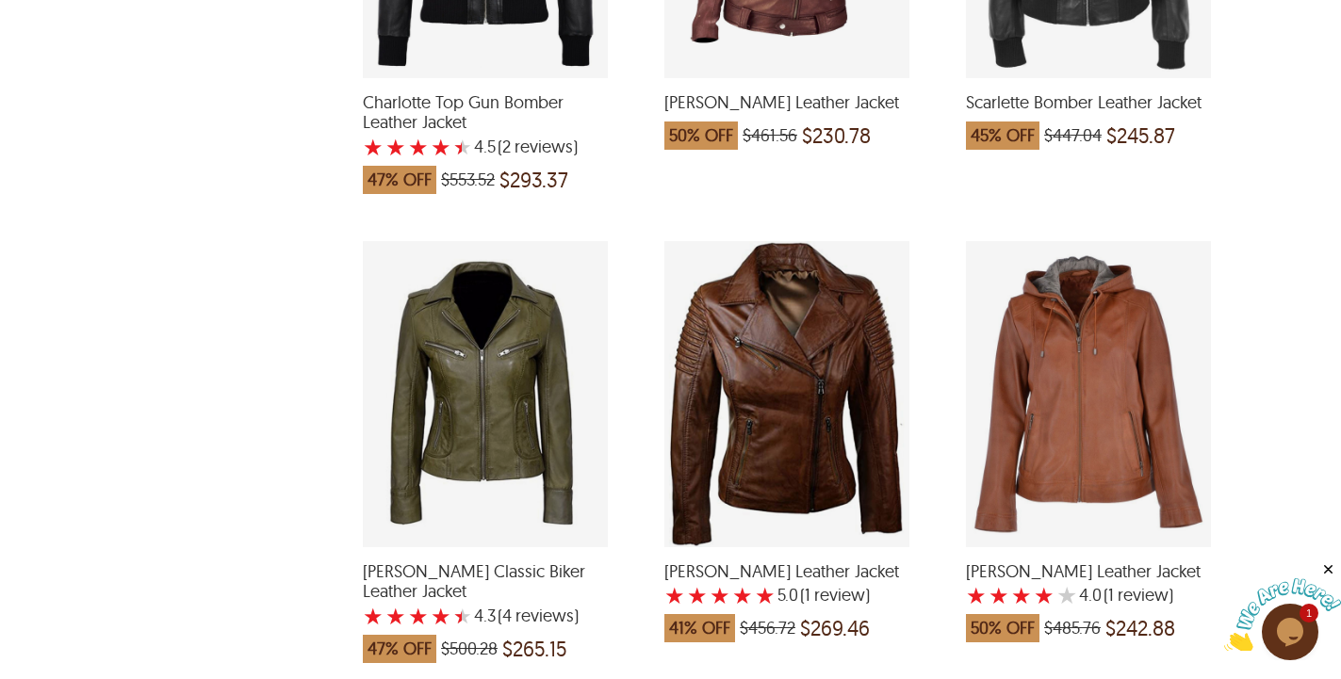
scroll to position [1249, 0]
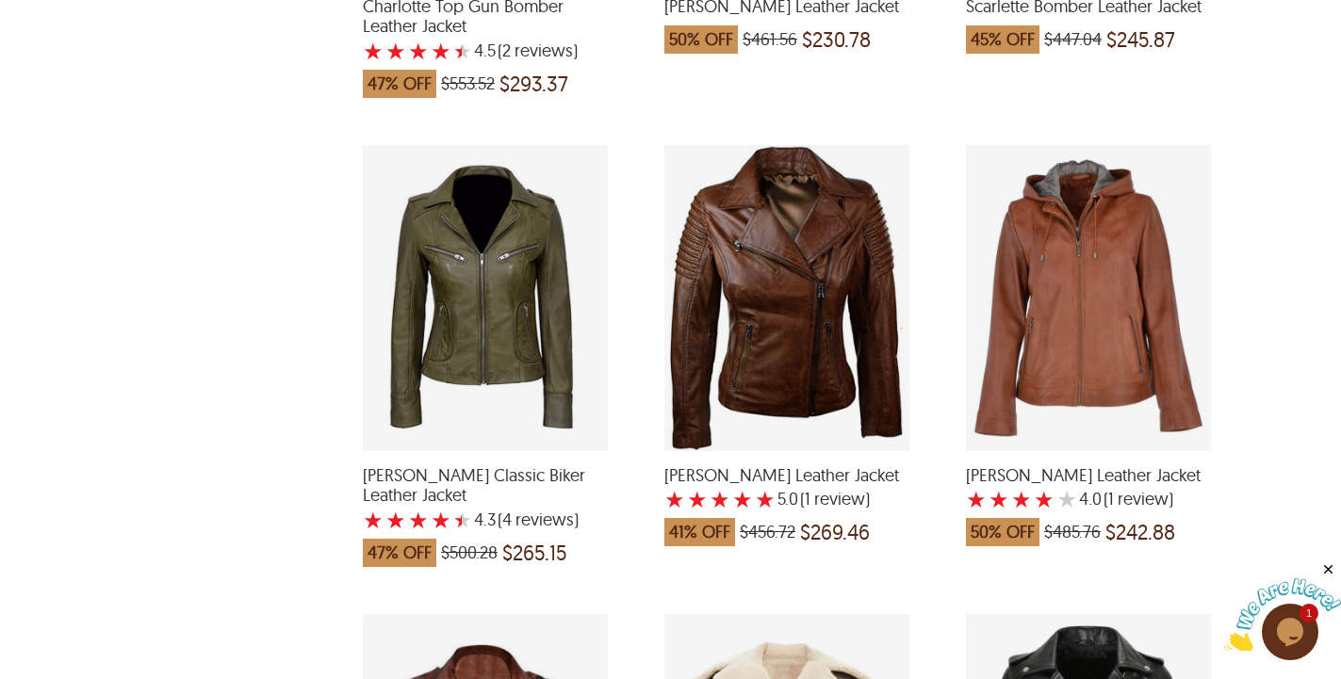
click at [502, 391] on div "Leona Classic Biker Leather Jacket with a 4.25 Star Rating 4 Product Review whi…" at bounding box center [485, 298] width 245 height 306
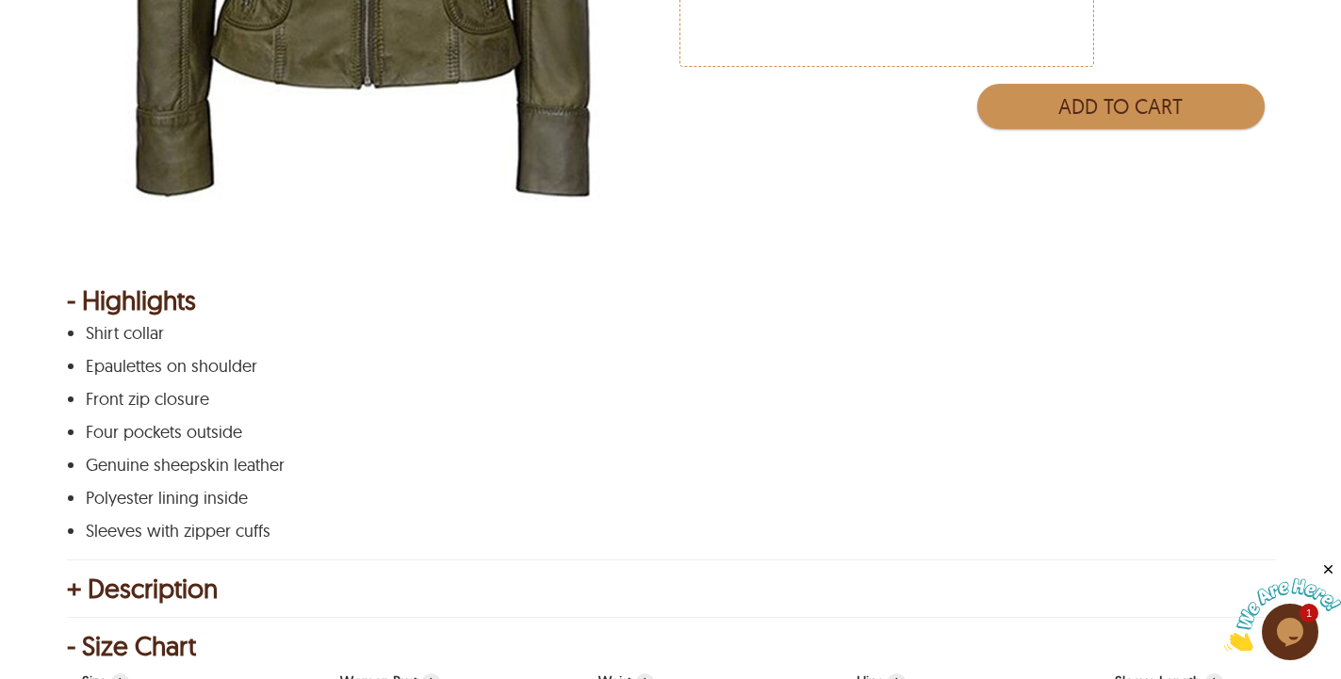
scroll to position [397, 0]
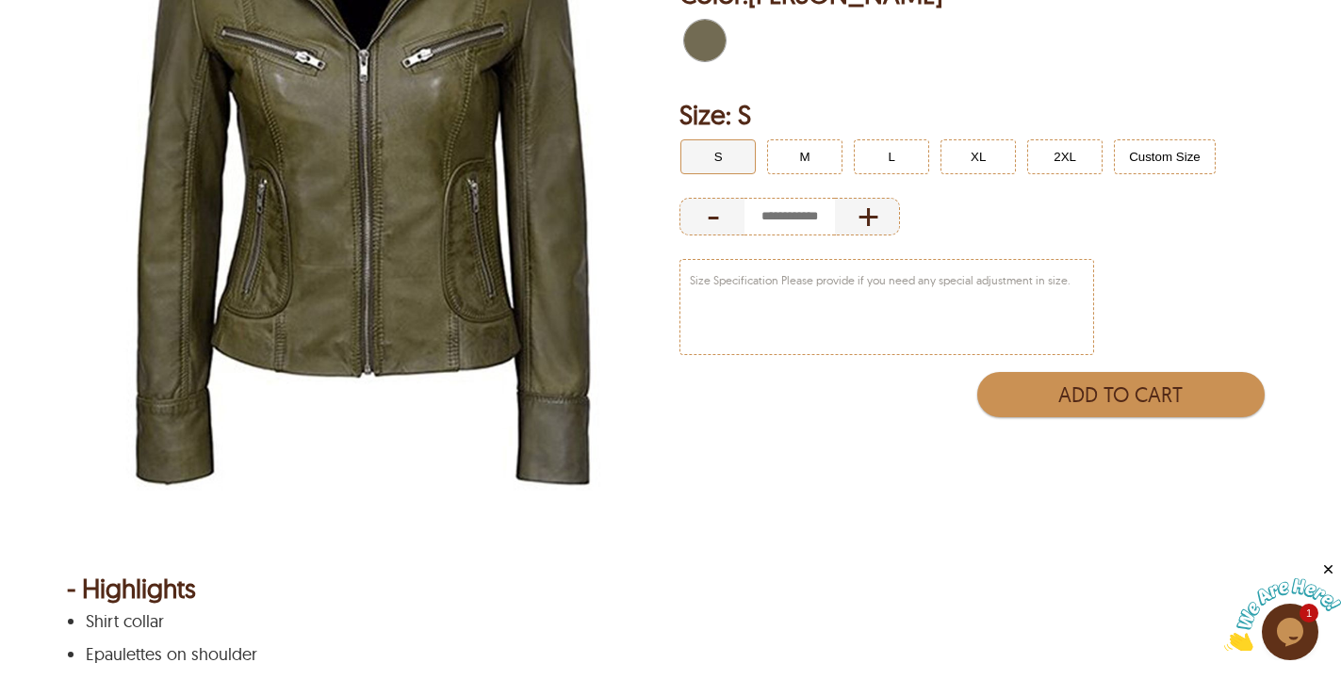
select select "********"
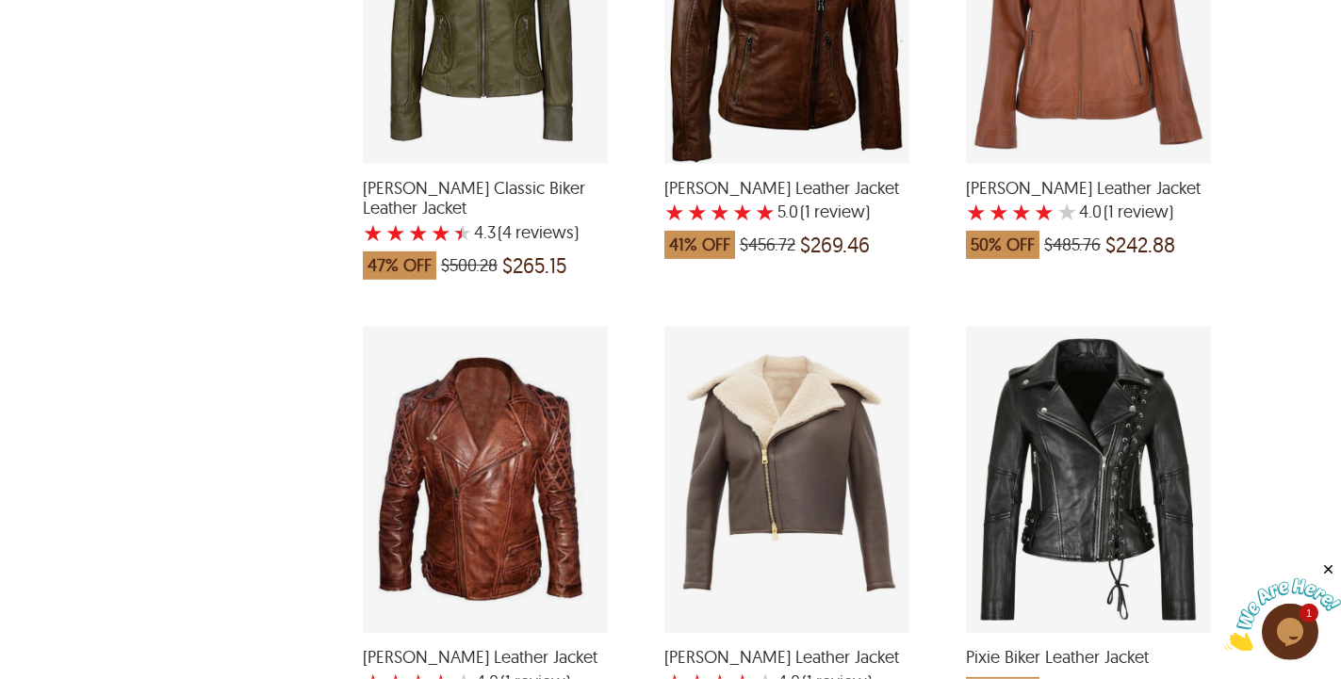
scroll to position [1825, 0]
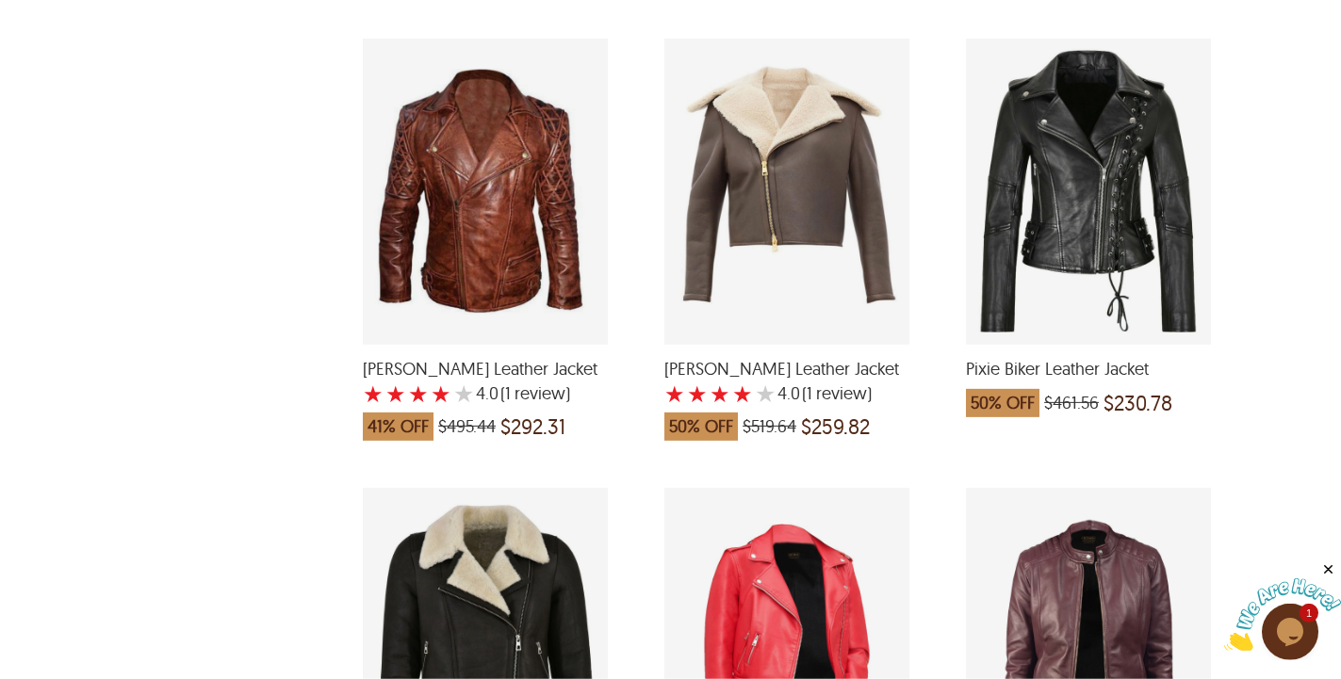
click at [1014, 211] on div "Pixie Biker Leather Jacket which was at a price of $461.56, now after discount …" at bounding box center [1088, 192] width 245 height 306
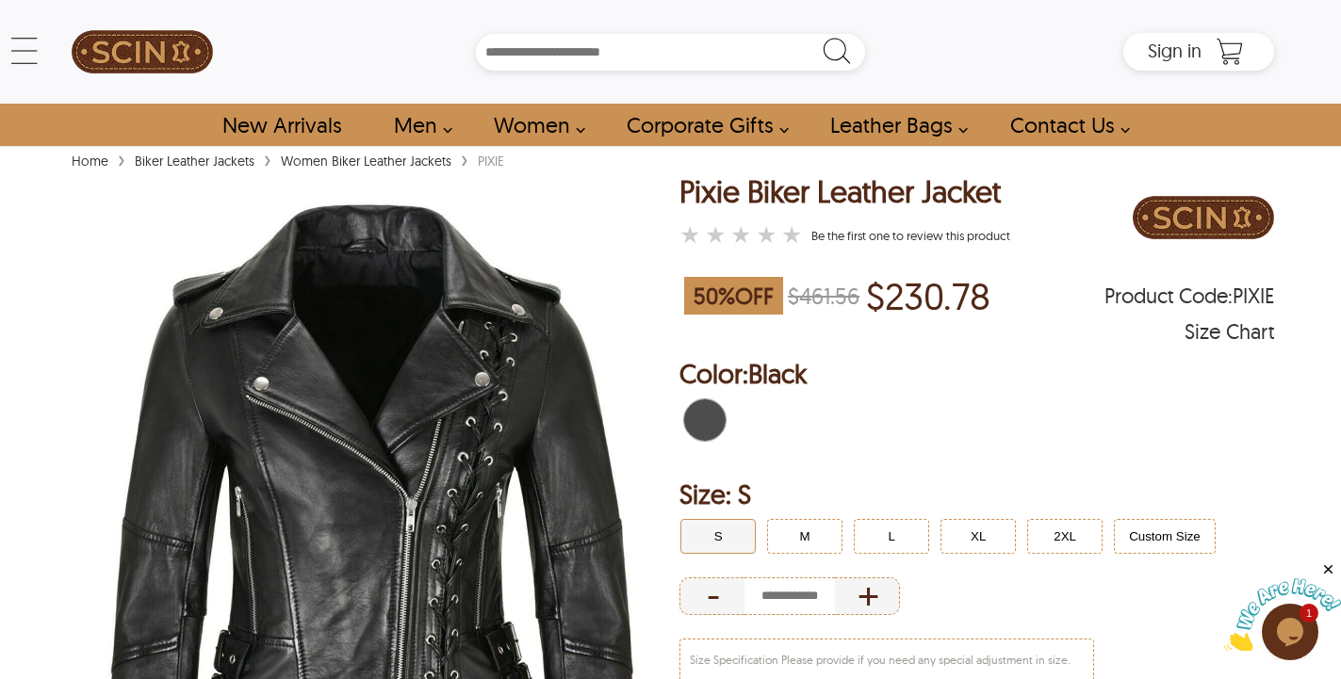
scroll to position [288, 0]
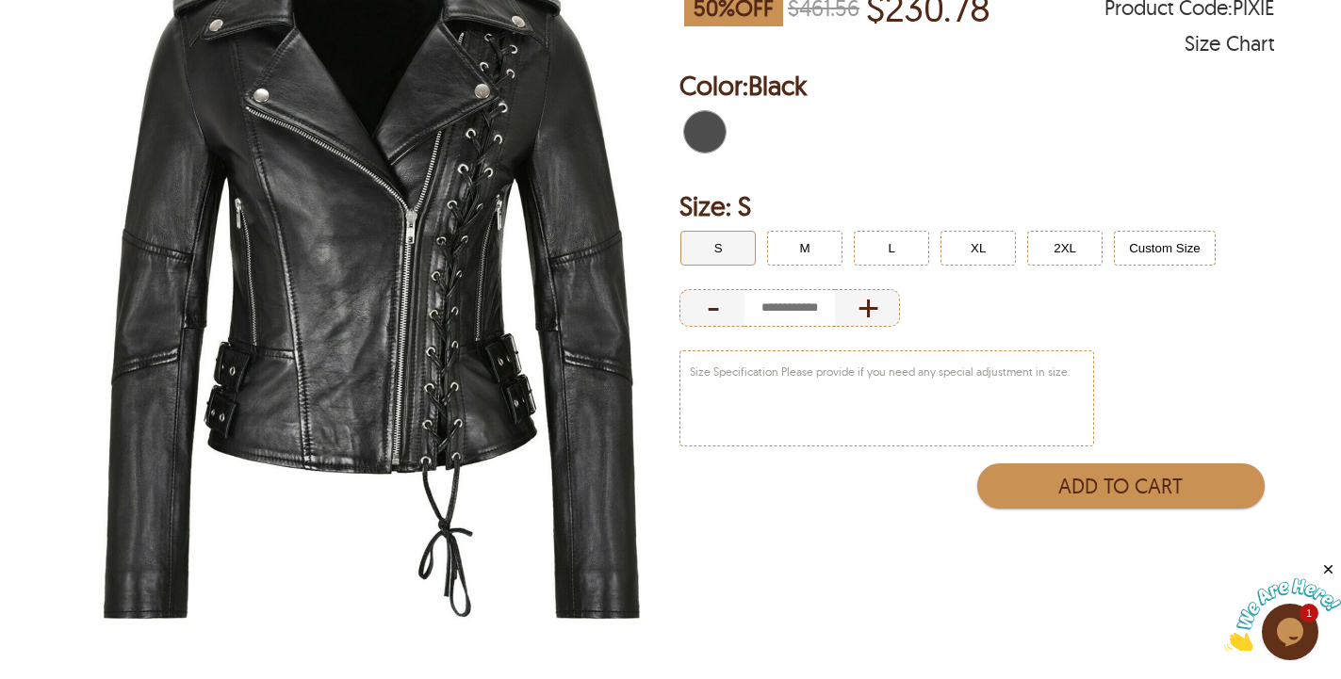
click at [417, 389] on img at bounding box center [372, 268] width 611 height 763
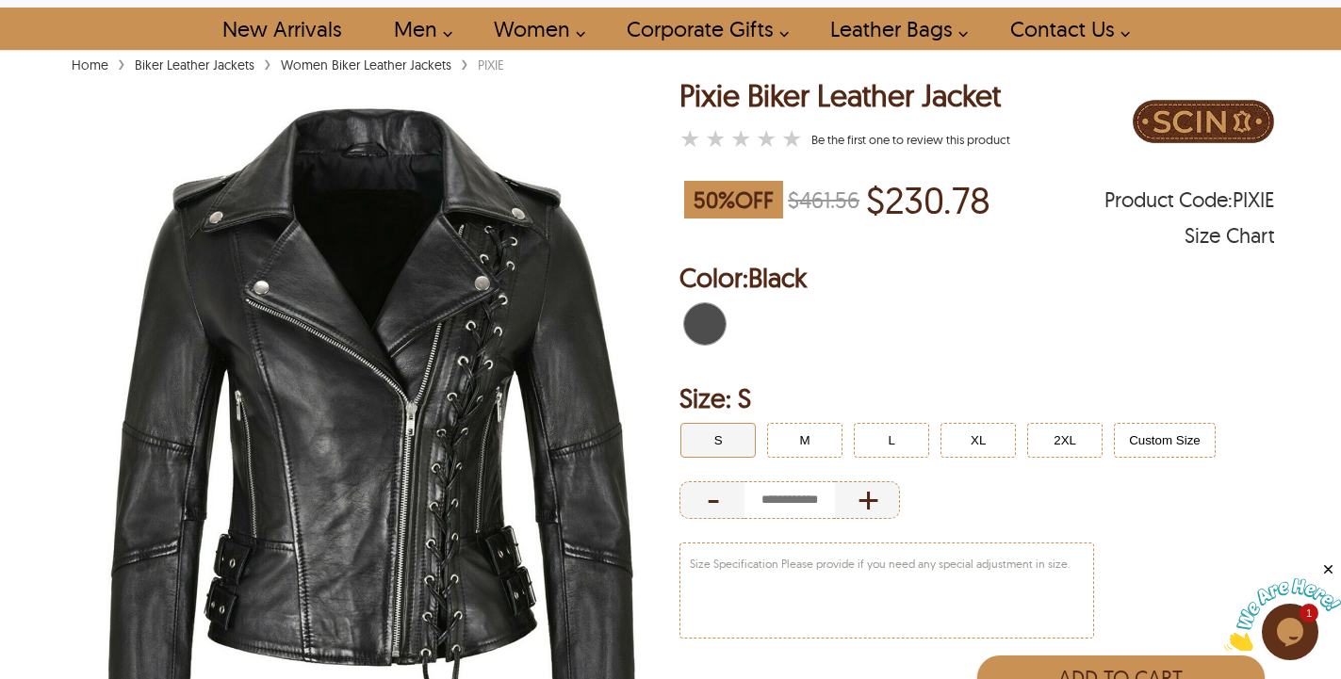
select select "********"
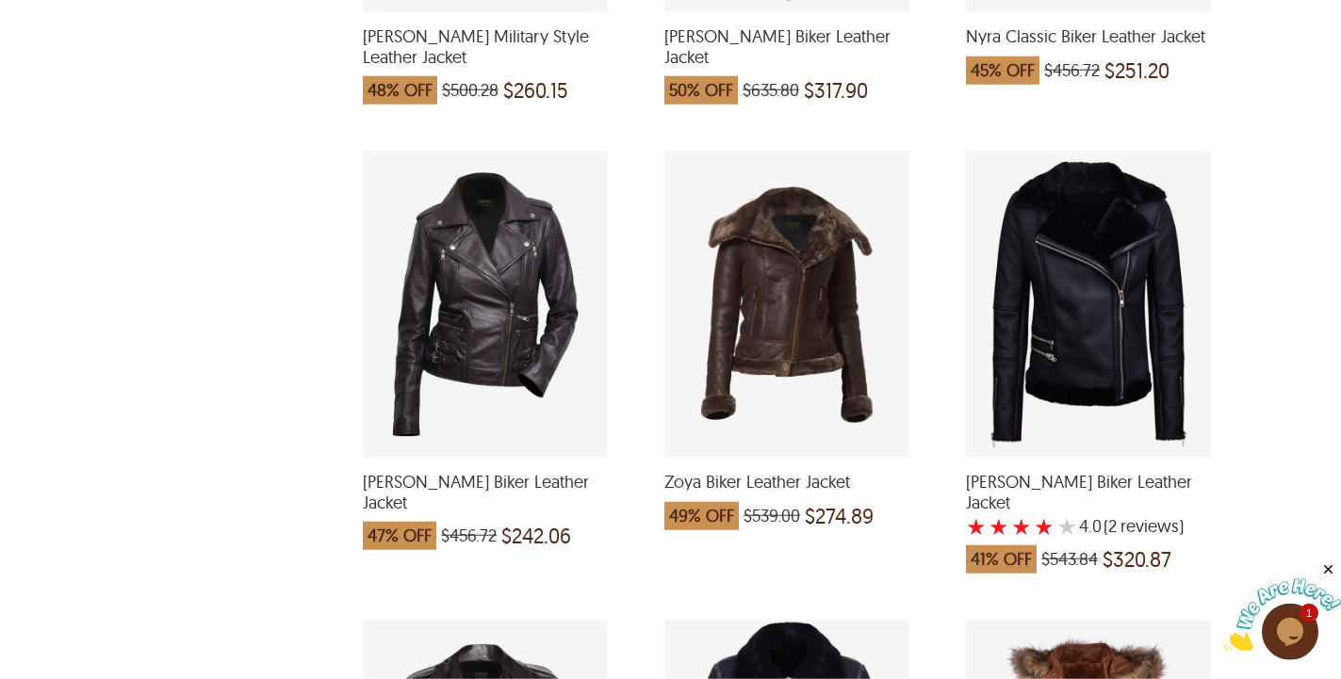
scroll to position [4036, 0]
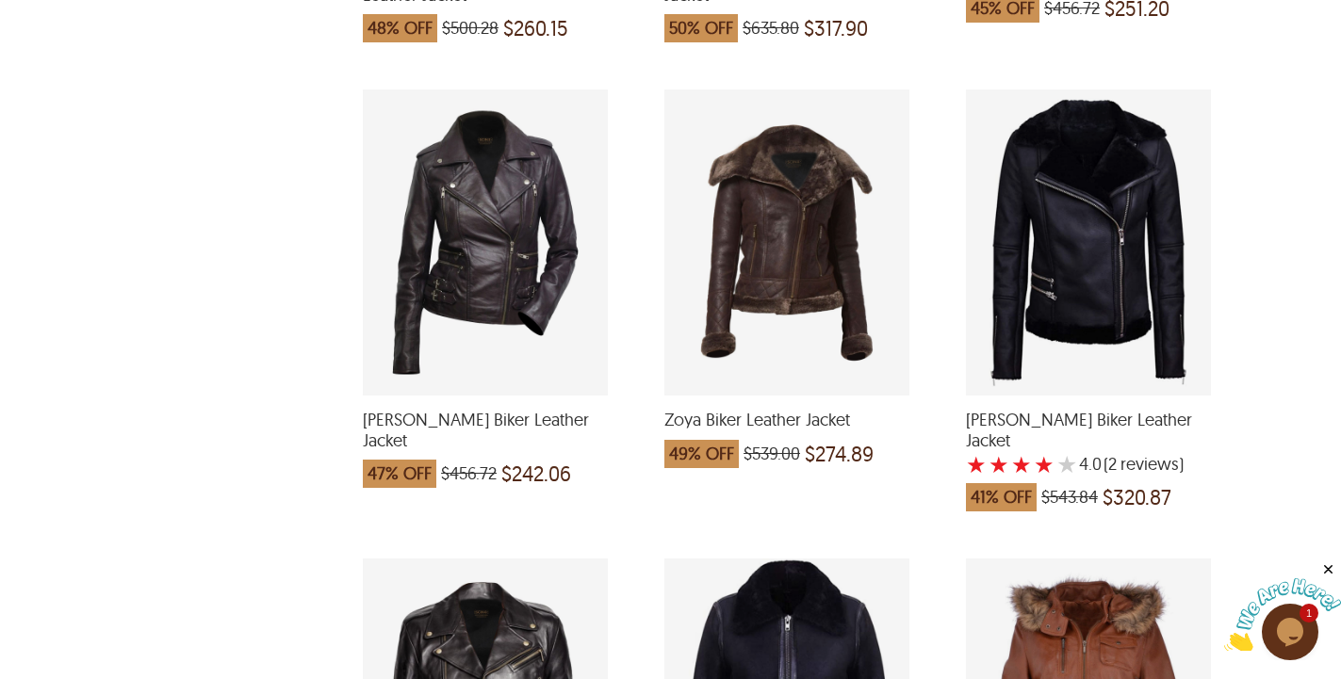
click at [772, 279] on div "Zoya Biker Leather Jacket which was at a price of $539.00, now after discount t…" at bounding box center [786, 243] width 245 height 306
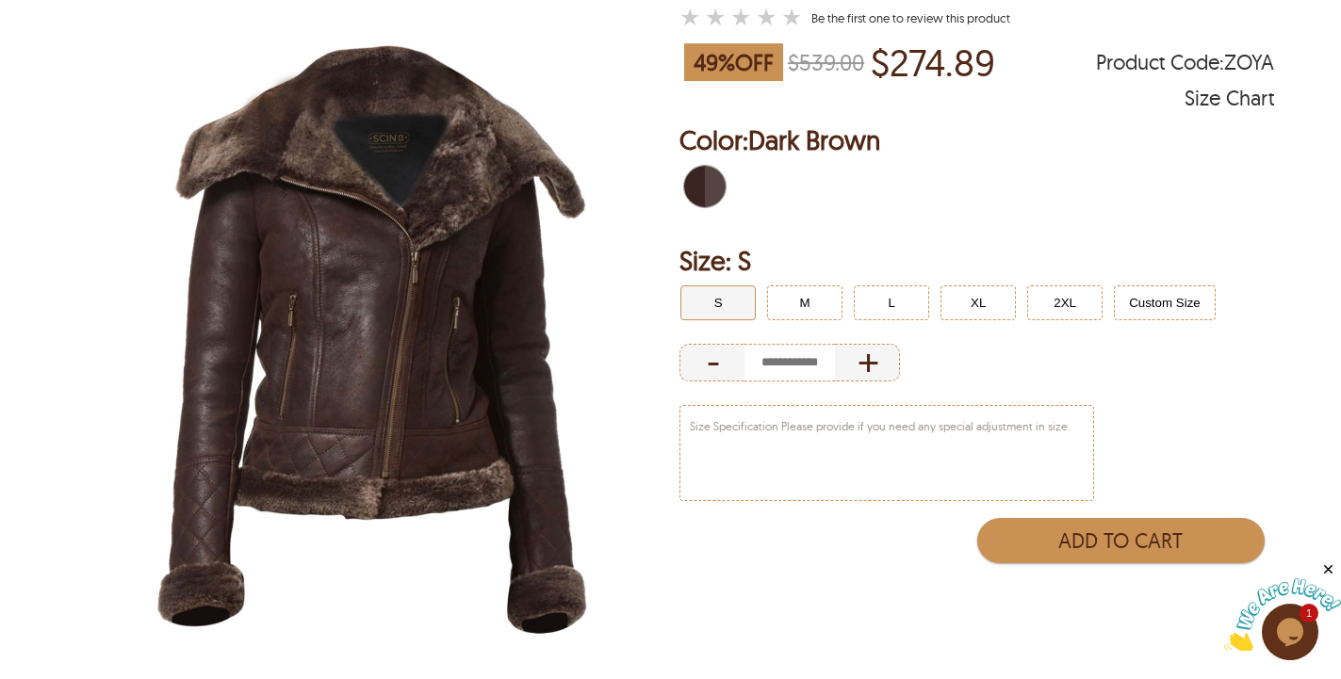
scroll to position [215, 0]
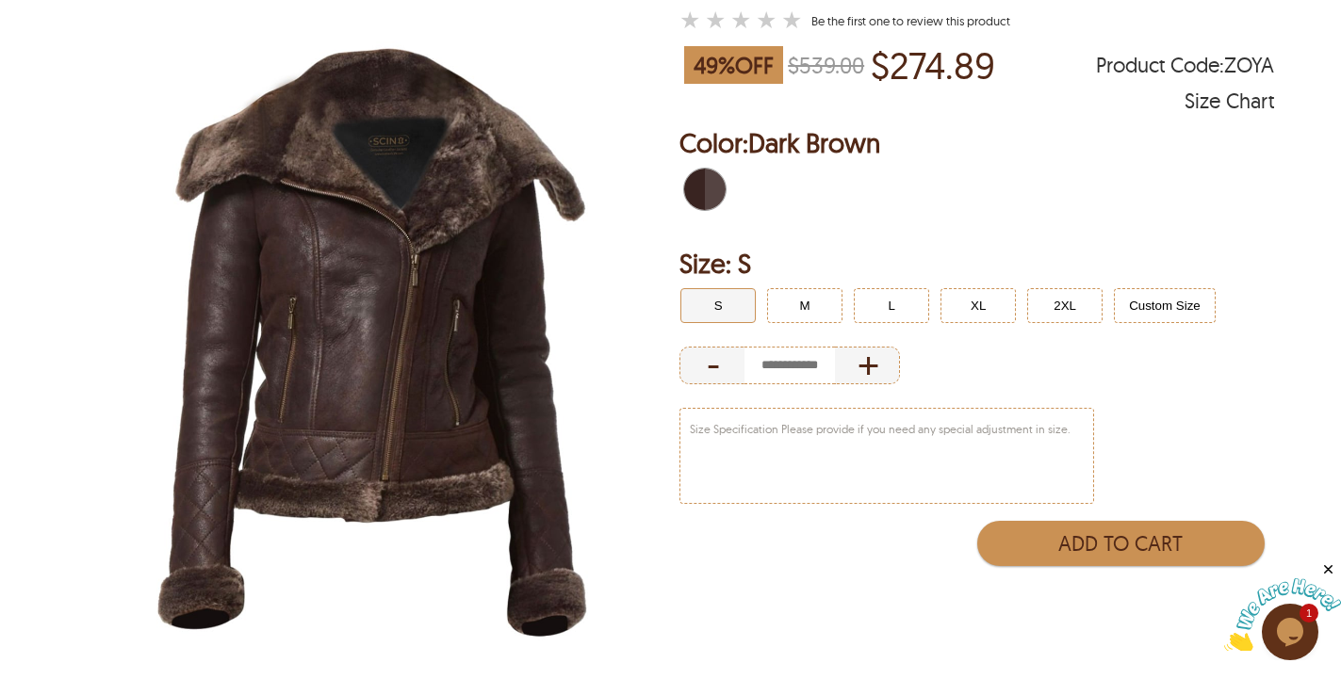
select select "********"
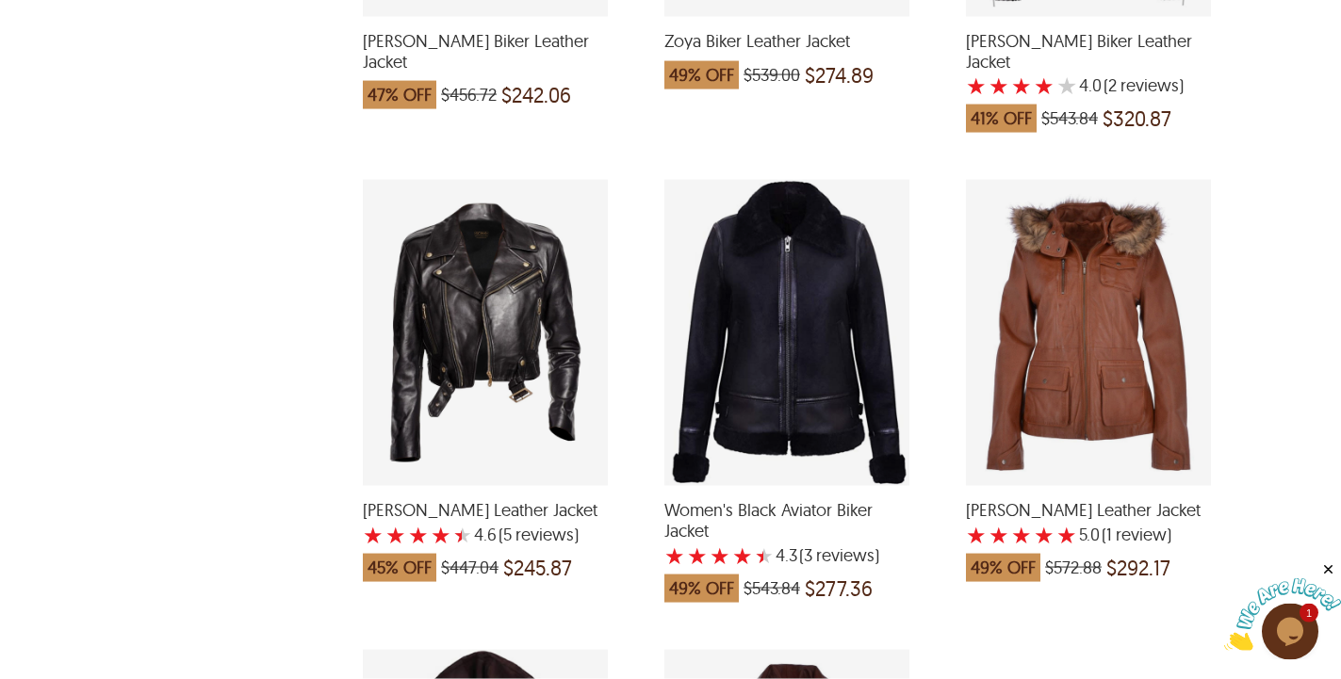
scroll to position [4800, 0]
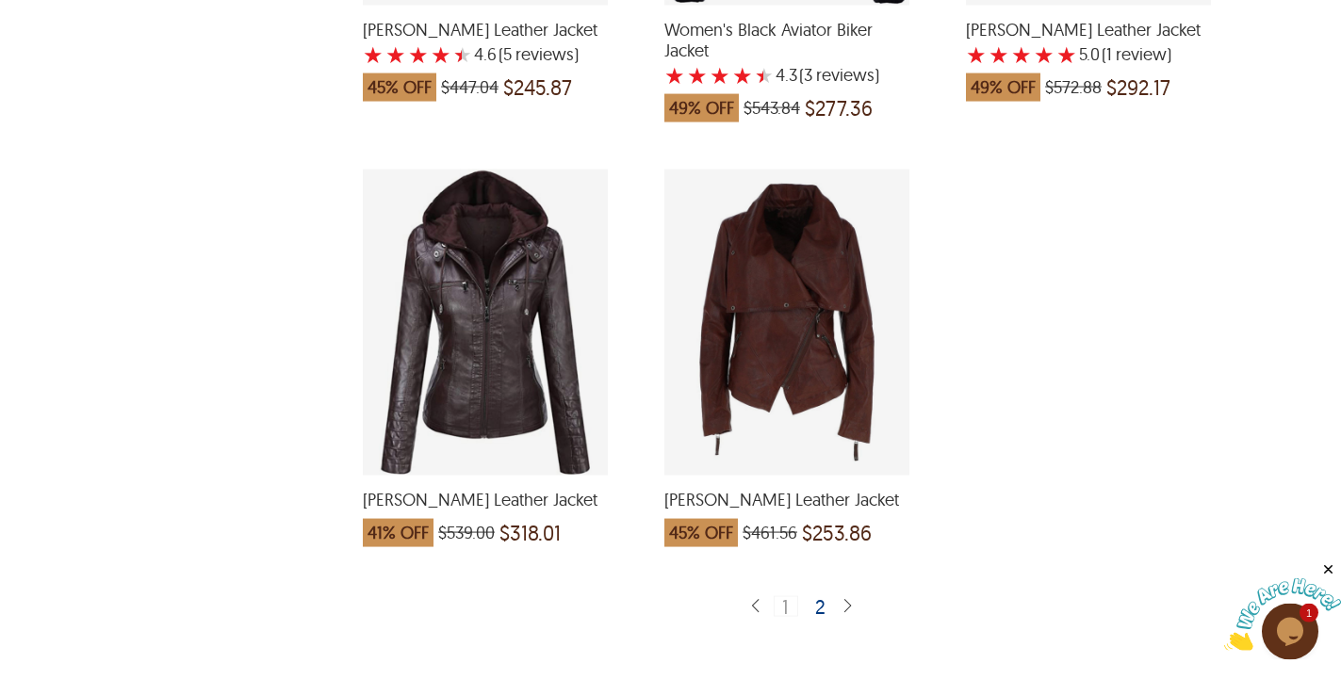
click at [496, 346] on div "Emmie Biker Leather Jacket which was at a price of $539.00, now after discount …" at bounding box center [485, 323] width 245 height 306
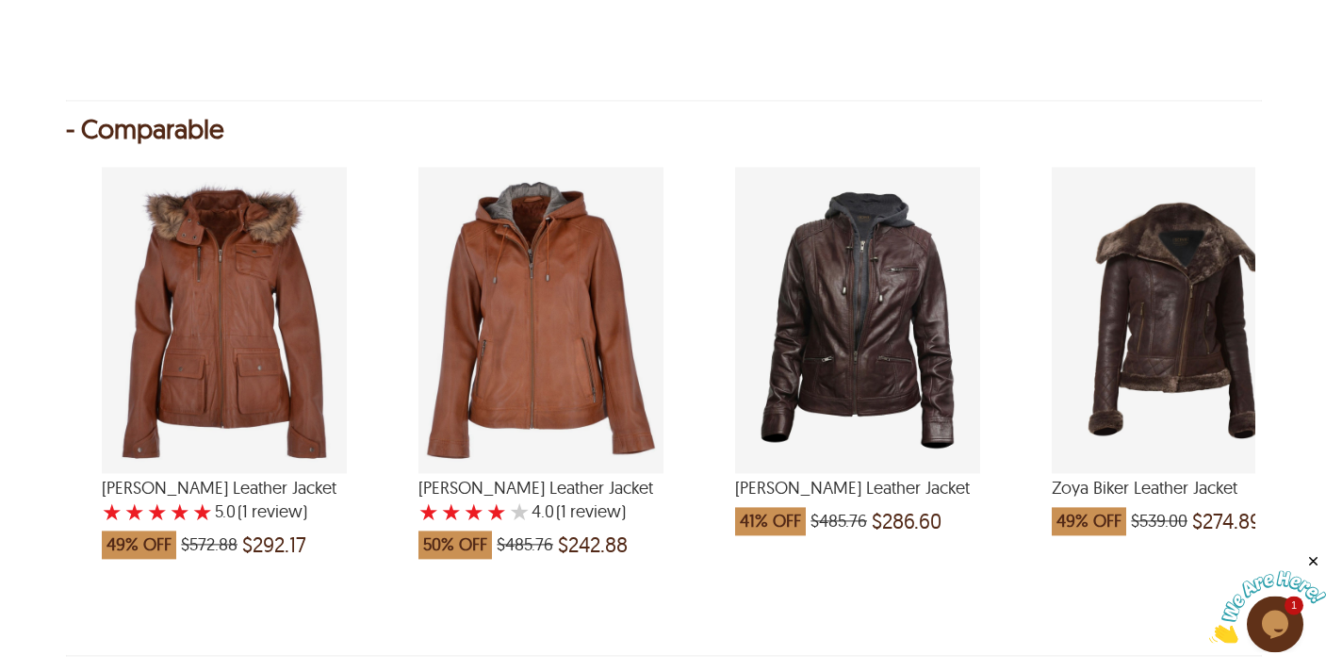
scroll to position [2289, 0]
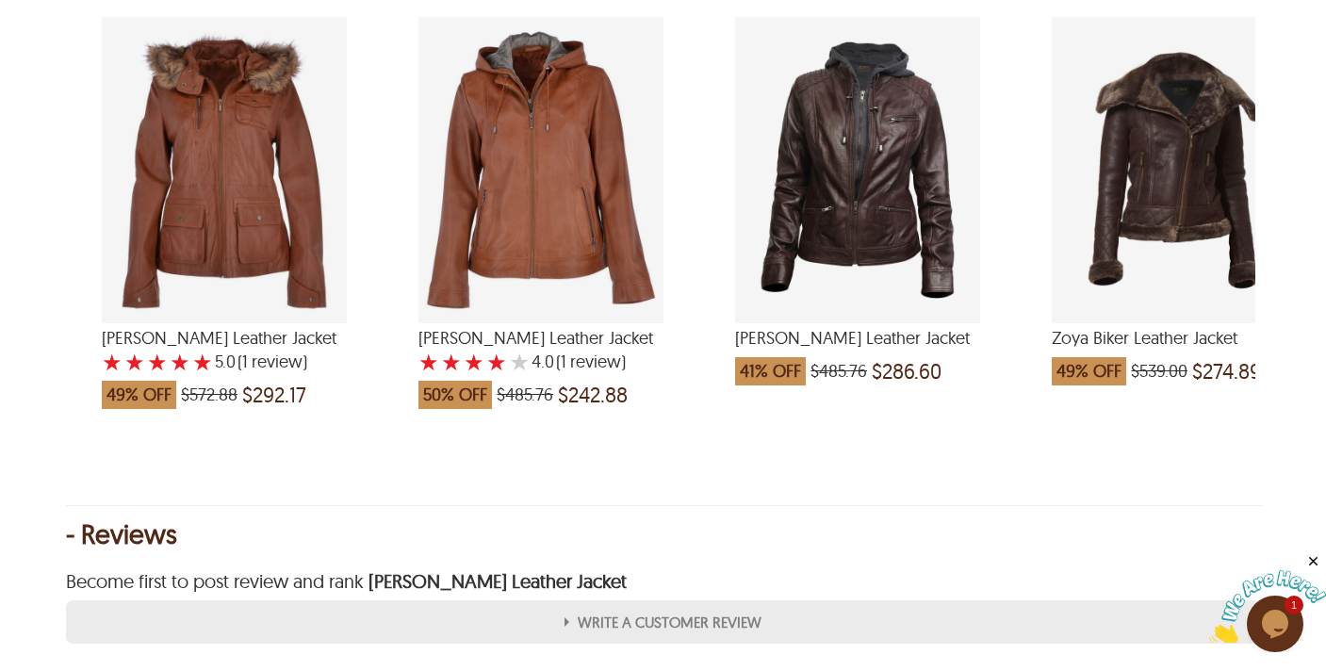
click at [818, 171] on div "Milana Biker Leather Jacket which was at a price of $485.76, now after discount…" at bounding box center [857, 170] width 245 height 306
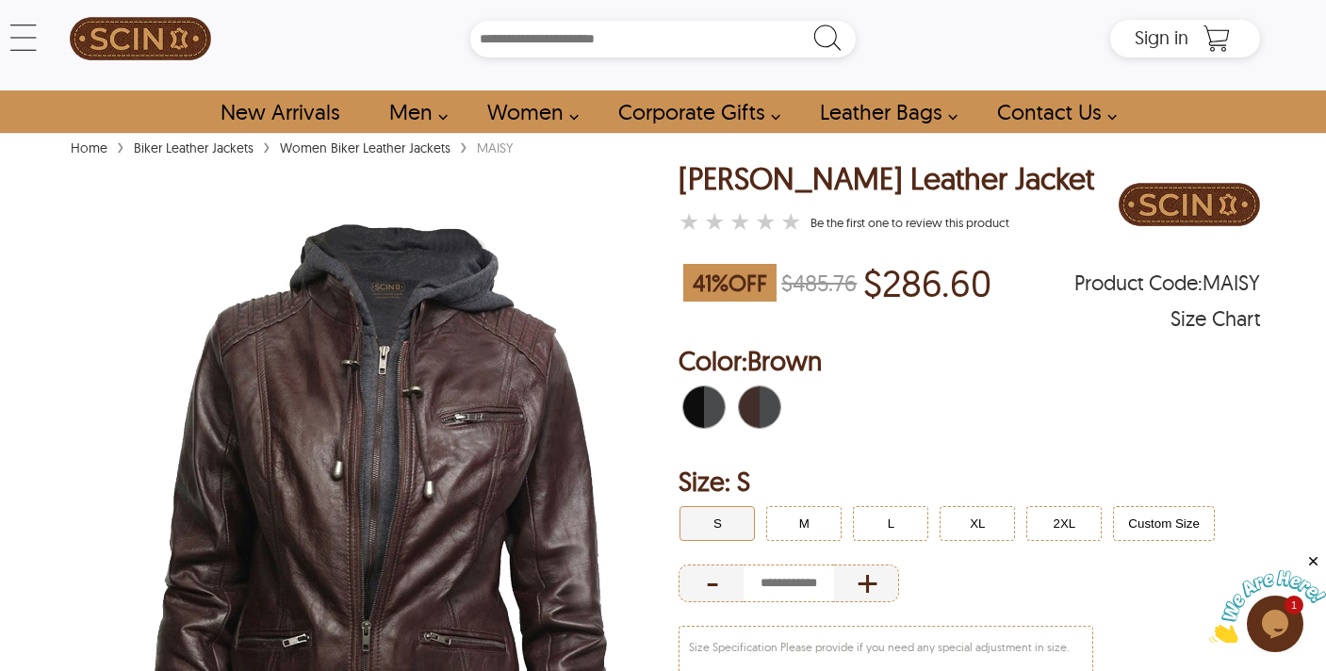
scroll to position [109, 0]
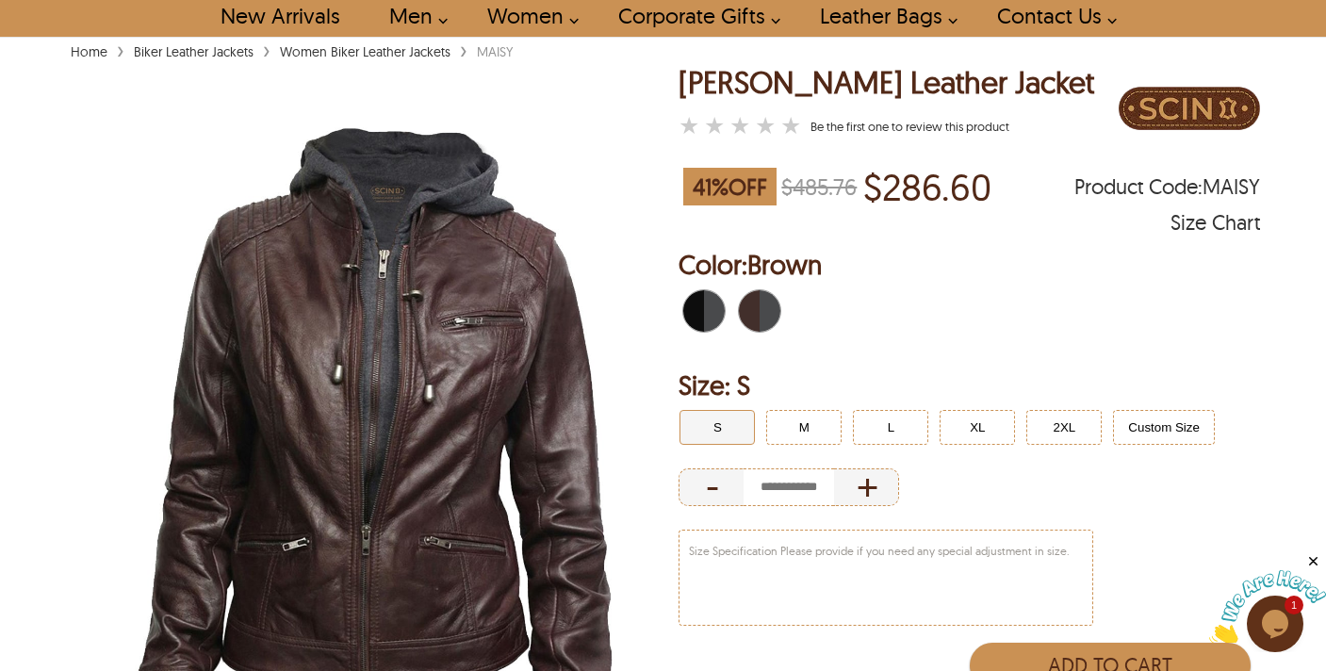
click at [704, 305] on div "Black" at bounding box center [703, 310] width 43 height 43
click at [759, 306] on div "Brown" at bounding box center [759, 310] width 43 height 43
click at [704, 307] on div "Black" at bounding box center [703, 310] width 43 height 43
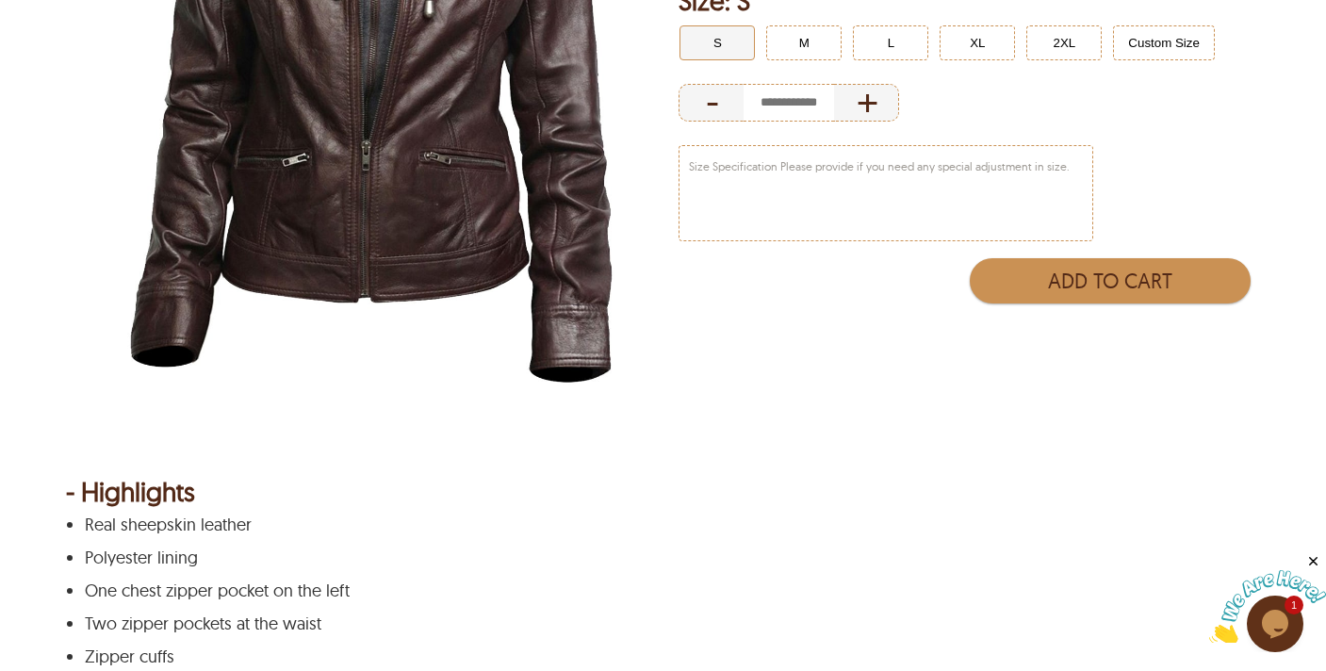
scroll to position [109, 0]
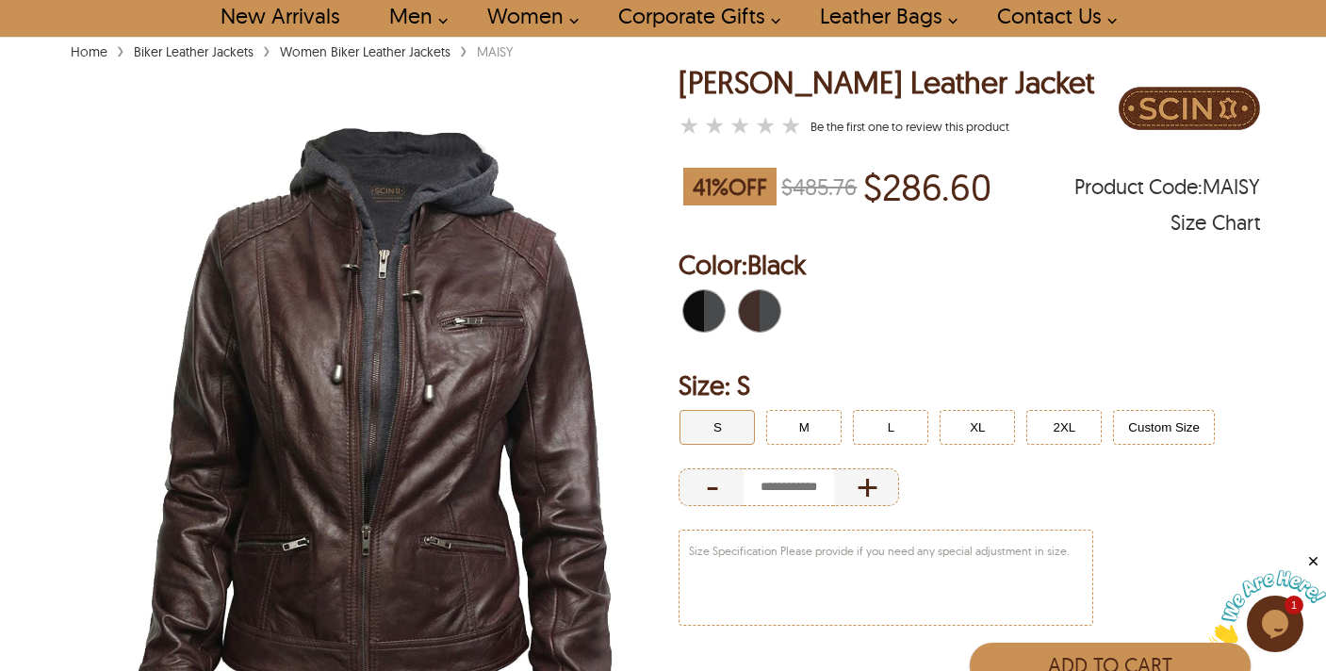
drag, startPoint x: 783, startPoint y: 313, endPoint x: 751, endPoint y: 313, distance: 32.0
click at [776, 313] on div "Brown" at bounding box center [759, 310] width 51 height 51
click at [751, 313] on span "Brown" at bounding box center [749, 310] width 21 height 41
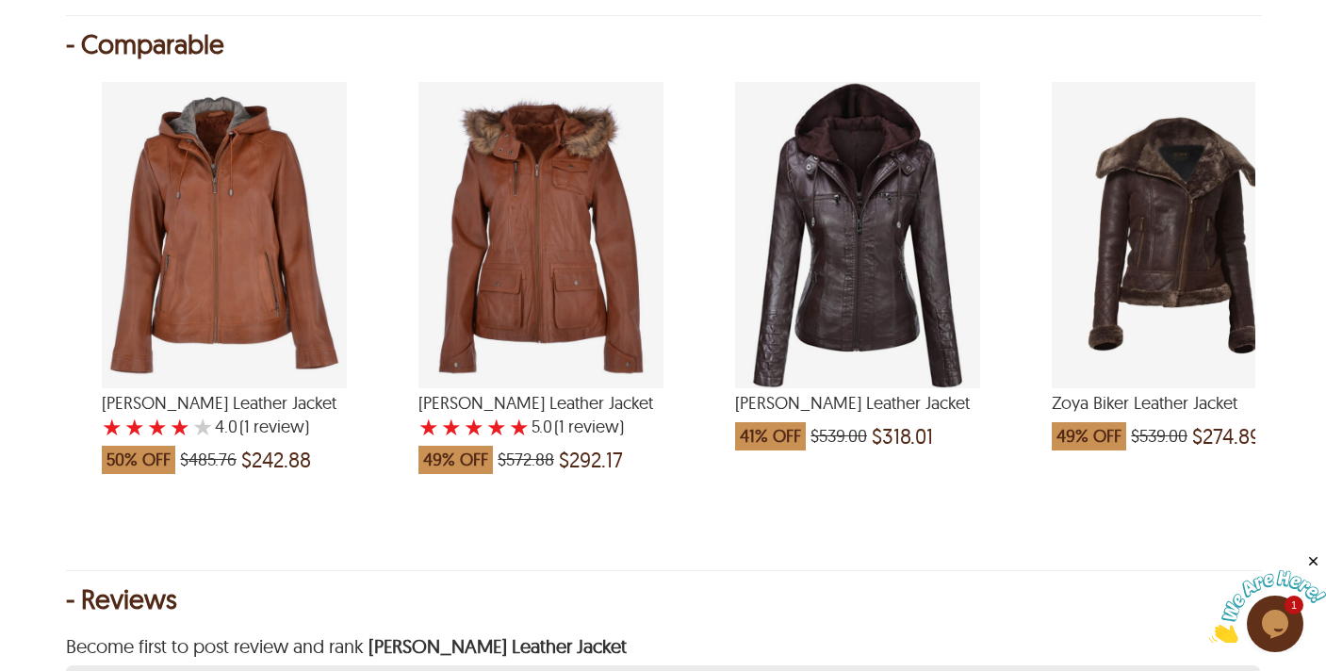
scroll to position [2608, 0]
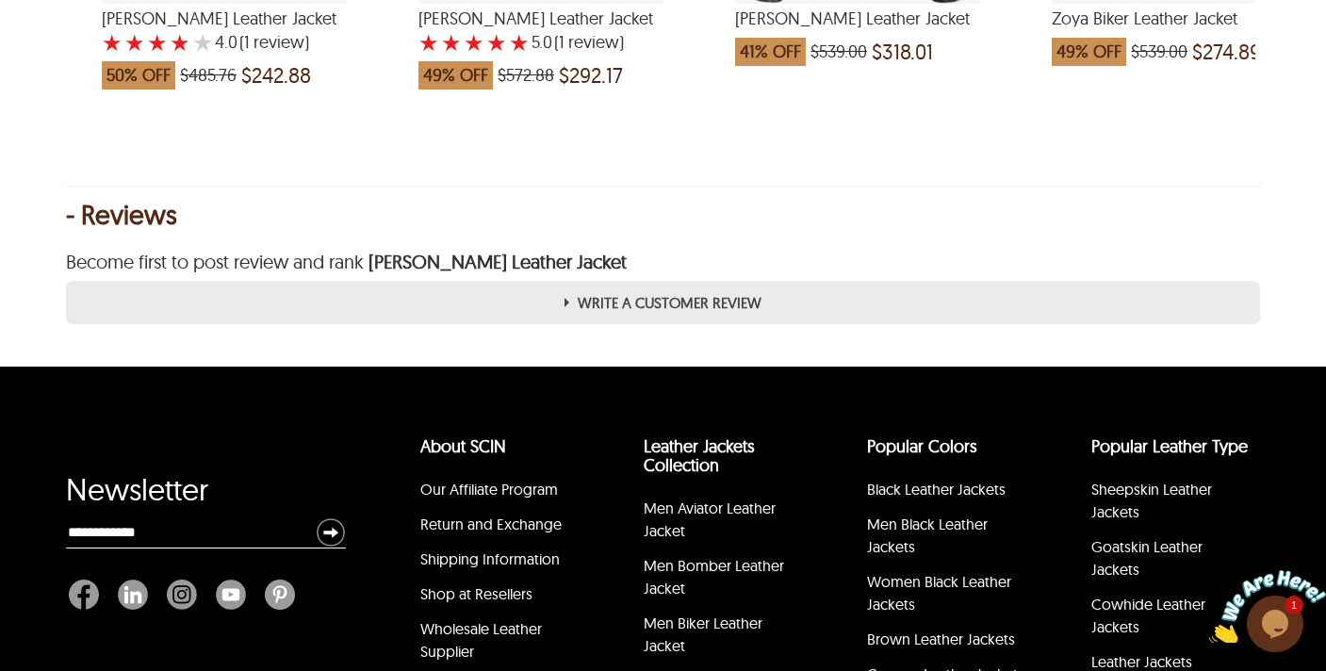
click at [626, 303] on label "Write A customer review" at bounding box center [662, 302] width 1193 height 43
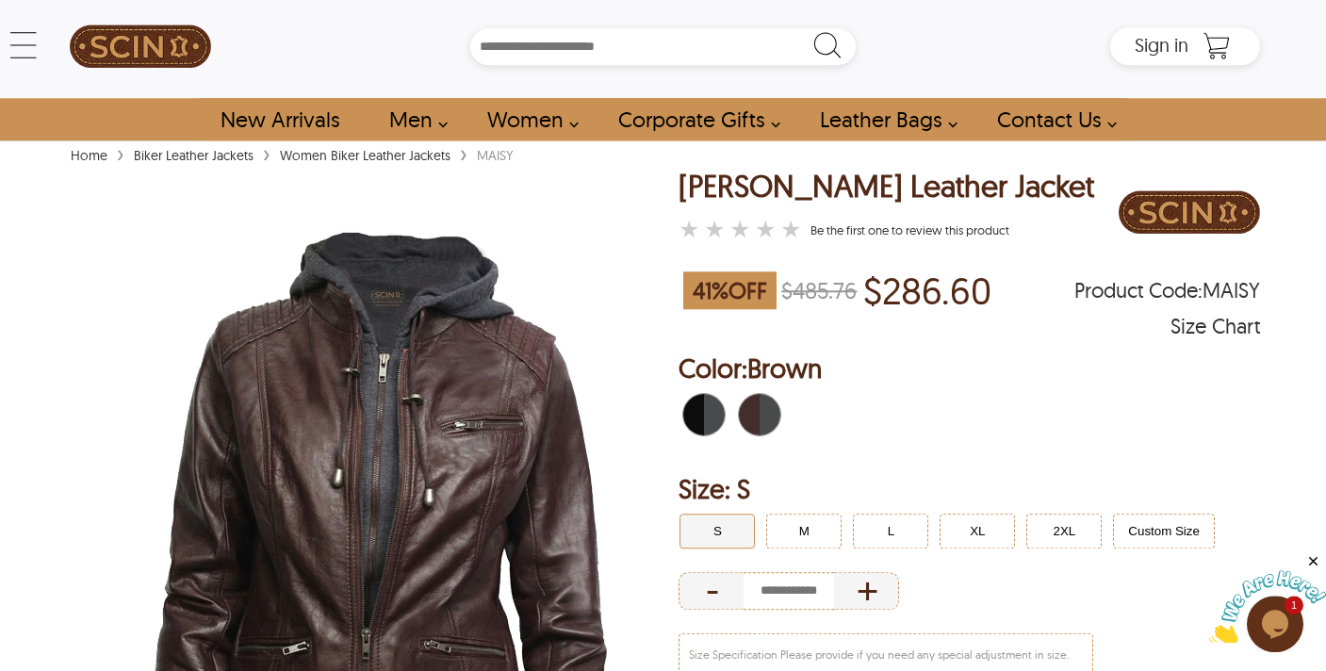
scroll to position [0, 0]
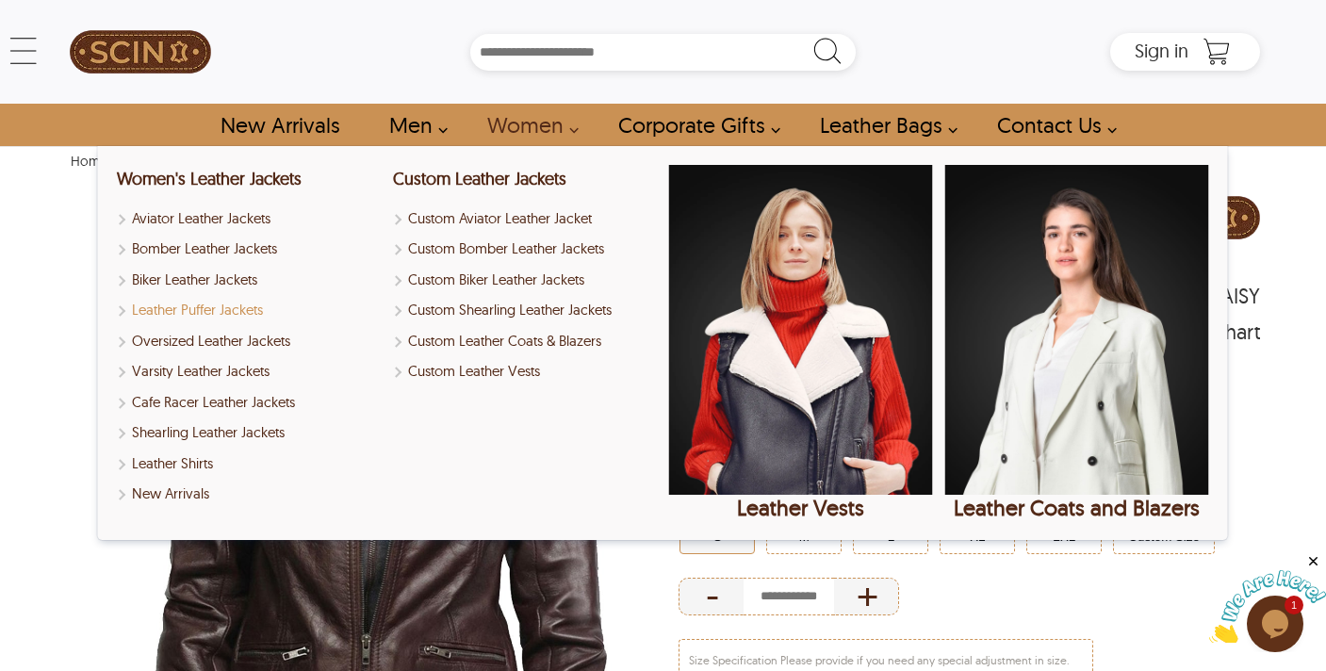
click at [221, 313] on link "Leather Puffer Jackets" at bounding box center [249, 311] width 264 height 22
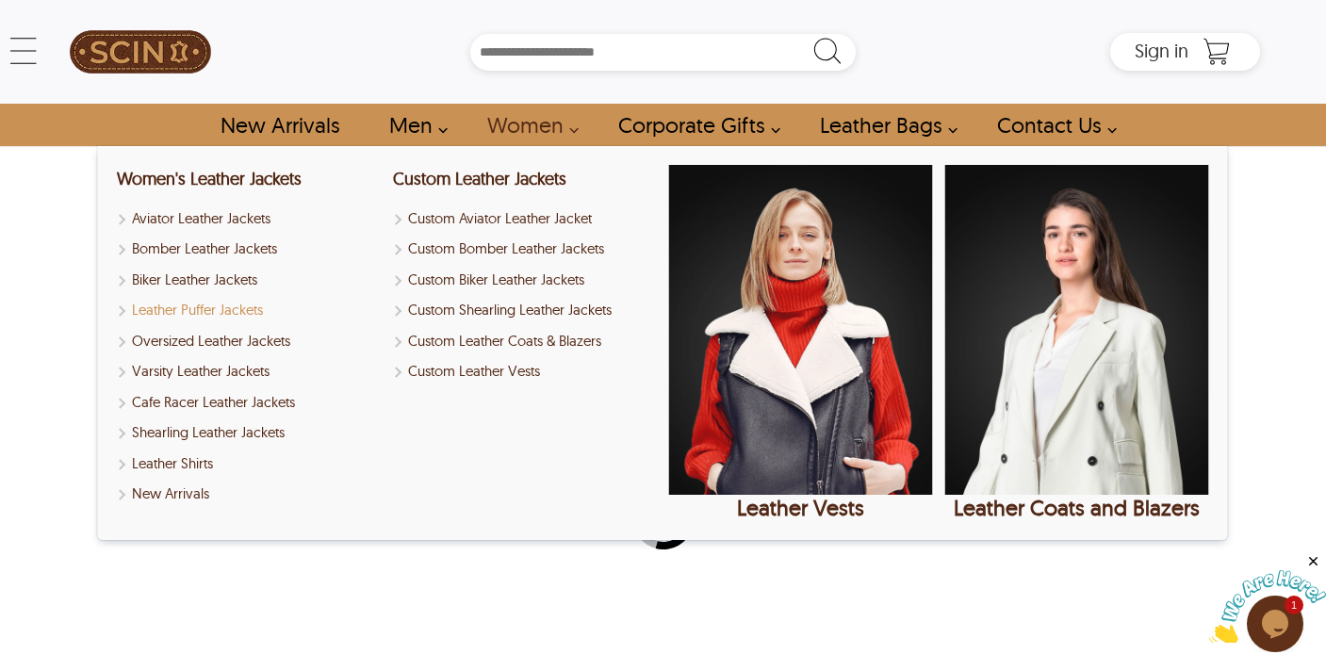
select select "********"
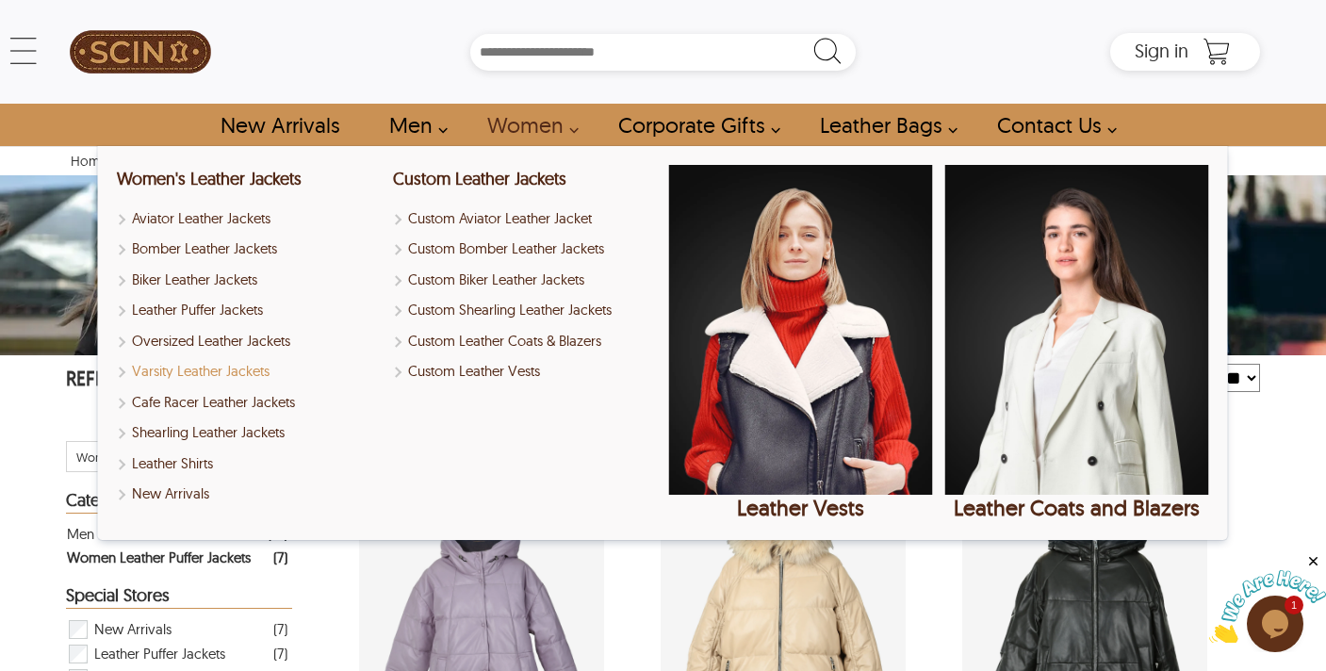
click at [257, 373] on link "Varsity Leather Jackets" at bounding box center [249, 372] width 264 height 22
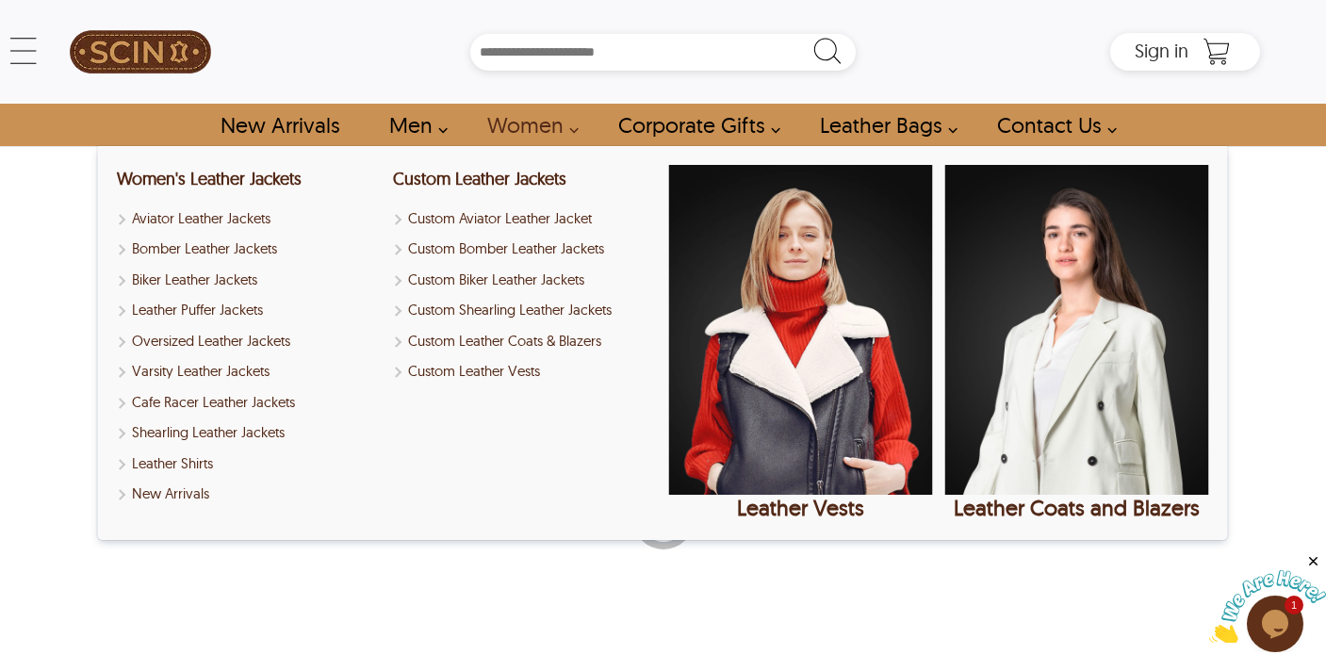
select select "********"
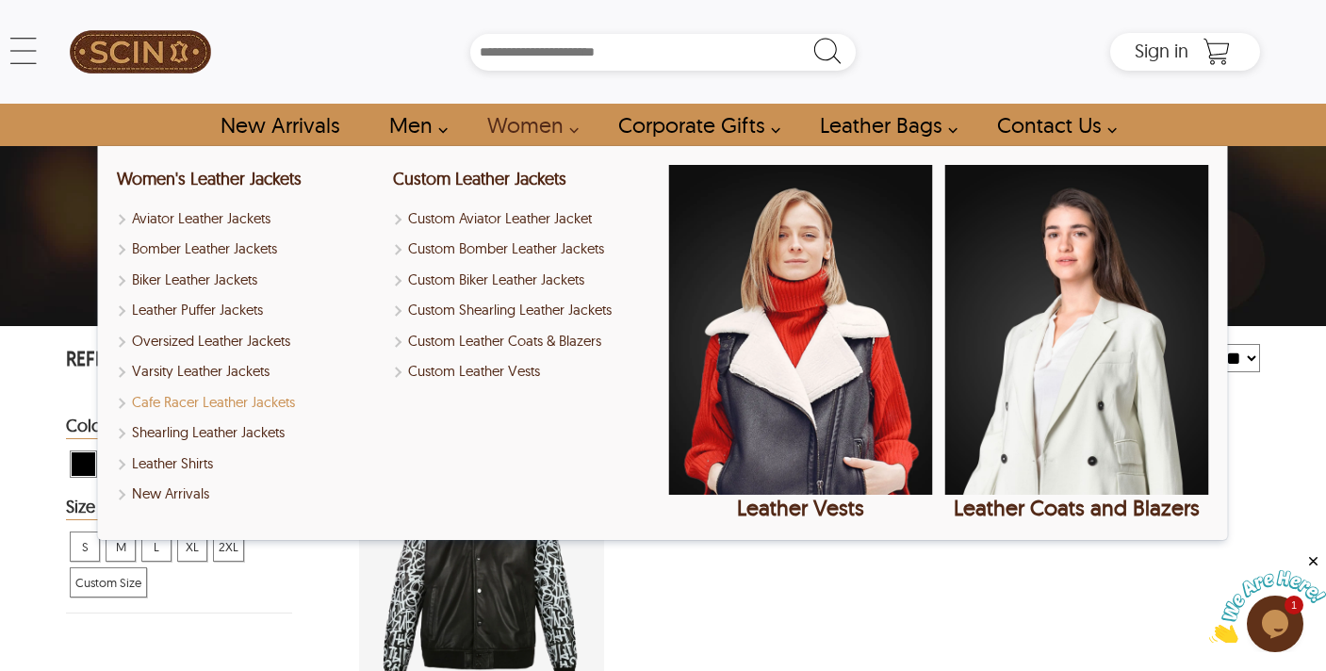
click at [256, 404] on link "Cafe Racer Leather Jackets" at bounding box center [249, 403] width 264 height 22
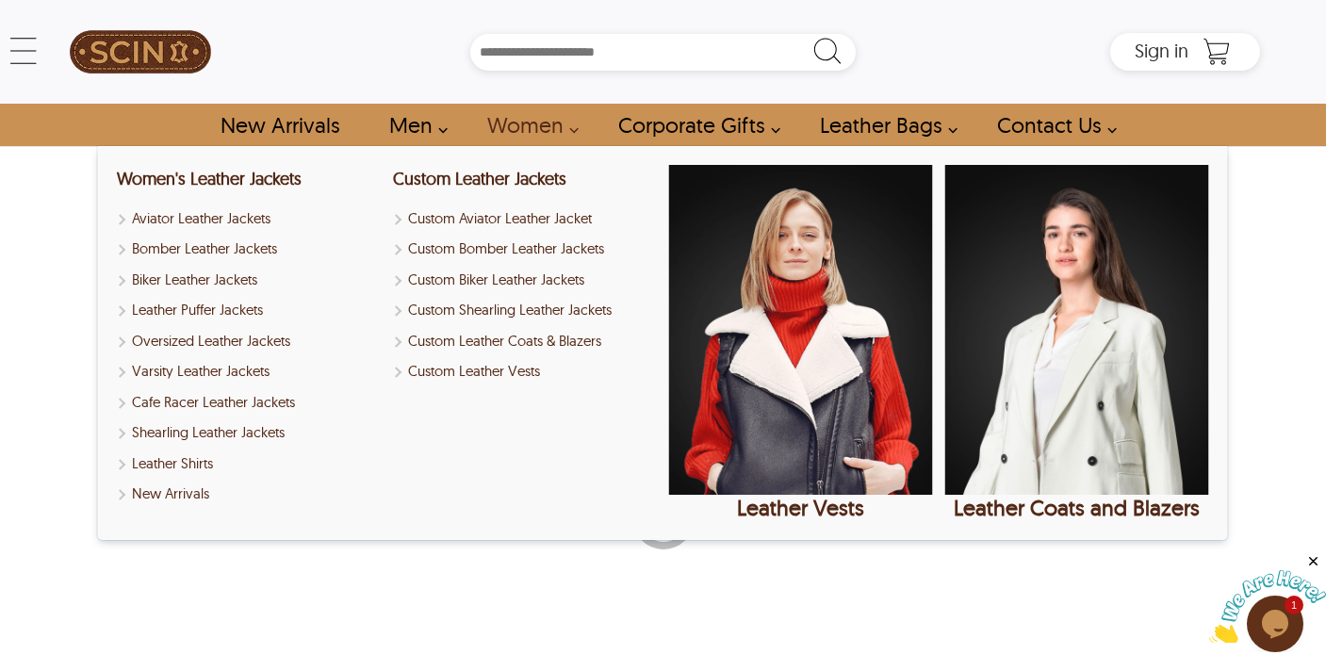
select select "********"
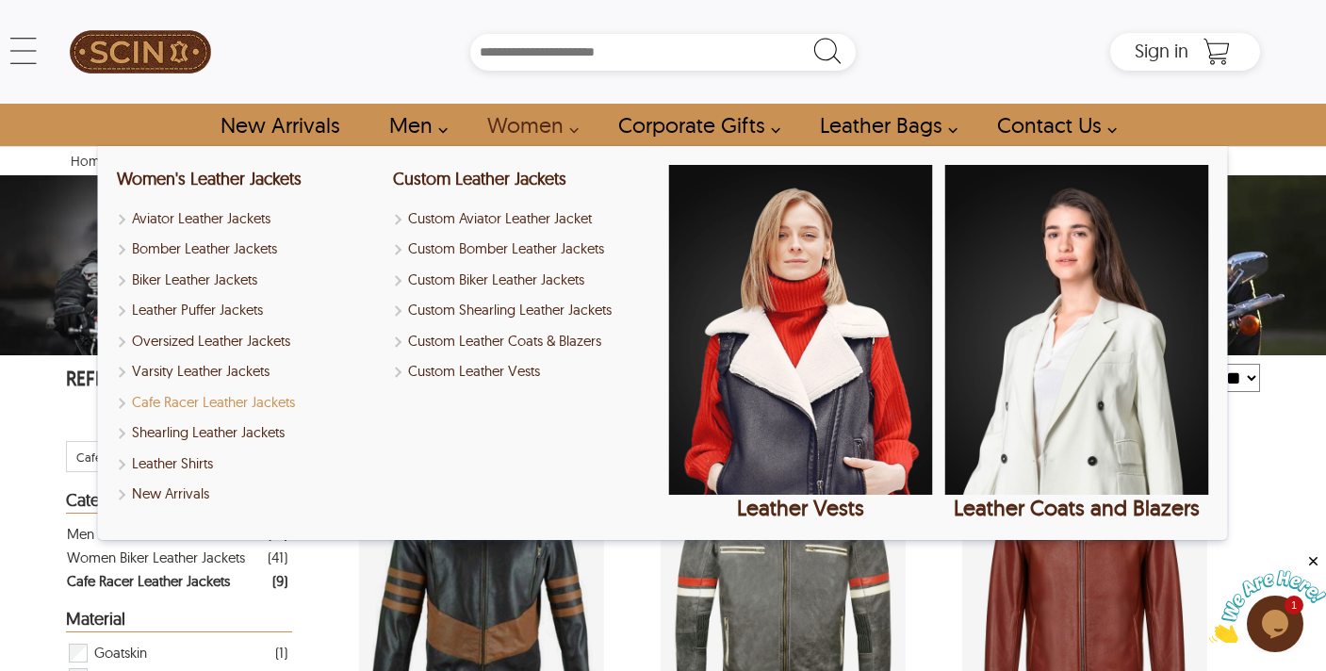
click at [229, 400] on link "Cafe Racer Leather Jackets" at bounding box center [249, 403] width 264 height 22
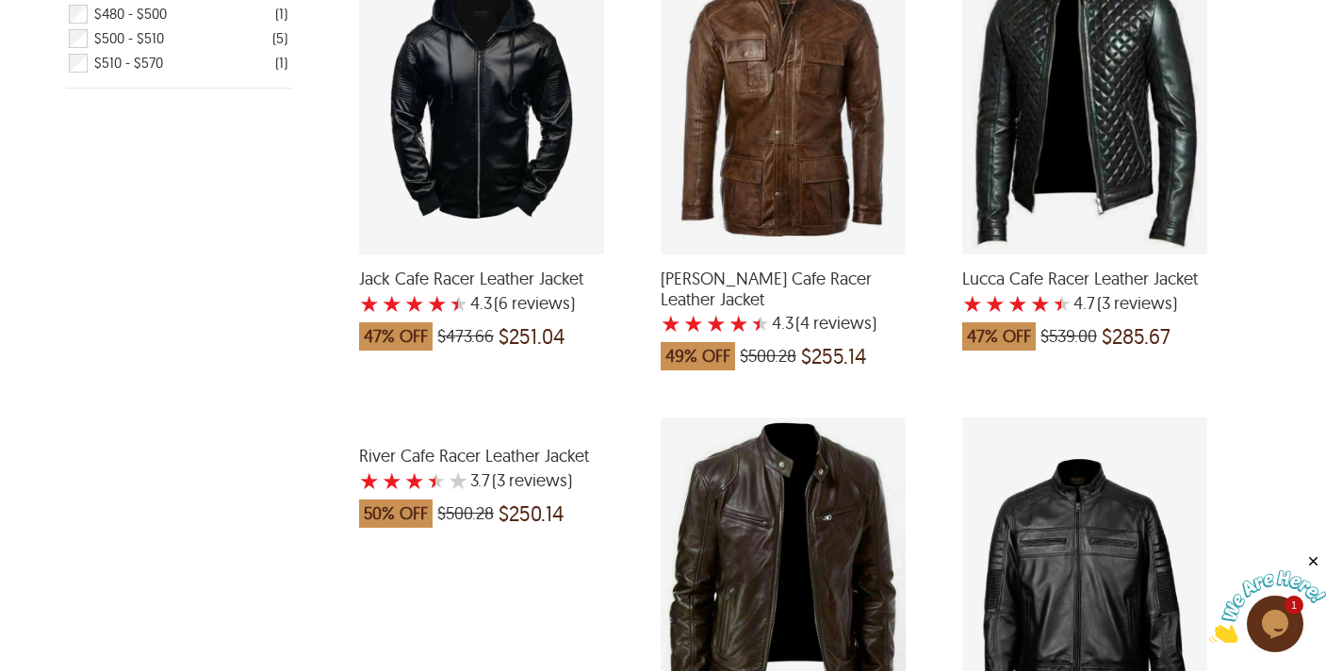
scroll to position [1249, 0]
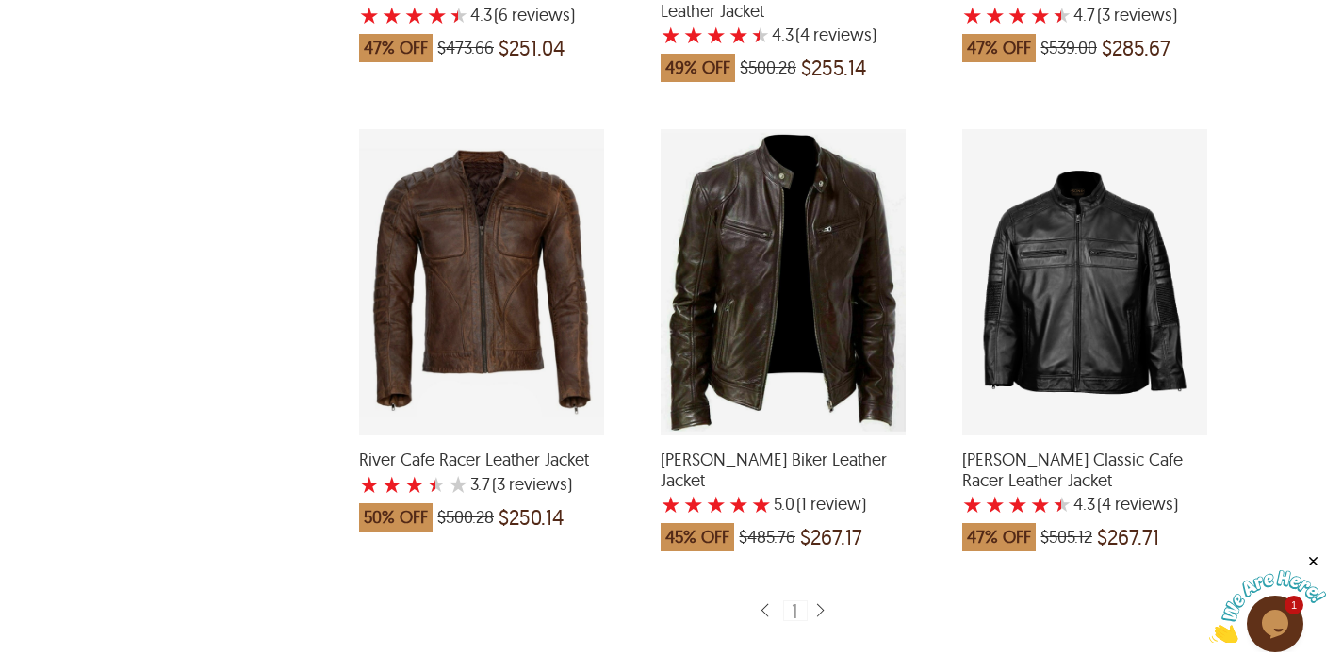
click at [505, 421] on div "River Cafe Racer Leather Jacket with a 3.666666666666666 Star Rating 3 Product …" at bounding box center [481, 282] width 245 height 306
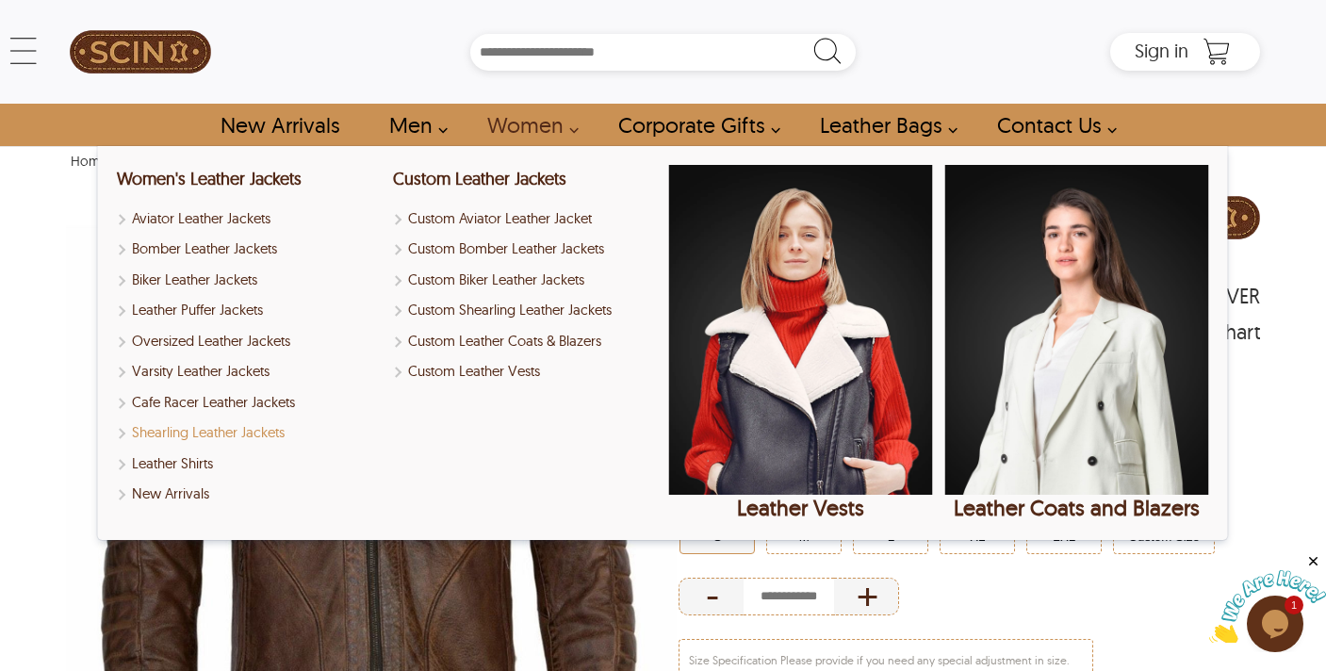
click at [253, 435] on link "Shearling Leather Jackets" at bounding box center [249, 433] width 264 height 22
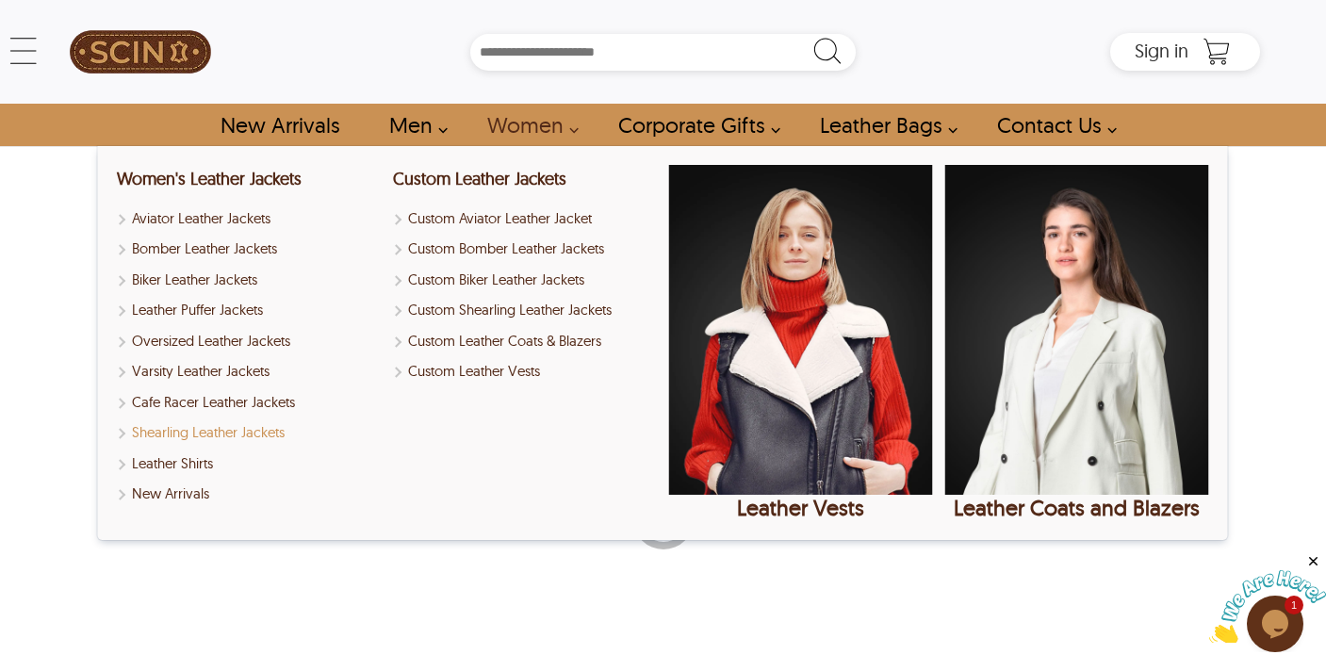
select select "********"
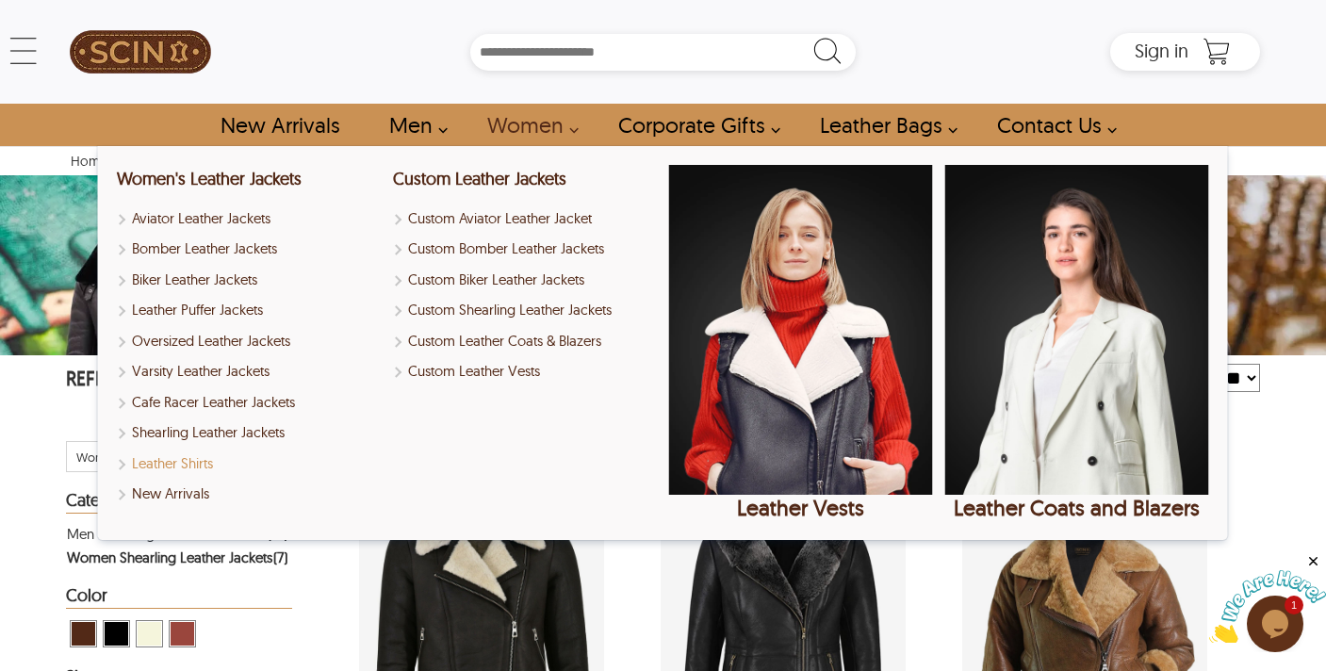
click at [213, 465] on link "Leather Shirts" at bounding box center [249, 464] width 264 height 22
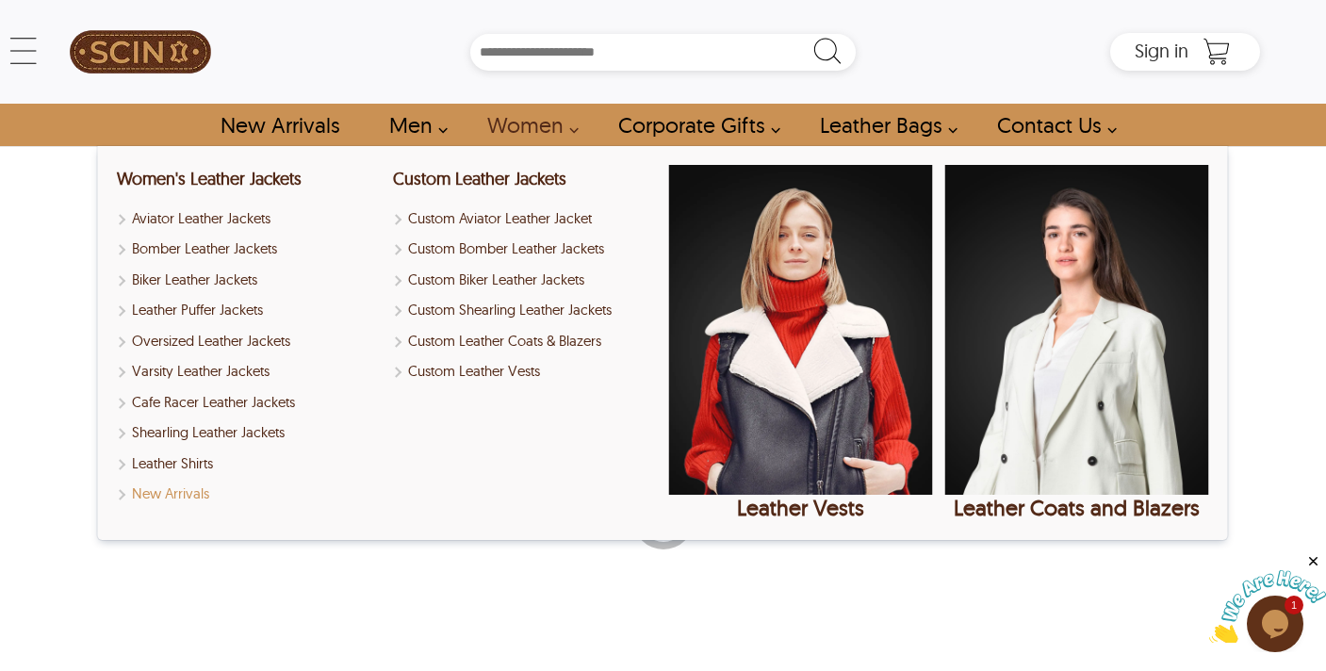
select select "********"
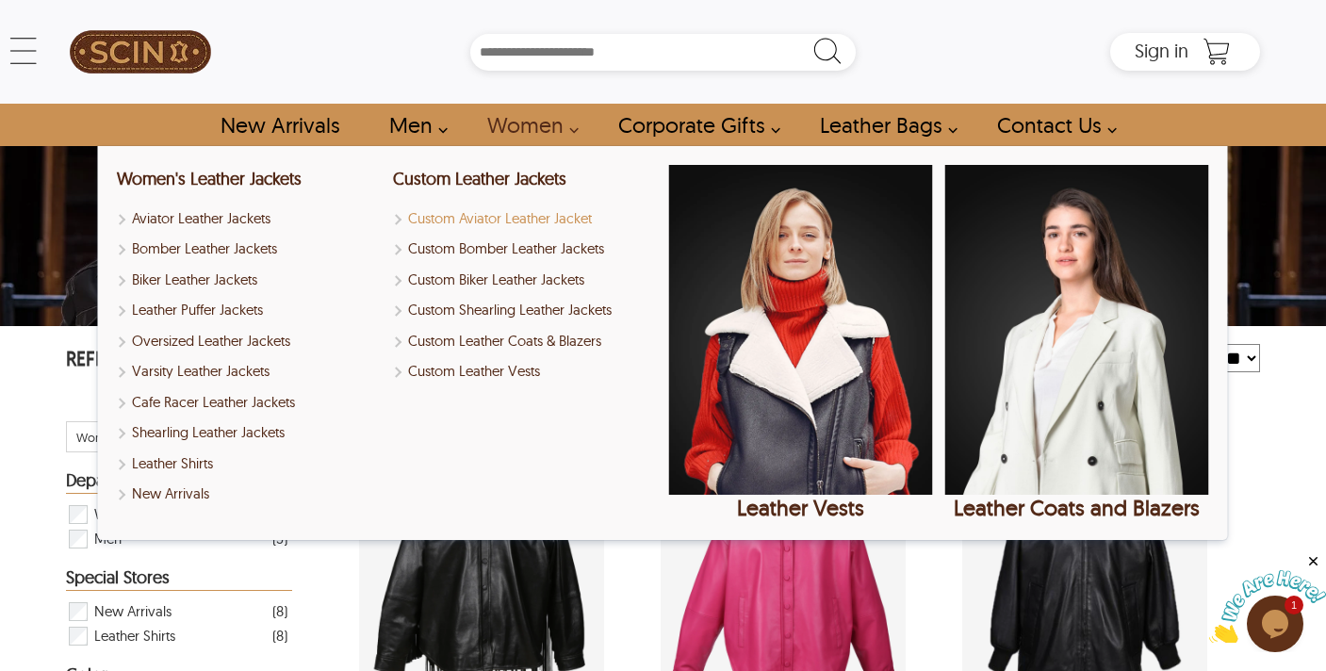
click at [465, 217] on link "Custom Aviator Leather Jacket" at bounding box center [525, 219] width 264 height 22
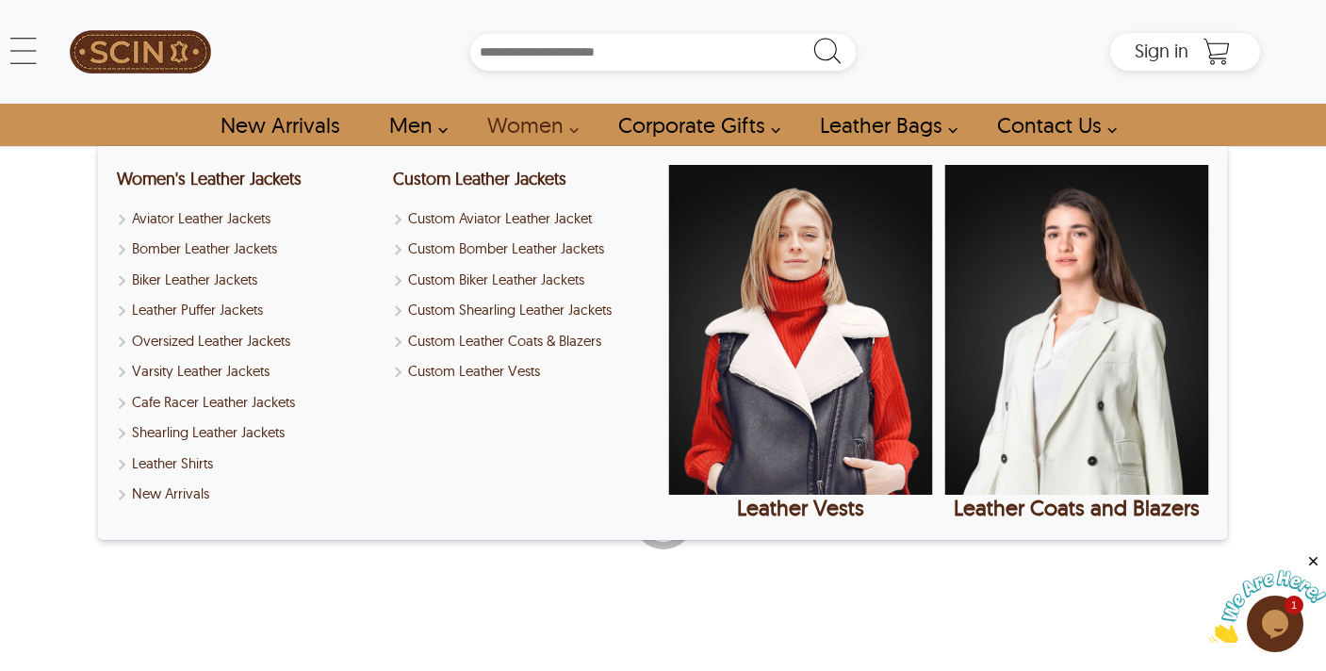
select select "********"
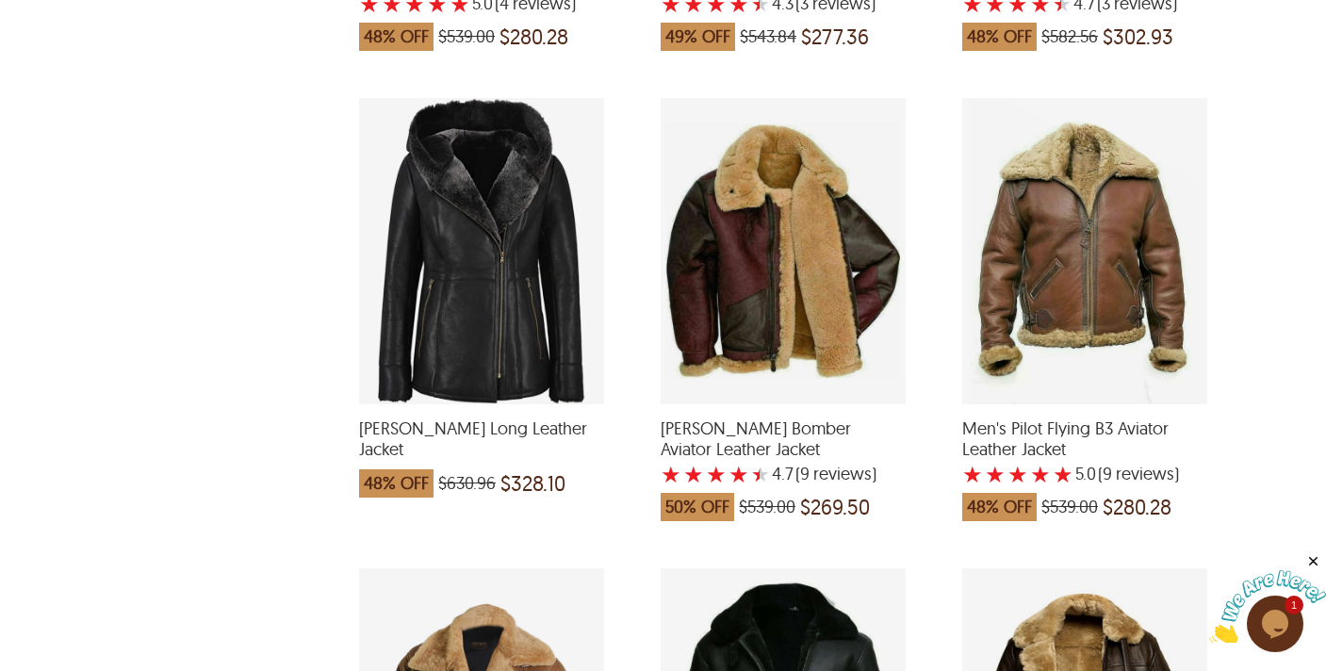
scroll to position [1249, 0]
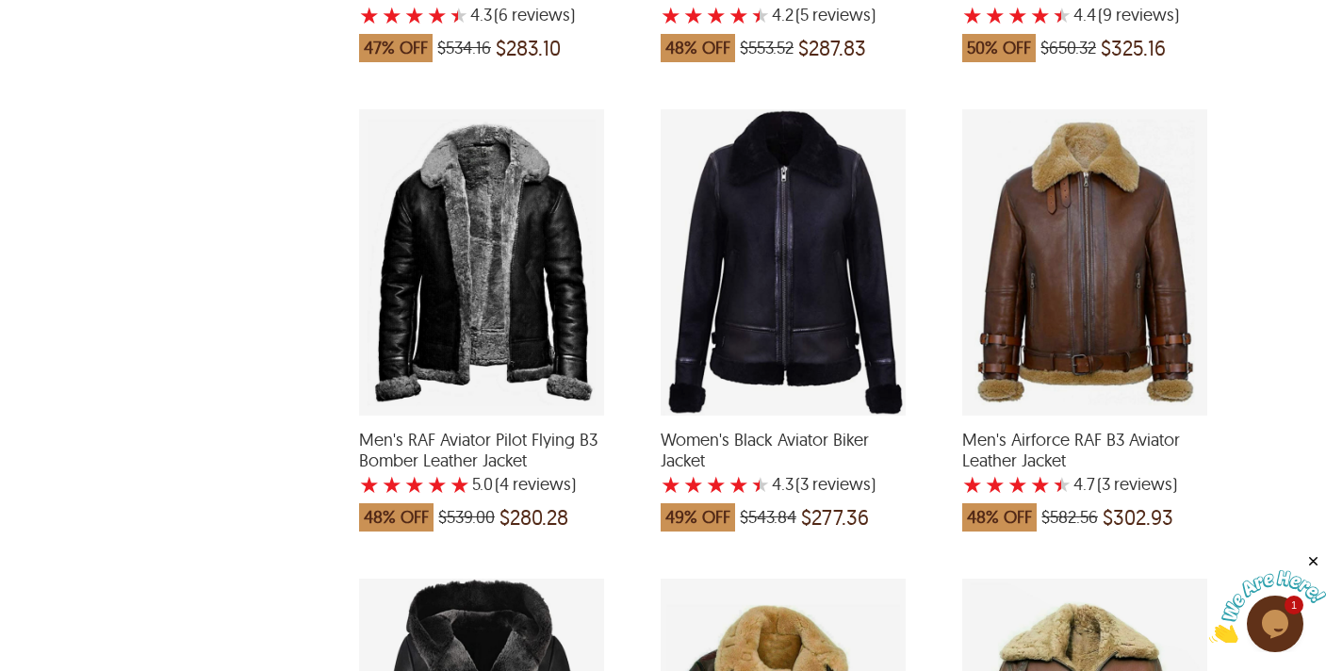
click at [494, 283] on div "Men's RAF Aviator Pilot Flying B3 Bomber Leather Jacket with a 5 Star Rating 4 …" at bounding box center [481, 262] width 245 height 306
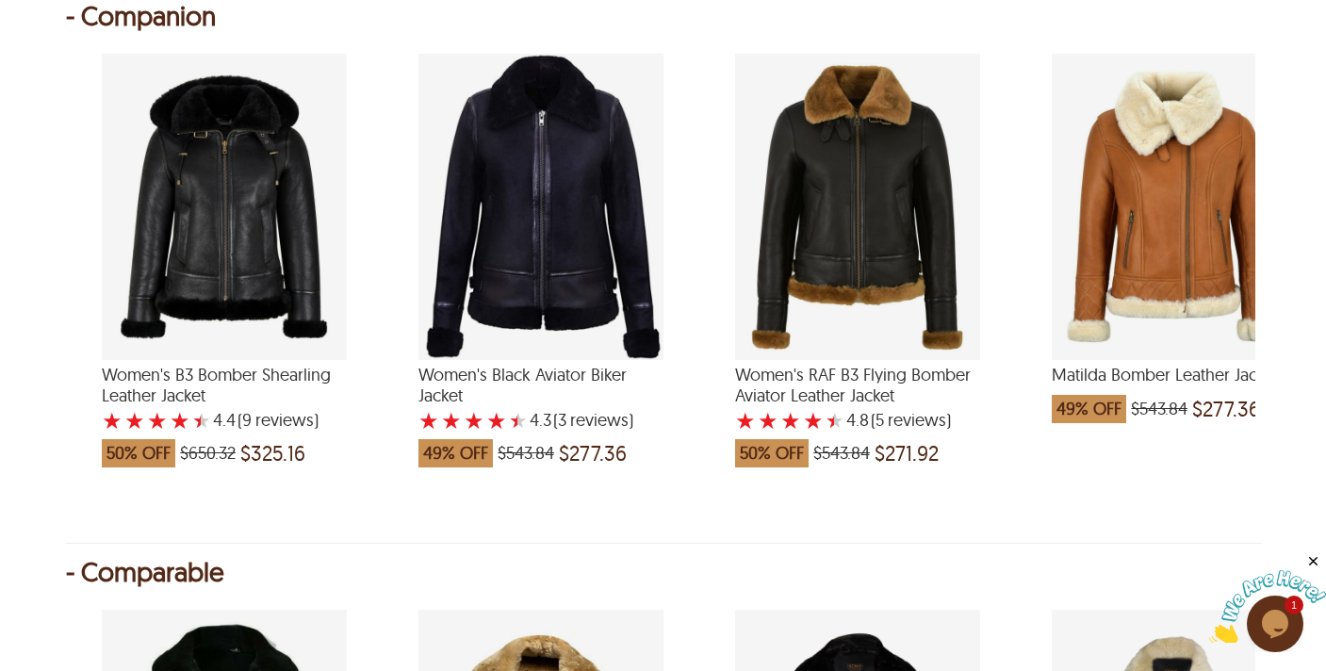
scroll to position [2209, 0]
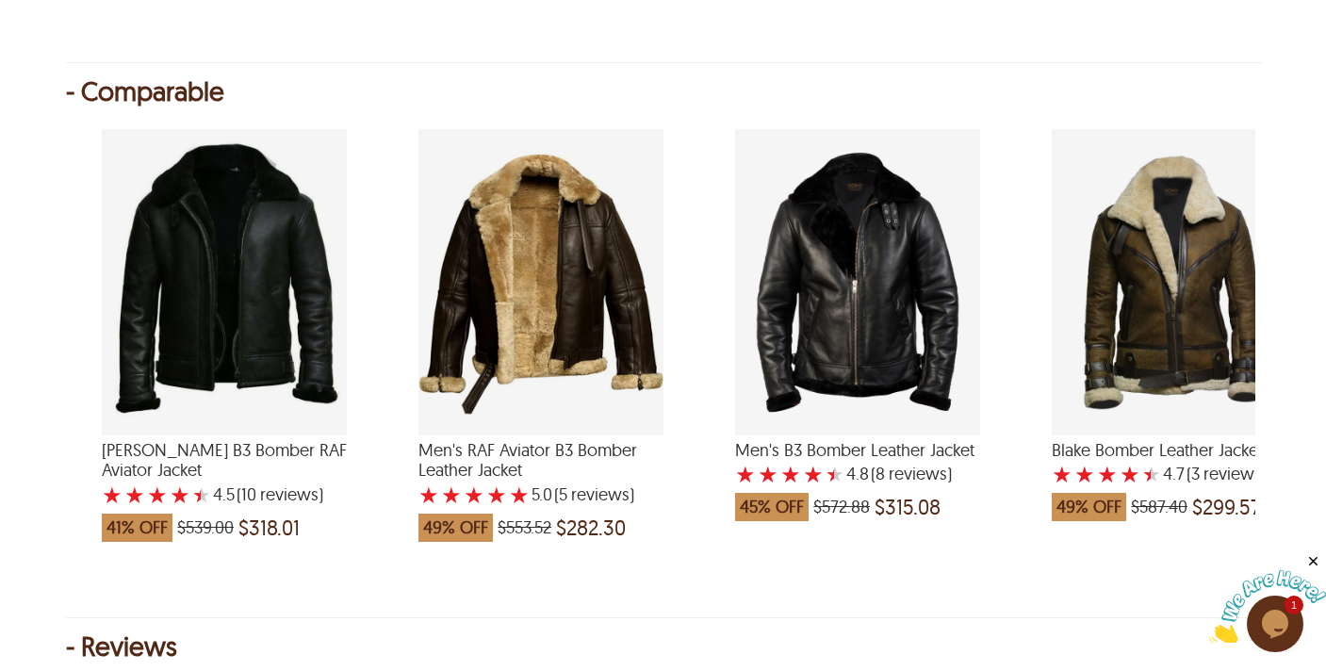
click at [1155, 385] on div "Blake Bomber Leather Jacket with a 4.666666666666667 Star Rating 3 Product Revi…" at bounding box center [1173, 282] width 245 height 306
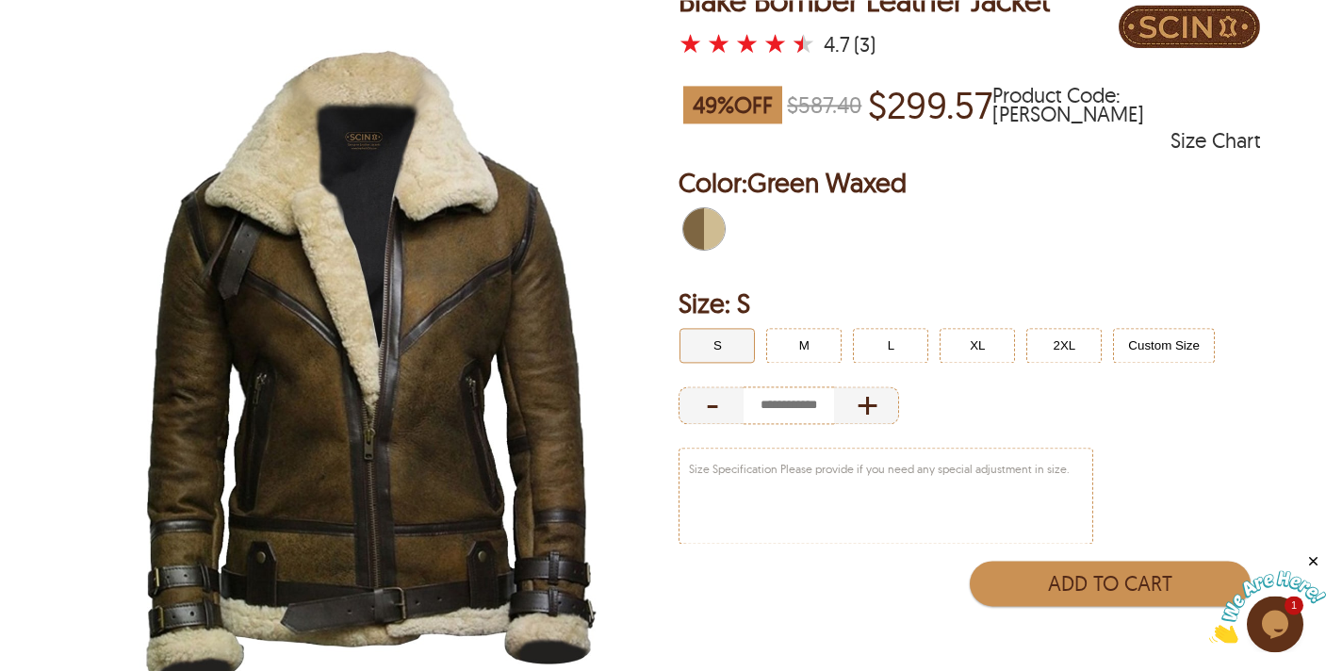
scroll to position [96, 0]
